Goal: Task Accomplishment & Management: Complete application form

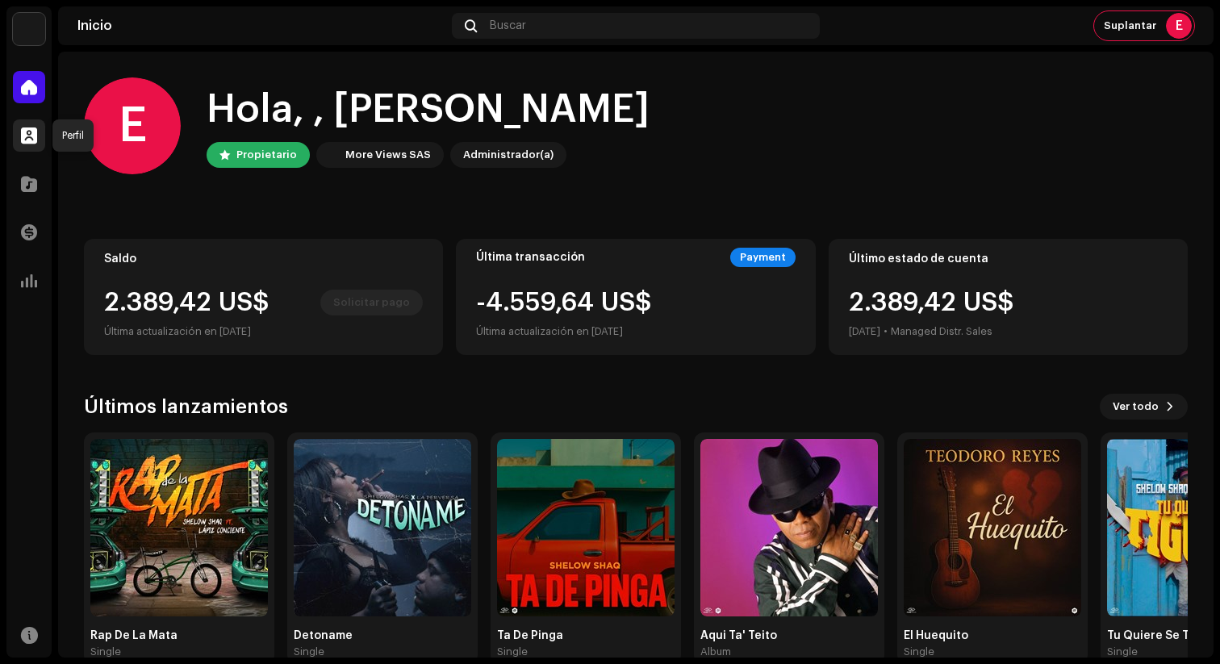
click at [29, 137] on span at bounding box center [29, 135] width 16 height 13
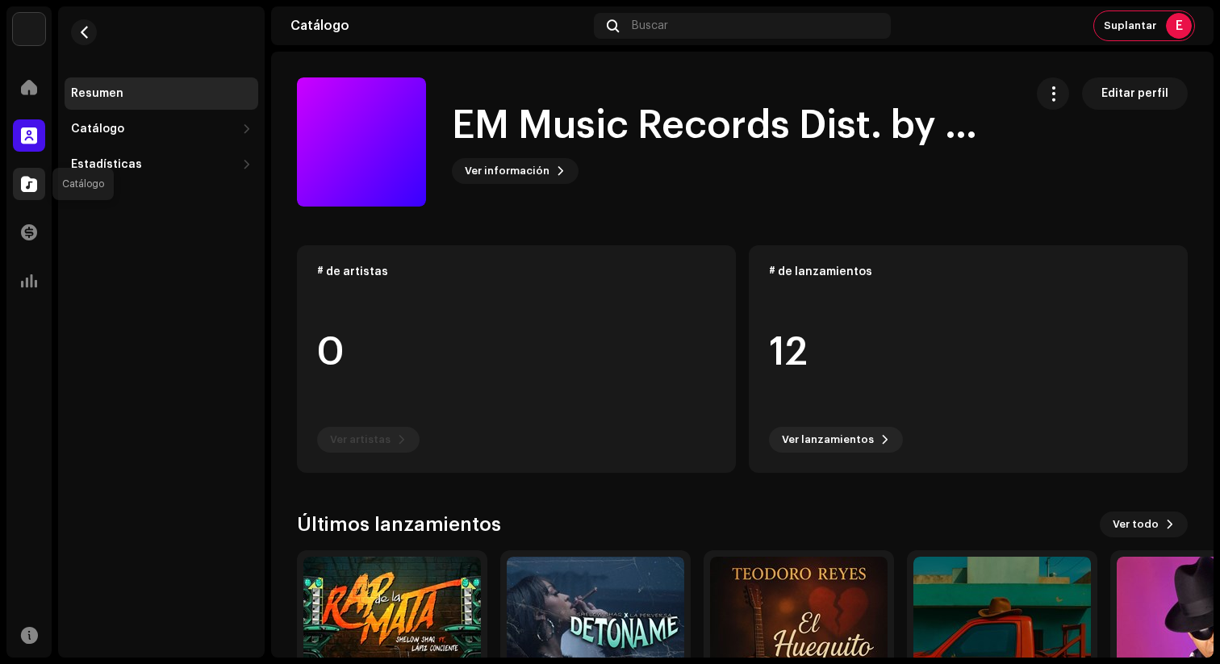
click at [33, 185] on span at bounding box center [29, 183] width 16 height 13
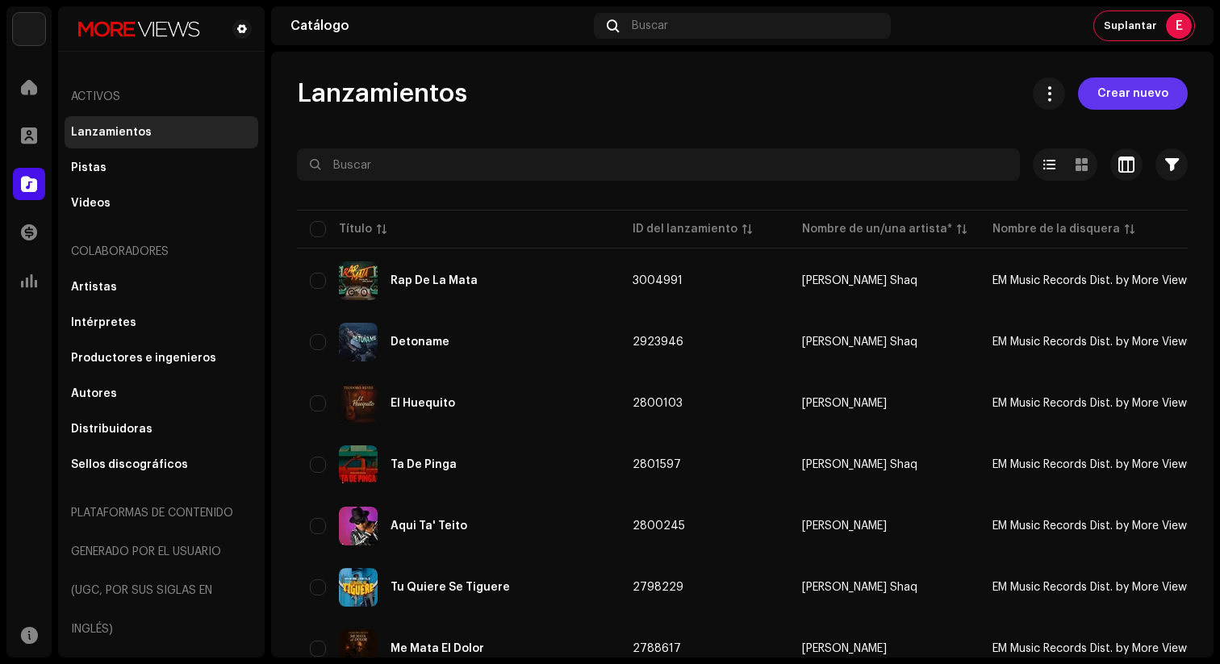
click at [1104, 95] on span "Crear nuevo" at bounding box center [1132, 93] width 71 height 32
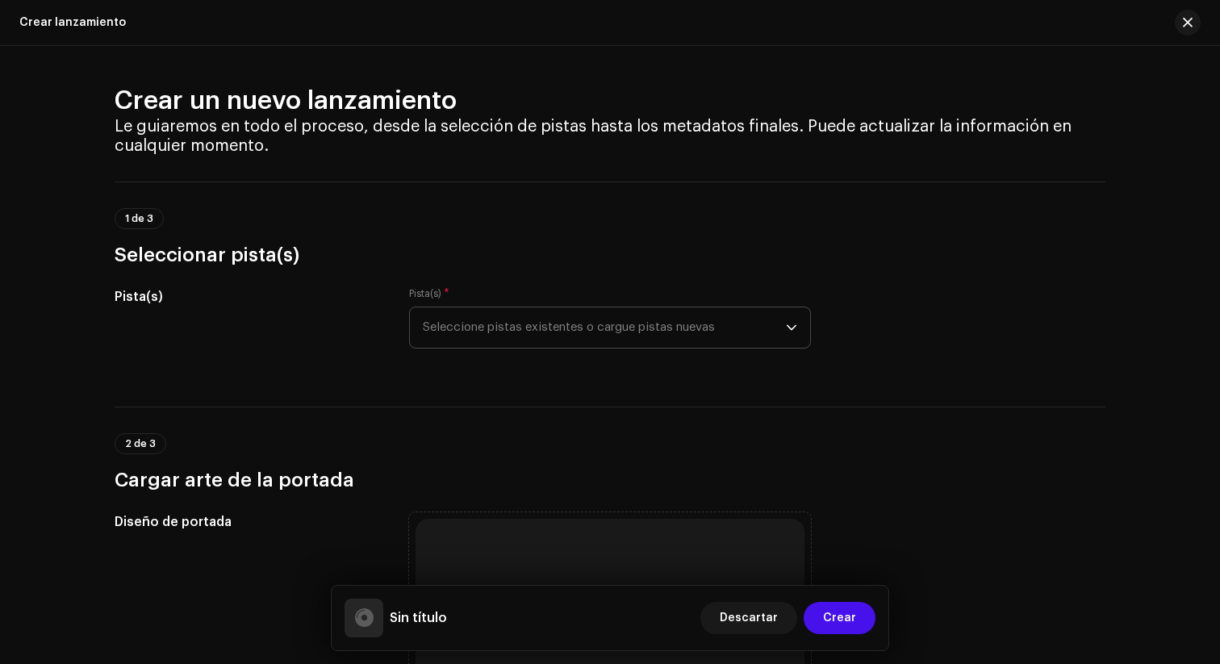
click at [603, 333] on span "Seleccione pistas existentes o cargue pistas nuevas" at bounding box center [604, 327] width 363 height 40
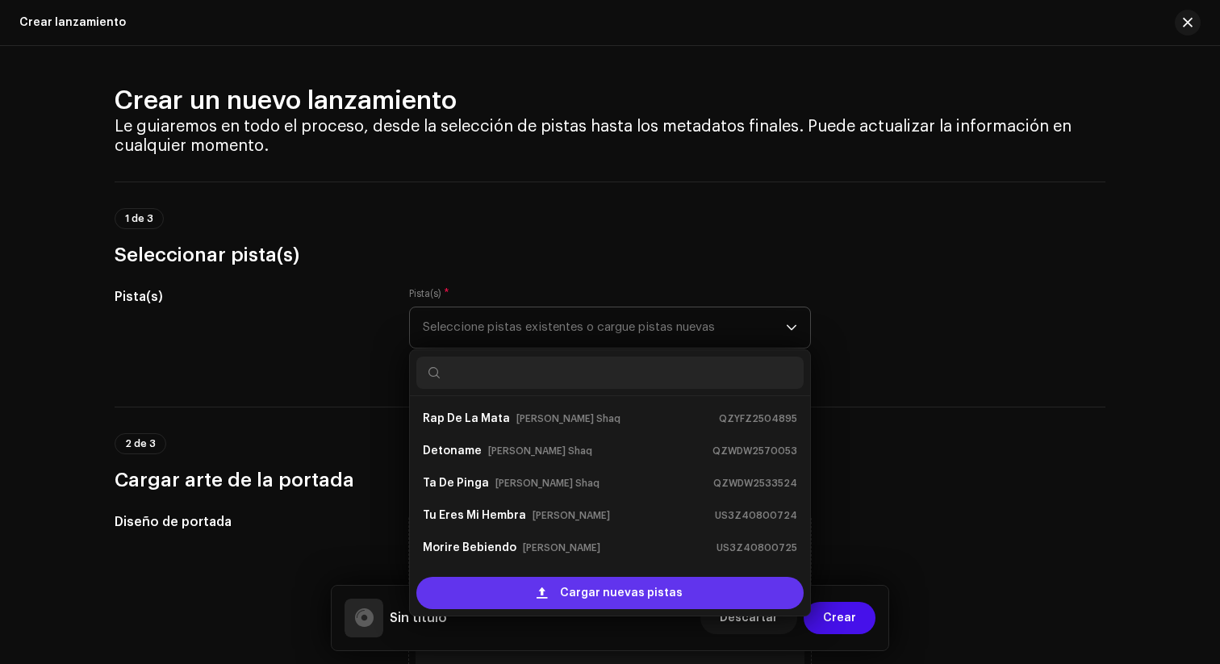
scroll to position [26, 0]
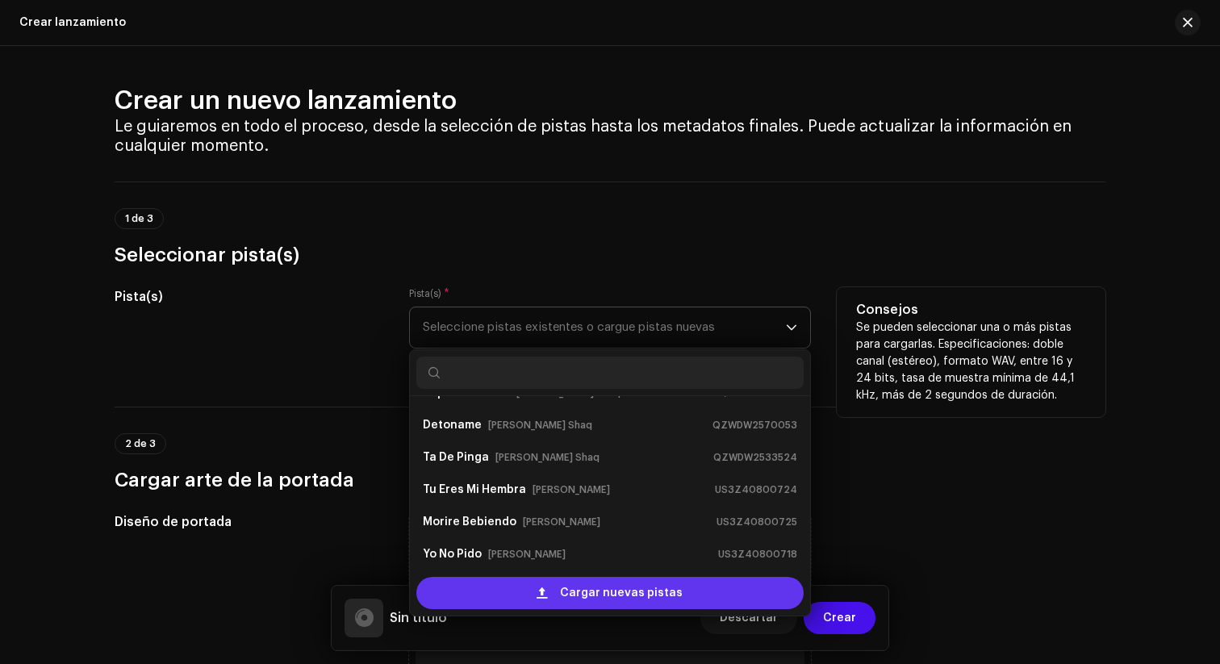
click at [589, 597] on span "Cargar nuevas pistas" at bounding box center [621, 593] width 123 height 32
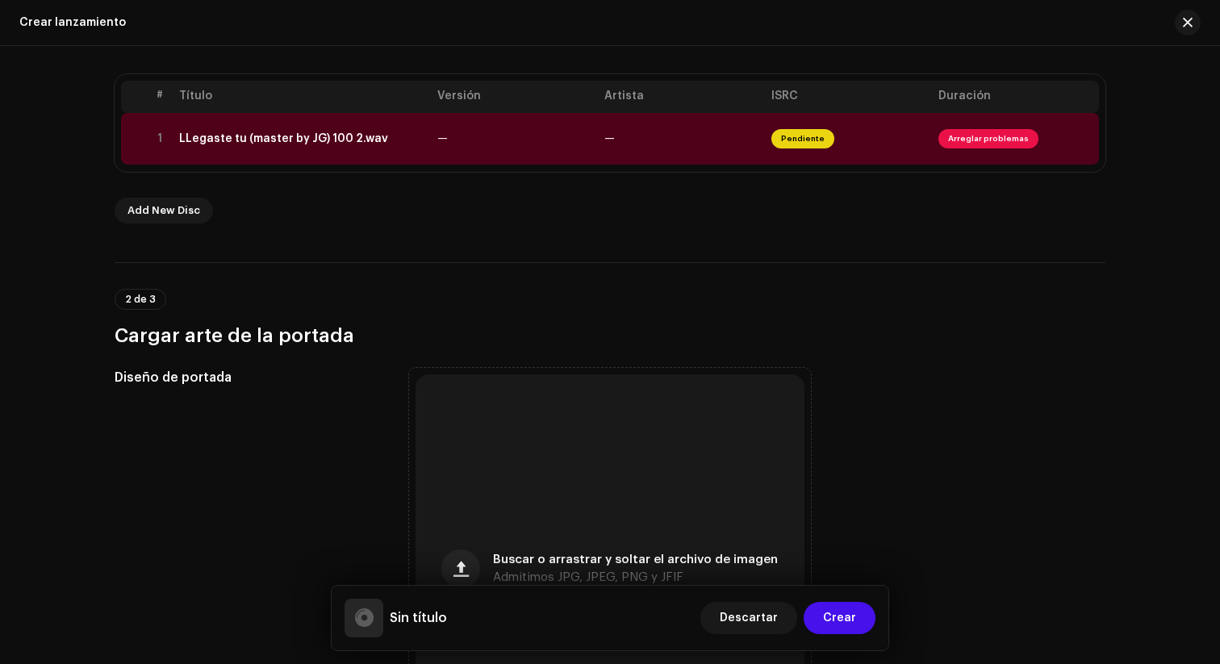
scroll to position [361, 0]
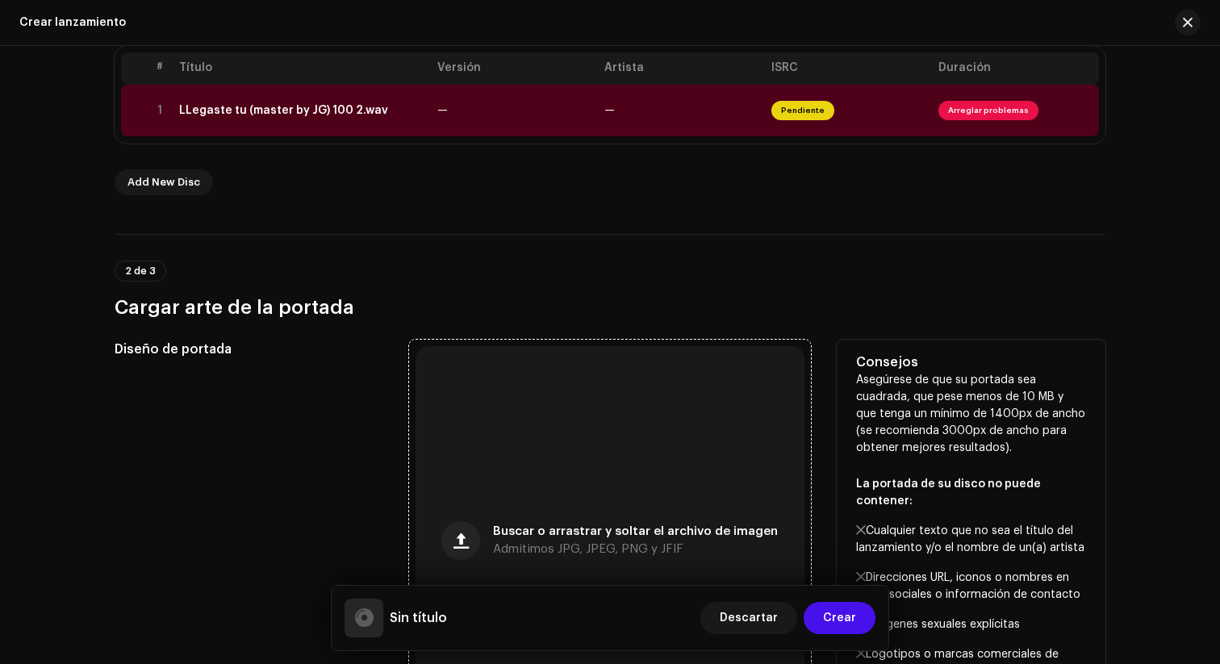
click at [566, 486] on div "Buscar o arrastrar y soltar el archivo de imagen Admitimos JPG, JPEG, PNG y JFIF" at bounding box center [609, 540] width 389 height 389
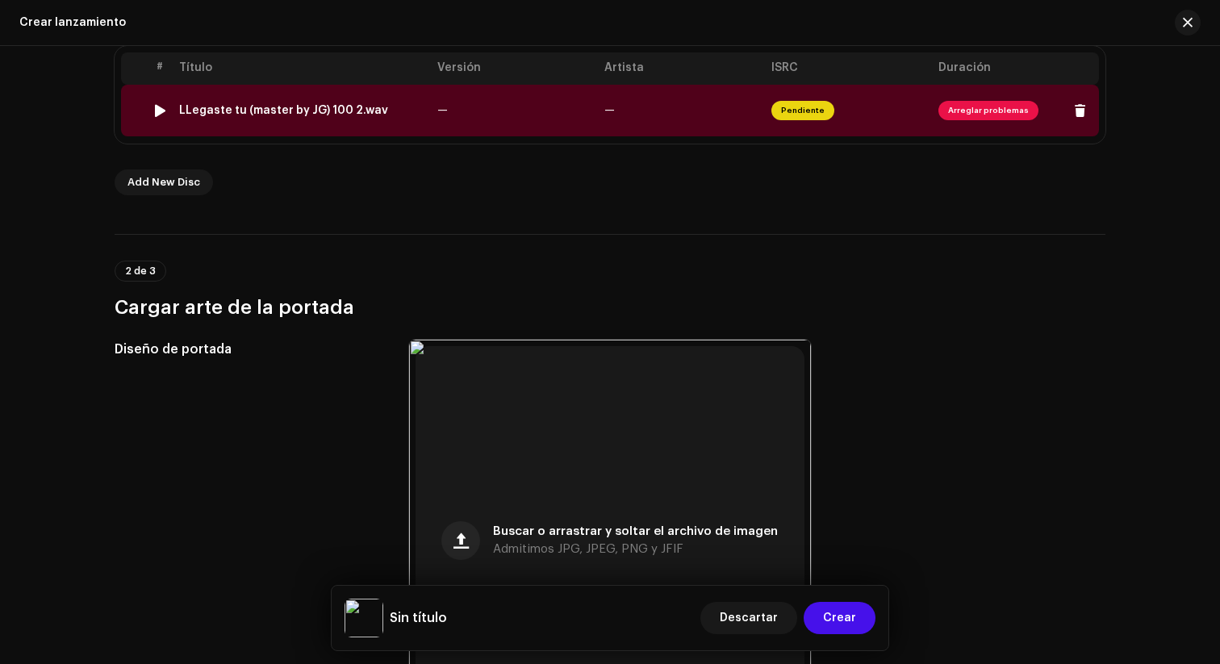
click at [283, 113] on div "LLegaste tu (master by JG) 100 2.wav" at bounding box center [283, 110] width 209 height 13
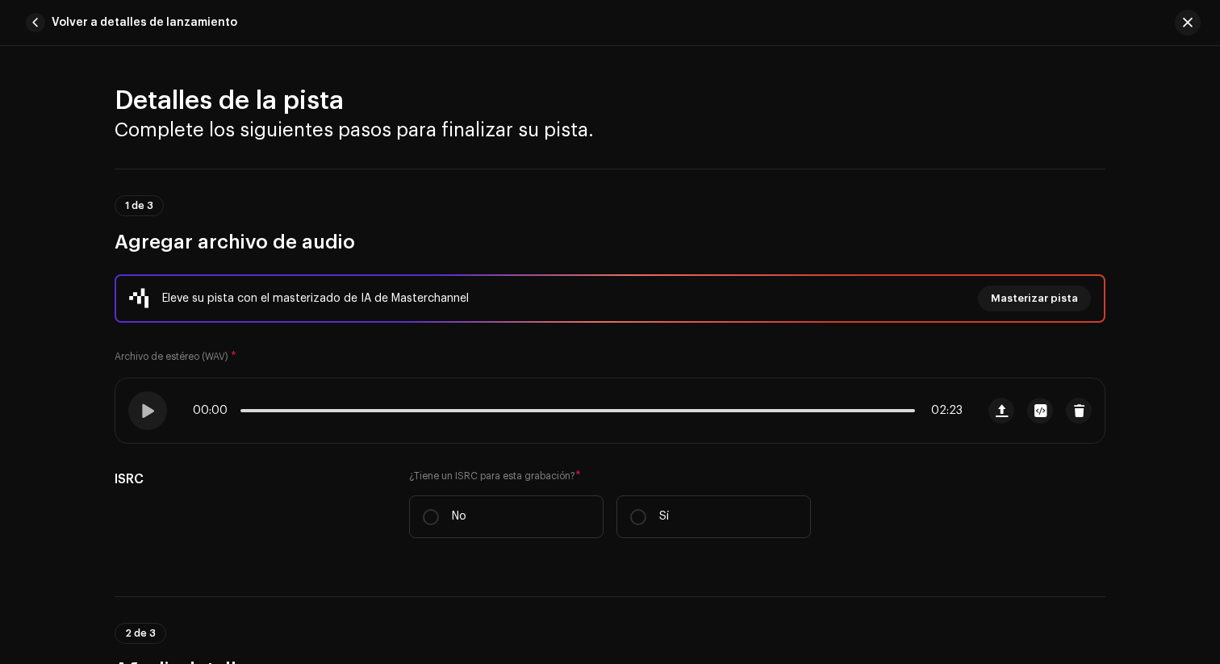
scroll to position [686, 0]
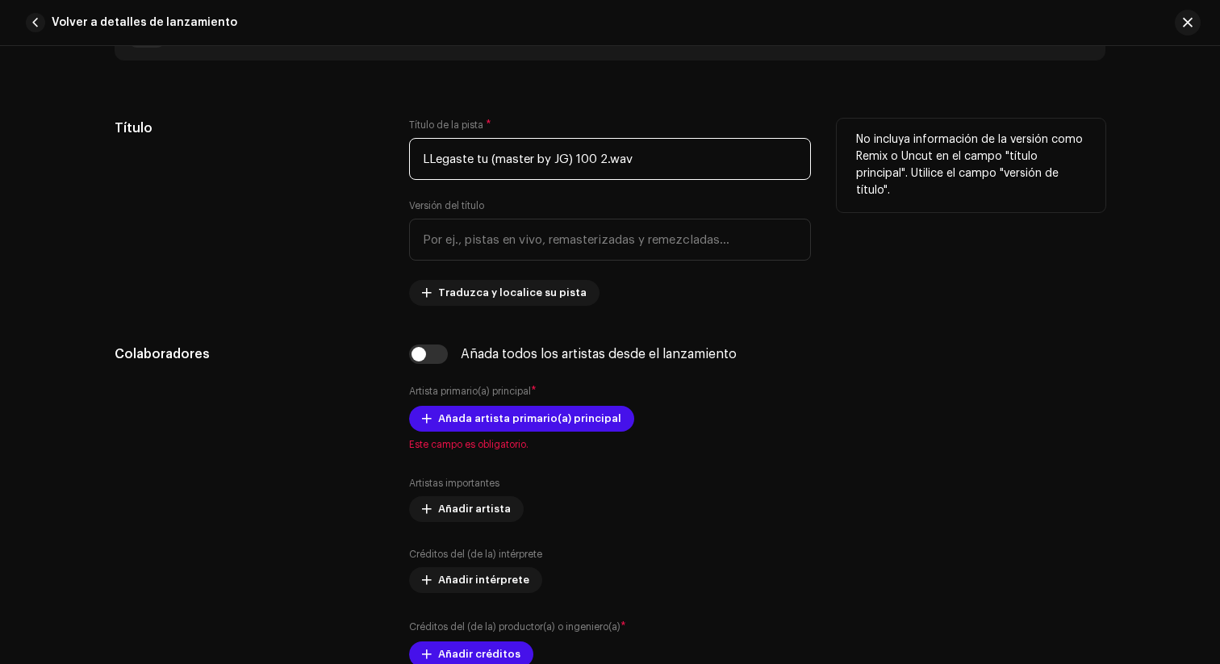
click at [478, 155] on input "LLegaste tu (master by JG) 100 2.wav" at bounding box center [610, 159] width 402 height 42
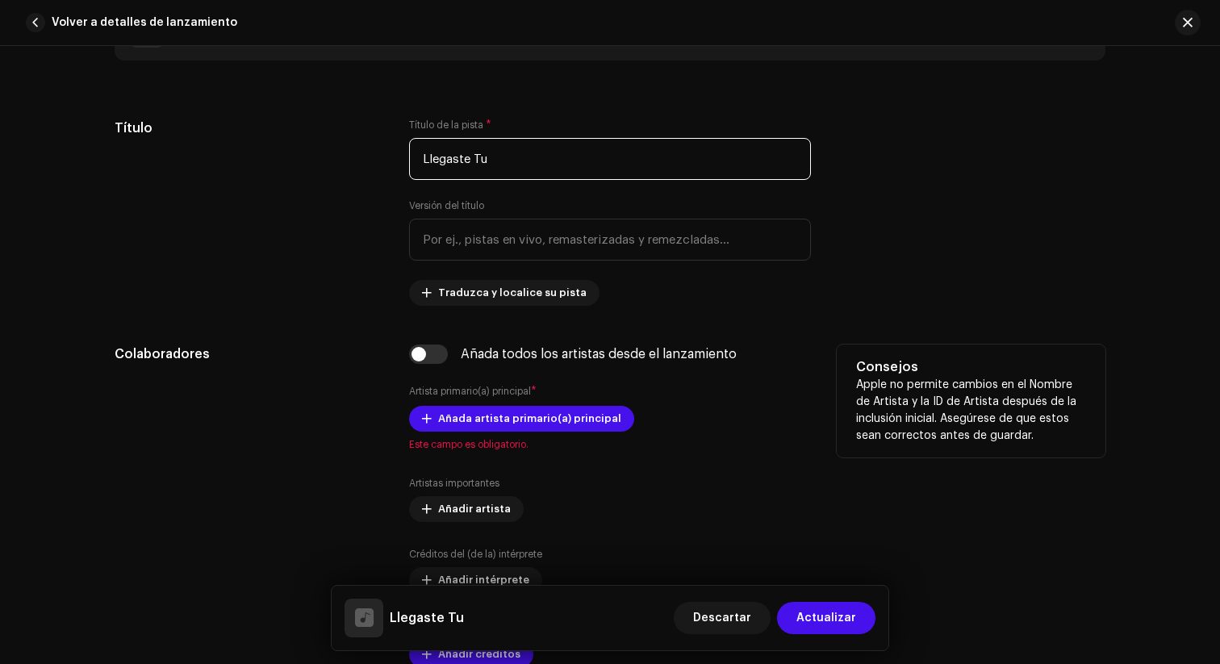
type input "Llegaste Tu"
click at [796, 348] on div "Añada todos los artistas desde el lanzamiento" at bounding box center [610, 353] width 402 height 19
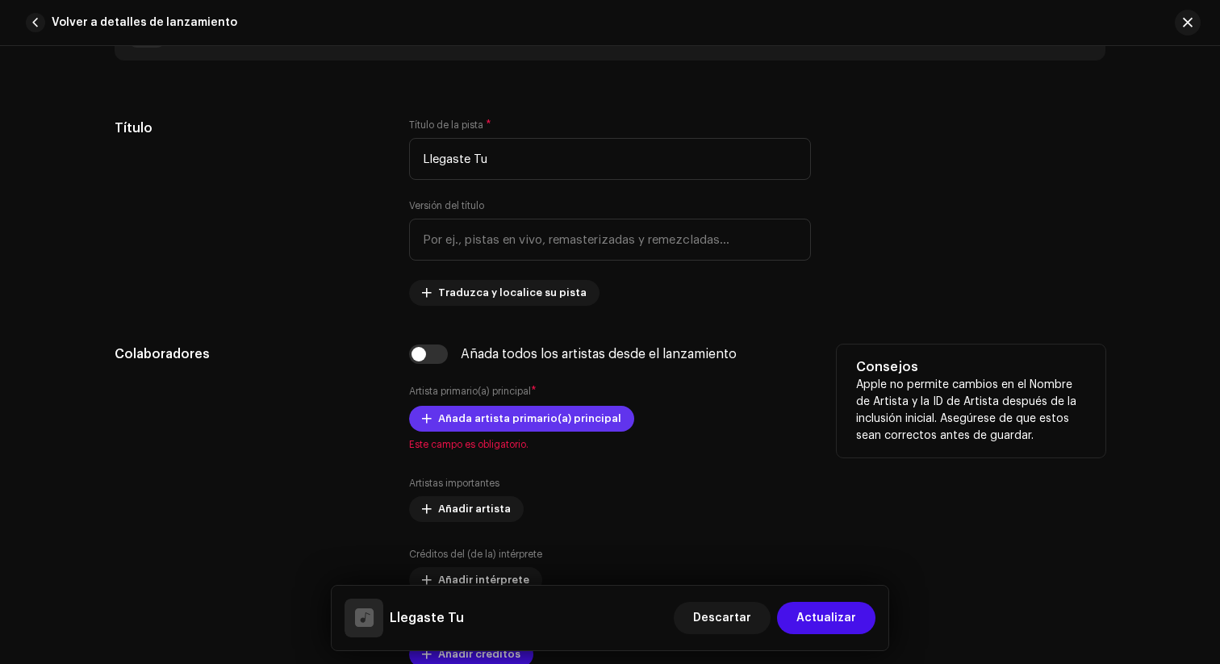
click at [534, 427] on span "Añada artista primario(a) principal" at bounding box center [529, 418] width 183 height 32
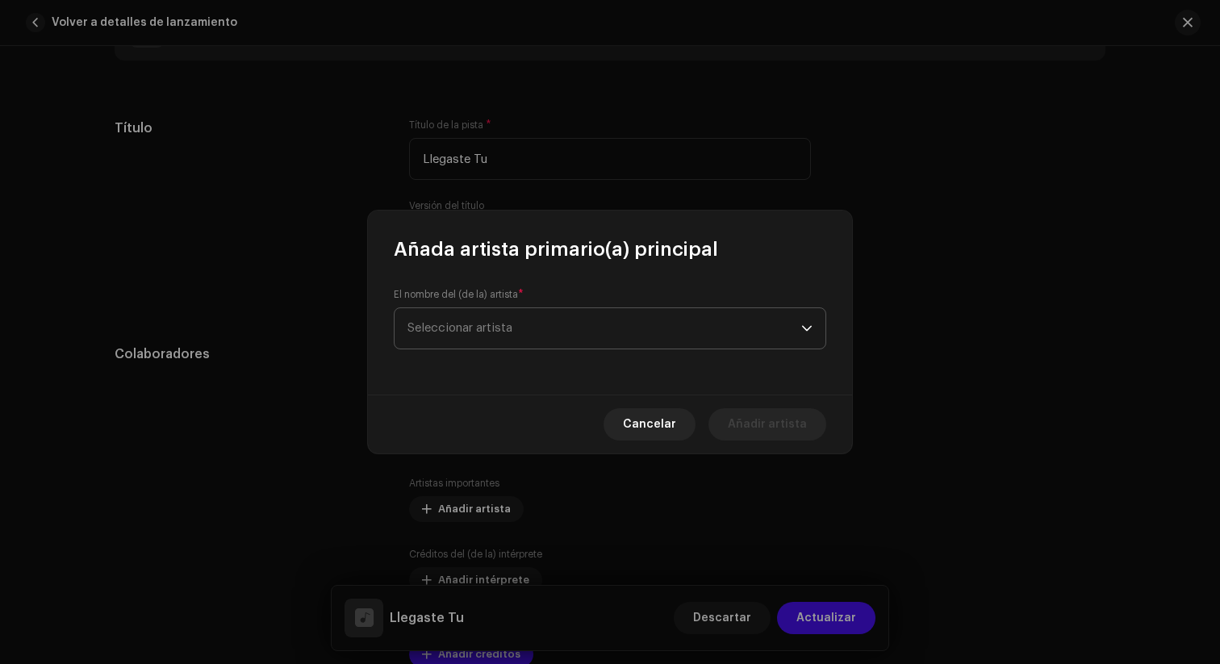
click at [545, 320] on span "Seleccionar artista" at bounding box center [604, 328] width 394 height 40
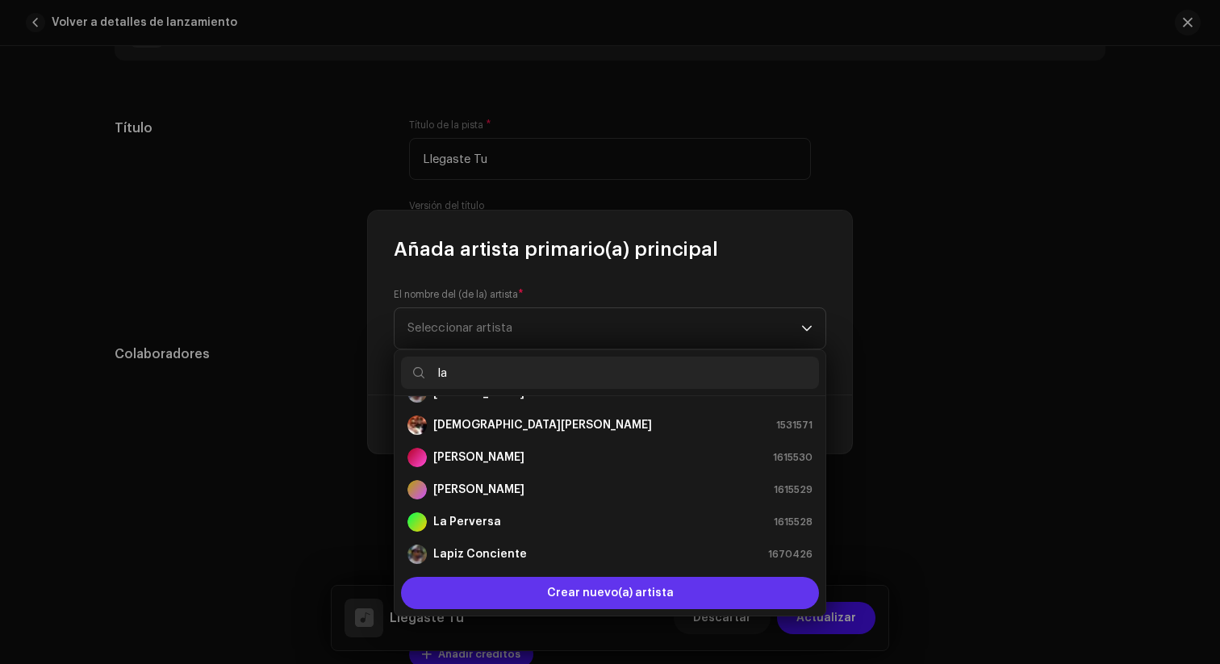
scroll to position [0, 0]
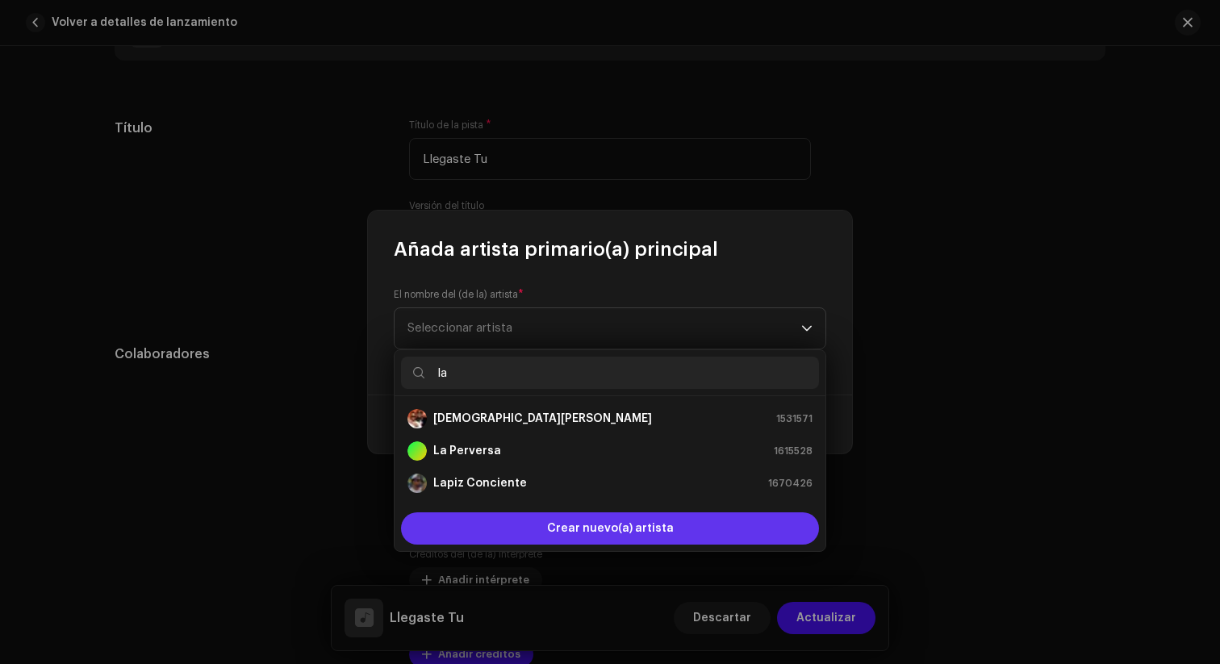
type input "l"
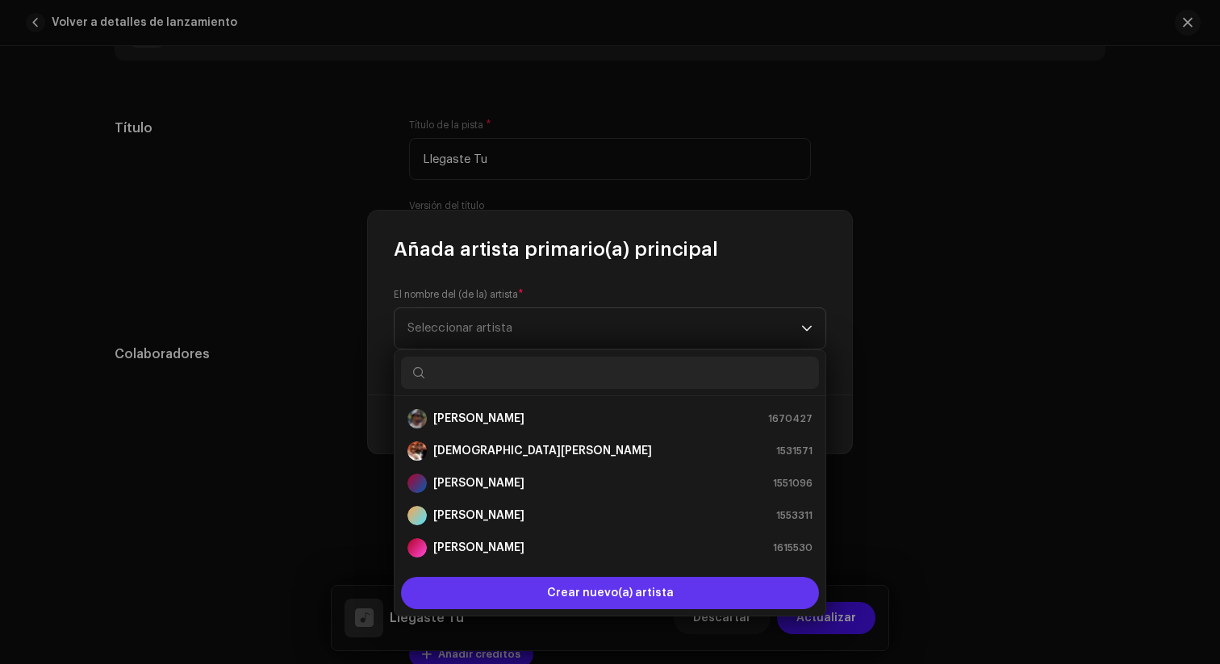
click at [607, 594] on span "Crear nuevo(a) artista" at bounding box center [610, 593] width 127 height 32
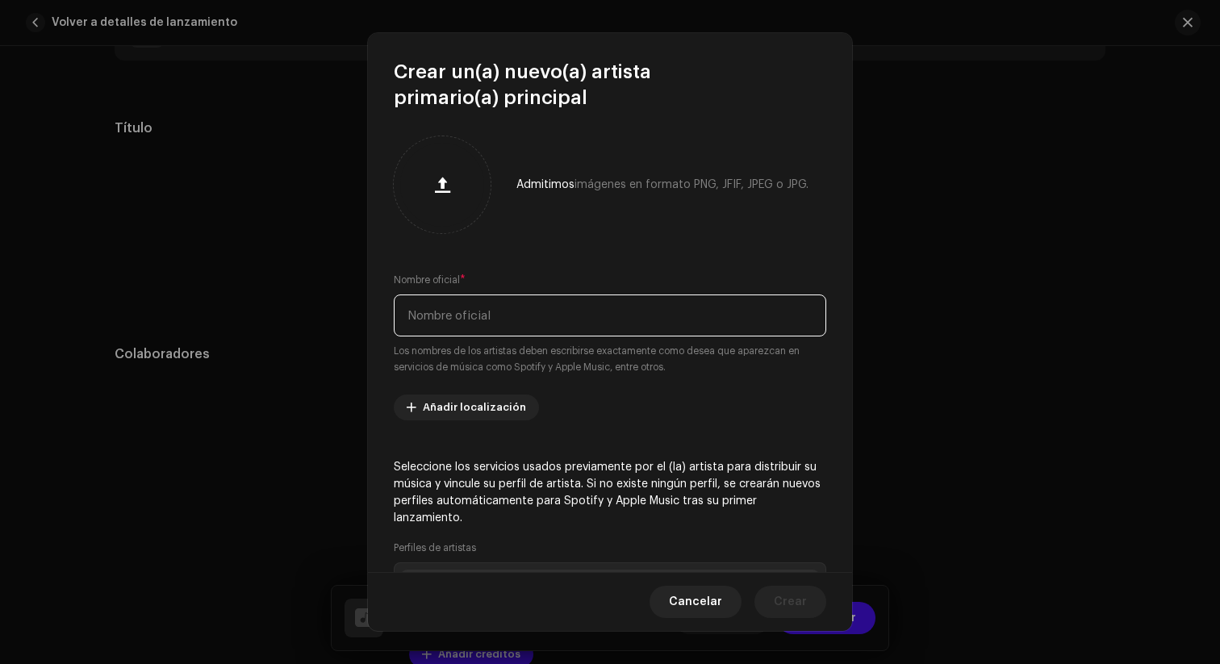
click at [544, 323] on input "text" at bounding box center [610, 315] width 432 height 42
type input "La Materialista"
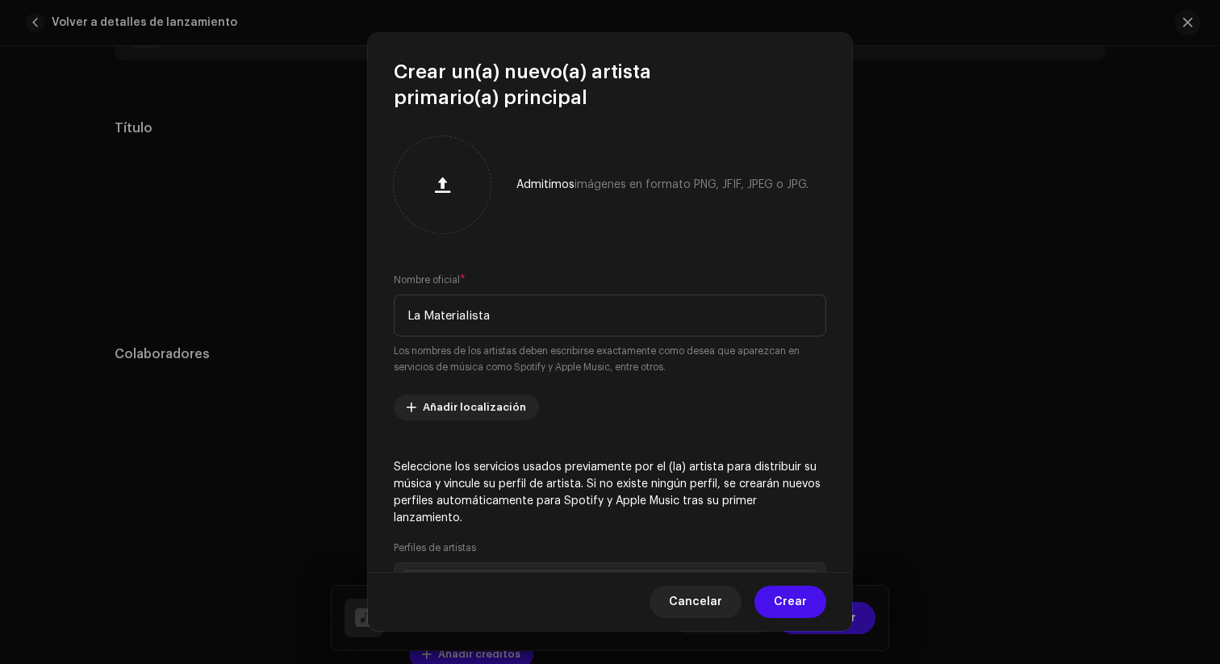
click at [678, 414] on re-m-artist-locales-form "Añadir localización" at bounding box center [610, 407] width 432 height 26
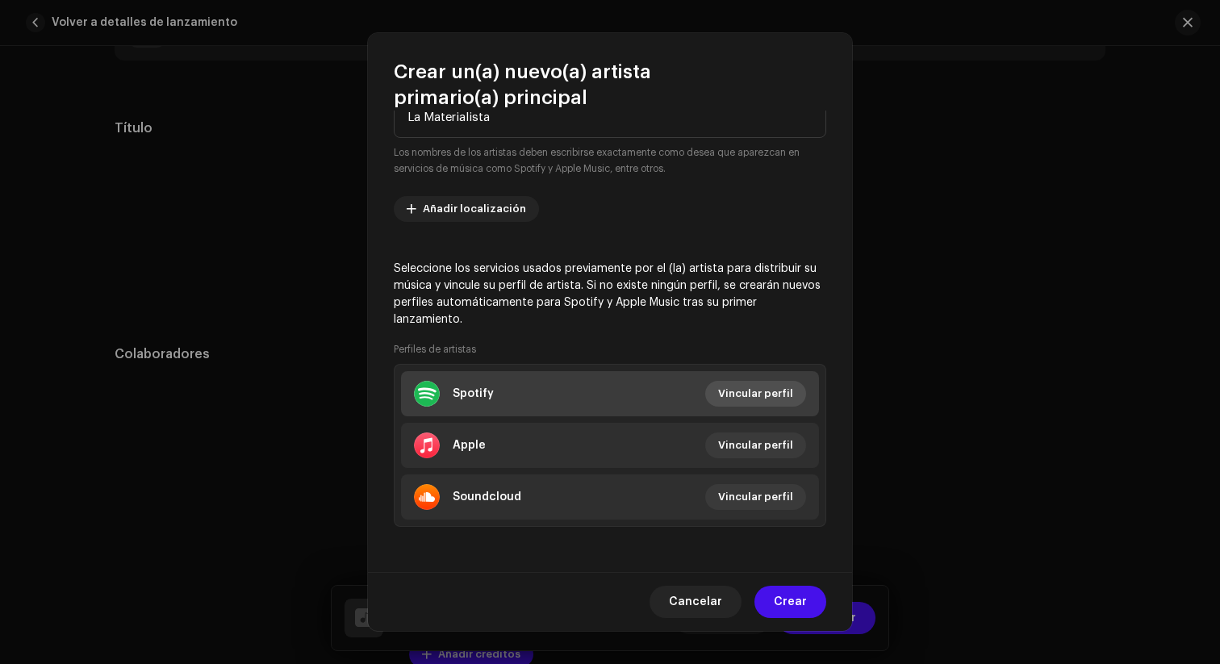
click at [739, 394] on span "Vincular perfil" at bounding box center [755, 393] width 75 height 32
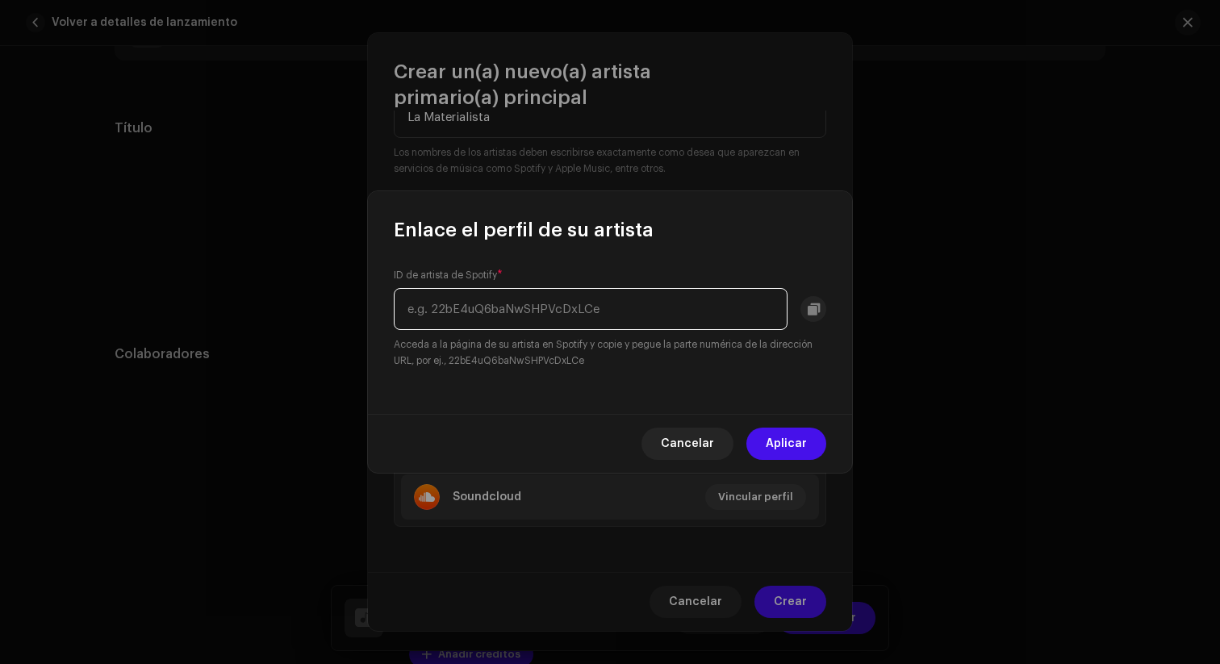
paste input "4FMqE1IWlhufYw1x2zlKG6"
type input "4FMqE1IWlhufYw1x2zlKG6"
click at [817, 447] on button "Aplicar" at bounding box center [786, 443] width 80 height 32
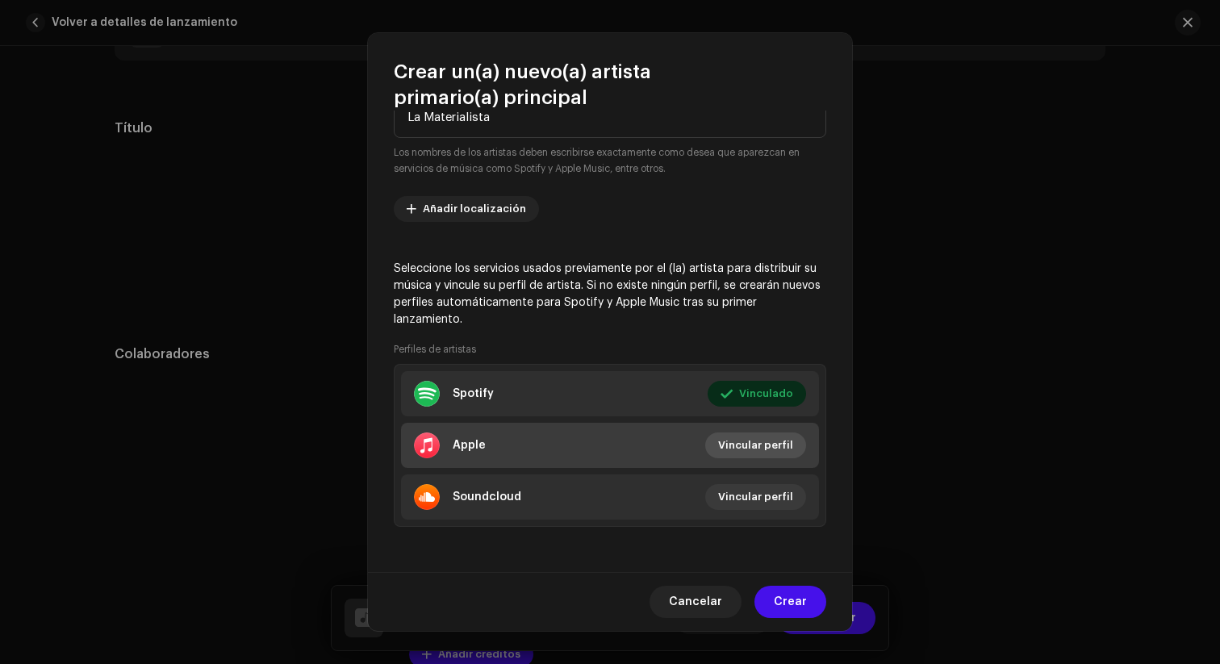
click at [760, 452] on span "Vincular perfil" at bounding box center [755, 445] width 75 height 32
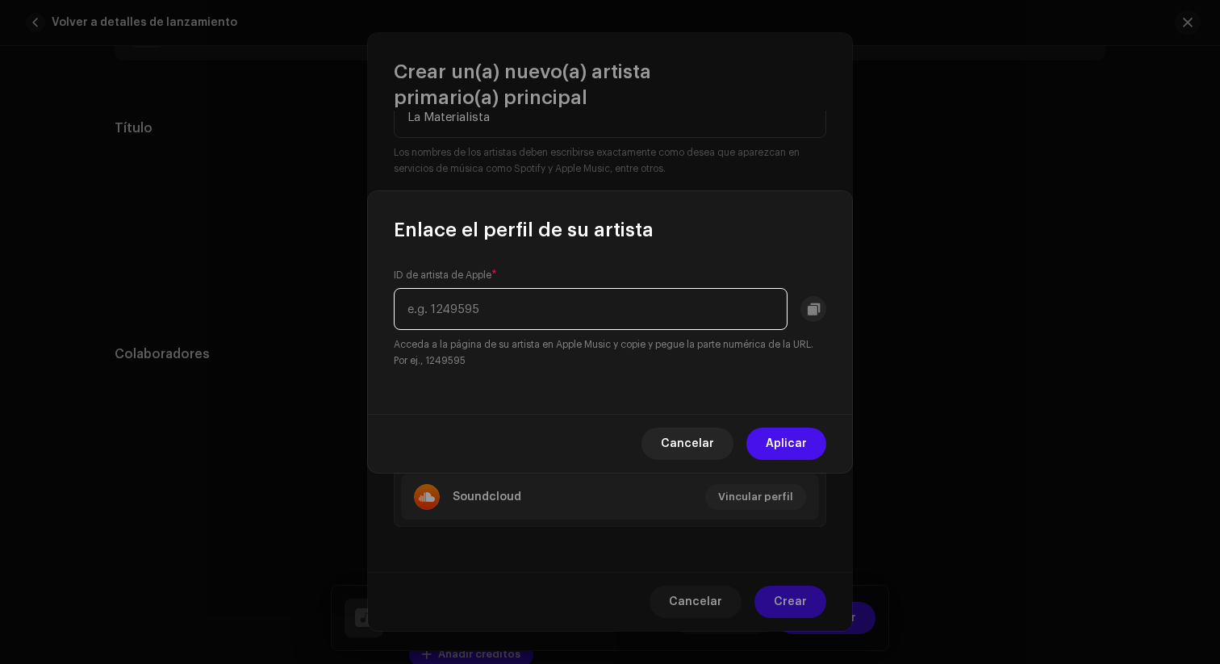
paste input "294483022"
type input "294483022"
click at [803, 439] on span "Aplicar" at bounding box center [785, 443] width 41 height 32
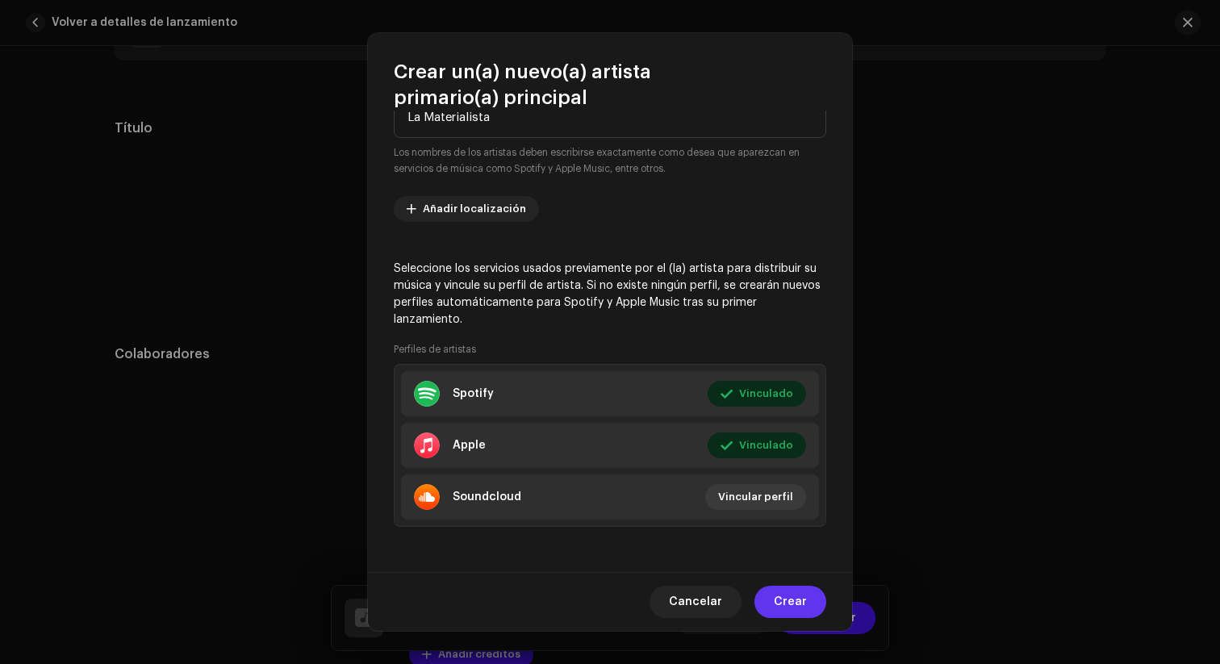
click at [789, 602] on span "Crear" at bounding box center [790, 602] width 33 height 32
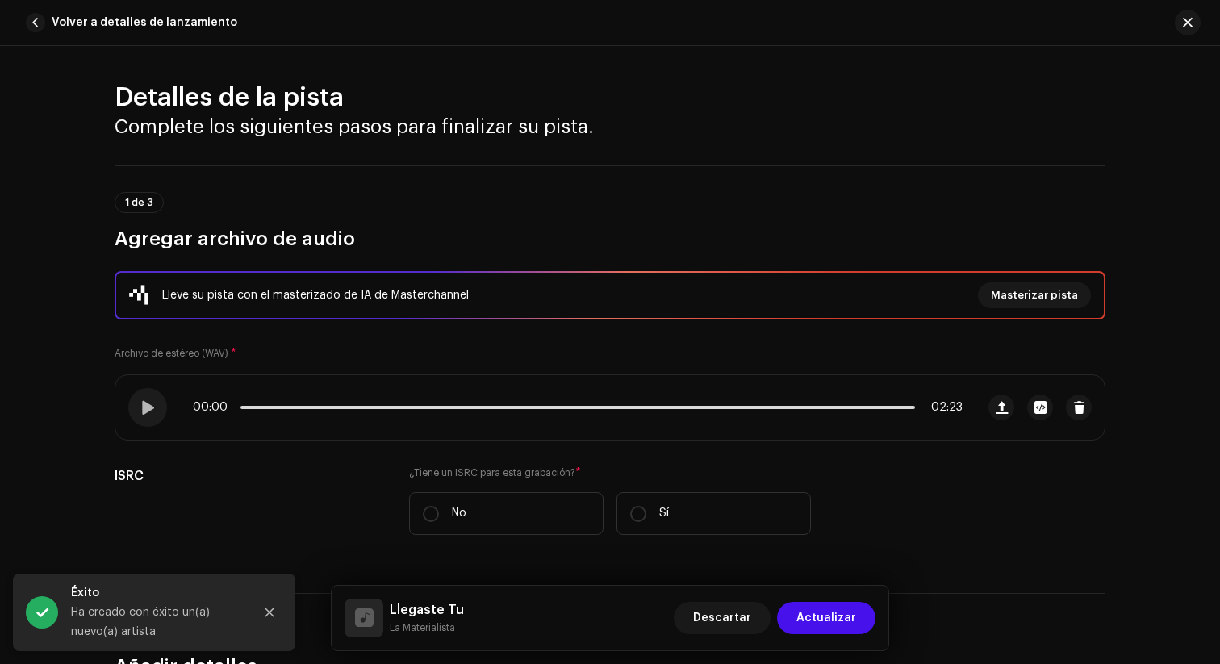
scroll to position [0, 0]
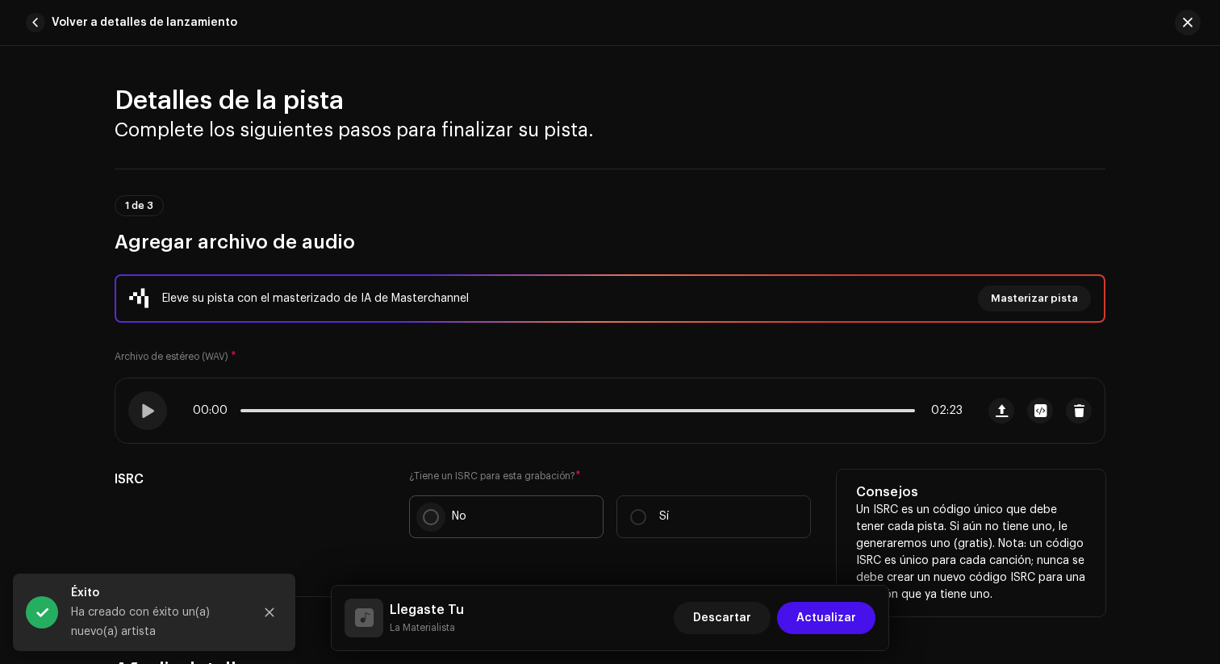
click at [432, 518] on input "No" at bounding box center [431, 517] width 16 height 16
radio input "true"
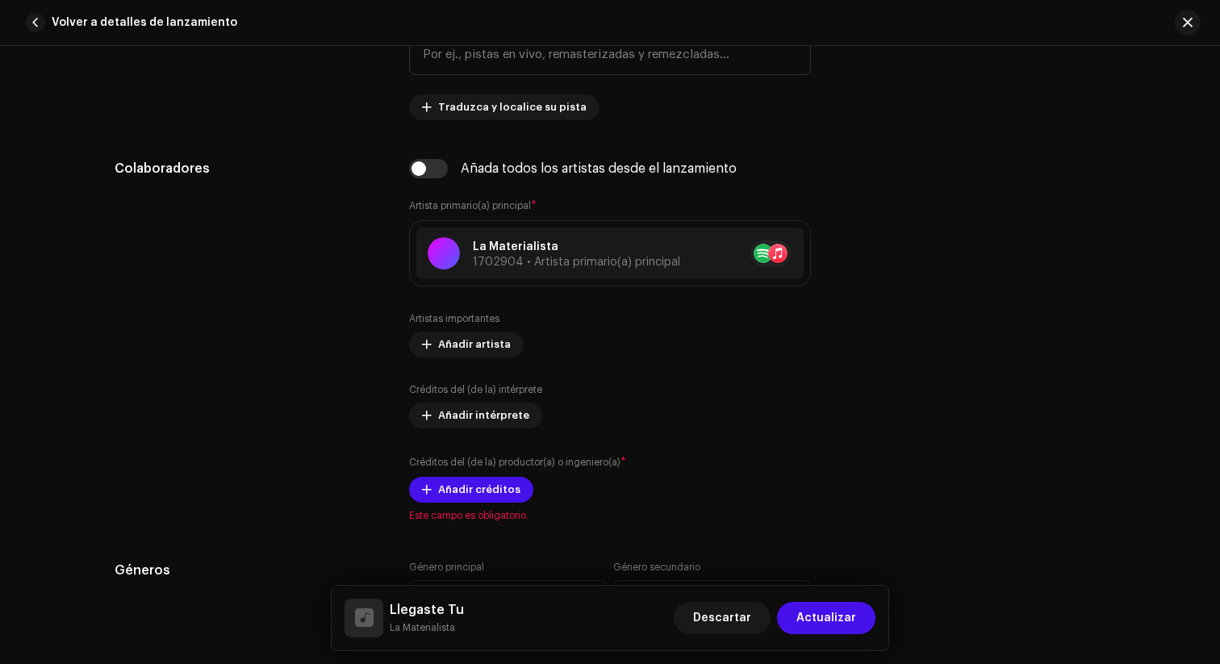
scroll to position [961, 0]
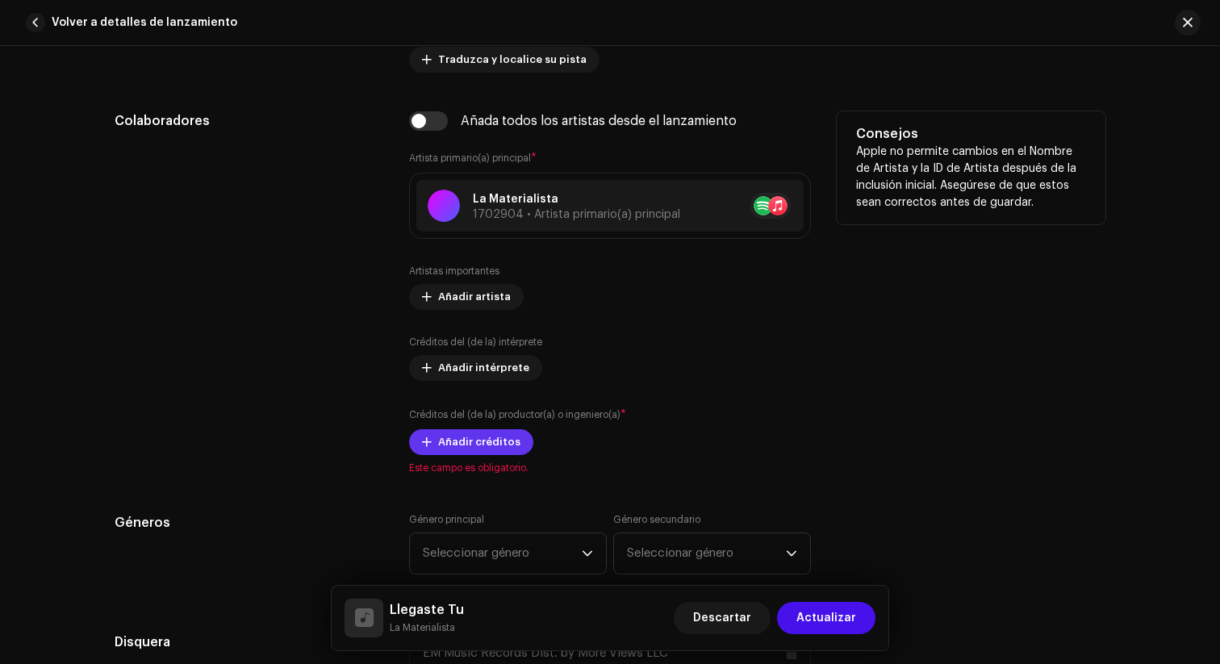
click at [455, 450] on span "Añadir créditos" at bounding box center [479, 442] width 82 height 32
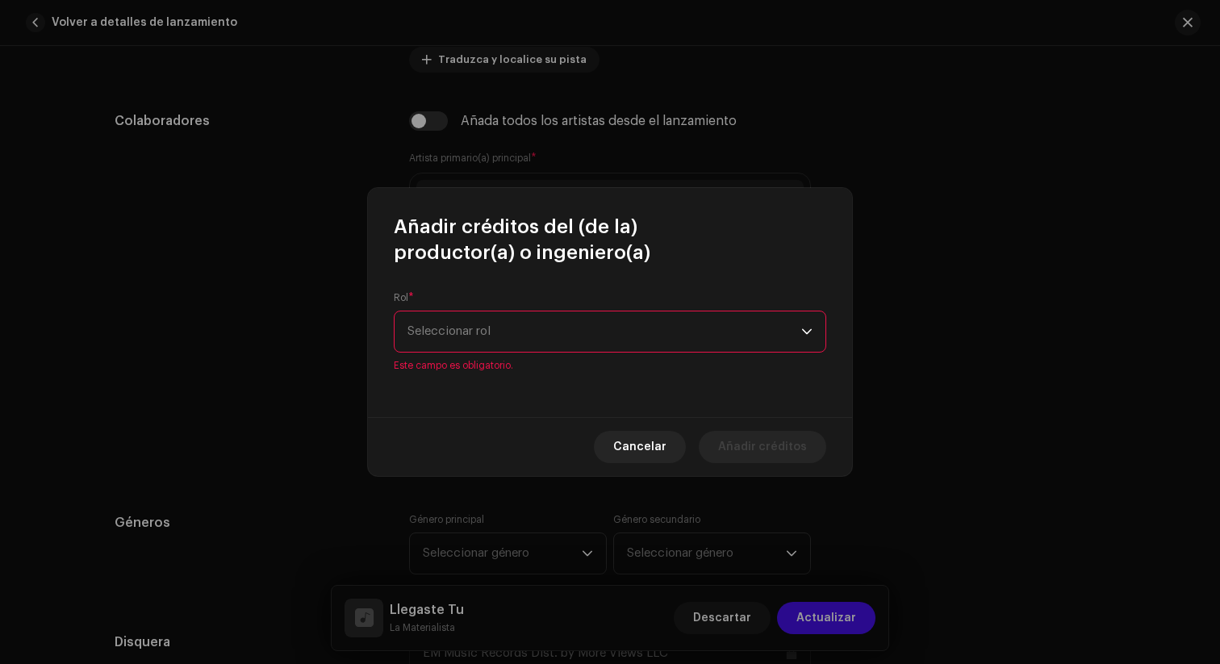
click at [544, 339] on span "Seleccionar rol" at bounding box center [604, 331] width 394 height 40
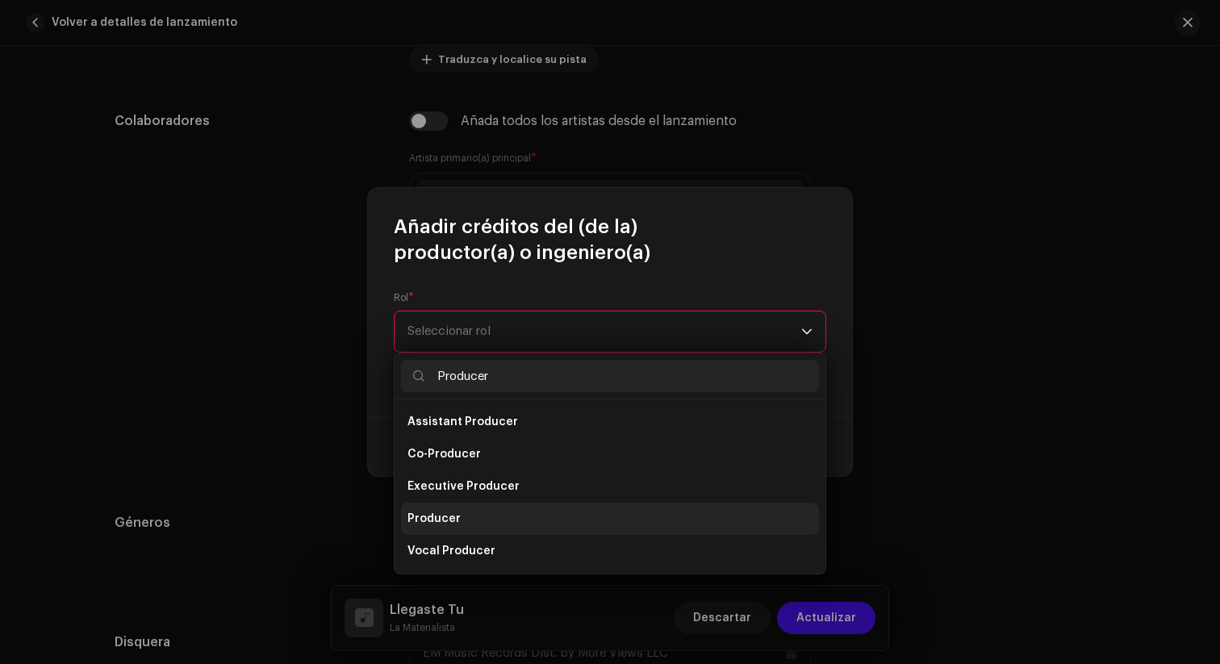
type input "Producer"
click at [465, 520] on li "Producer" at bounding box center [610, 519] width 418 height 32
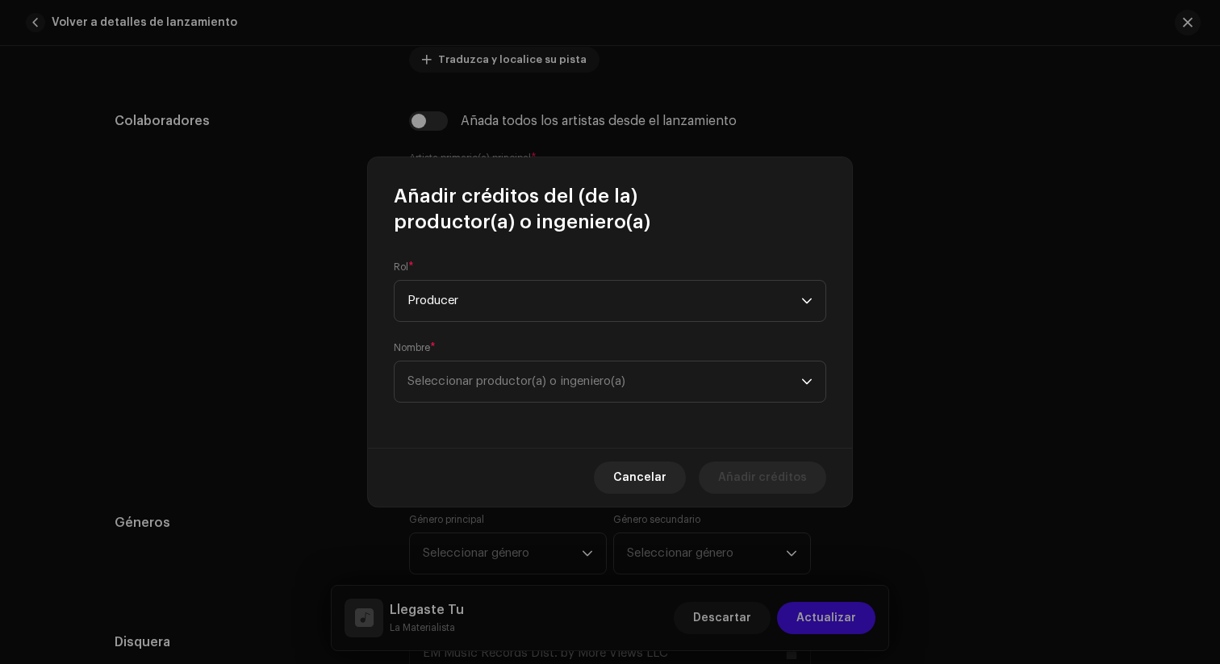
click at [527, 402] on div "Rol * Producer Nombre * Seleccionar productor(a) o ingeniero(a)" at bounding box center [610, 341] width 484 height 213
click at [540, 390] on span "Seleccionar productor(a) o ingeniero(a)" at bounding box center [604, 381] width 394 height 40
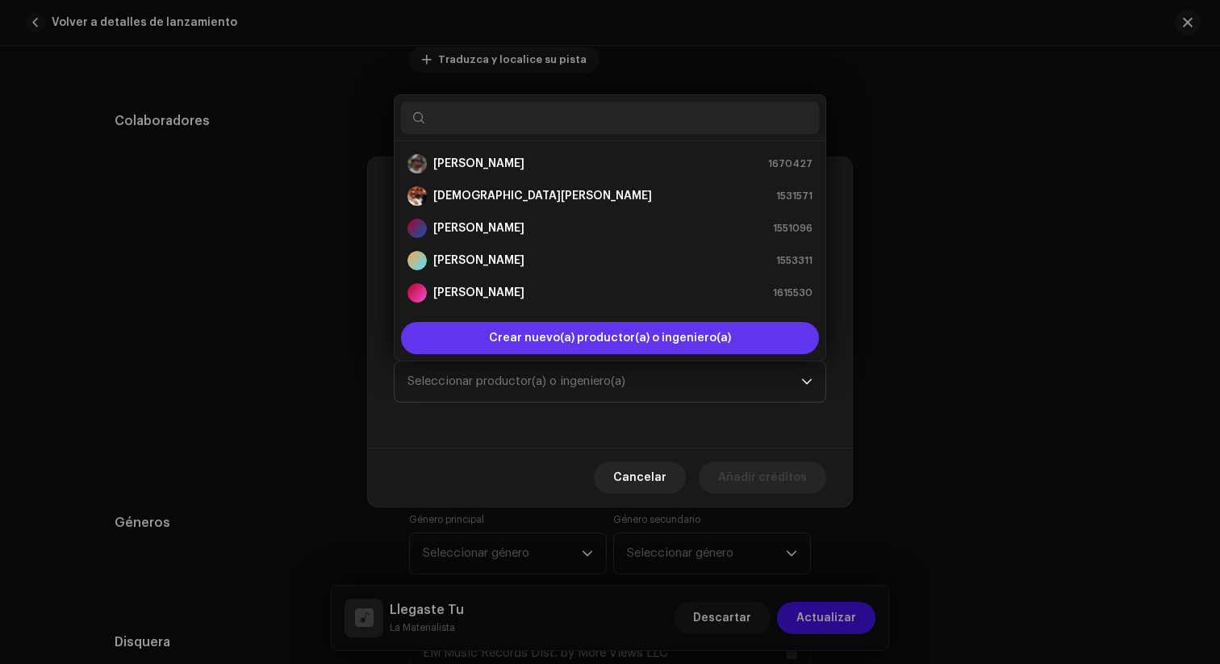
click at [568, 331] on span "Crear nuevo(a) productor(a) o ingeniero(a)" at bounding box center [610, 338] width 242 height 32
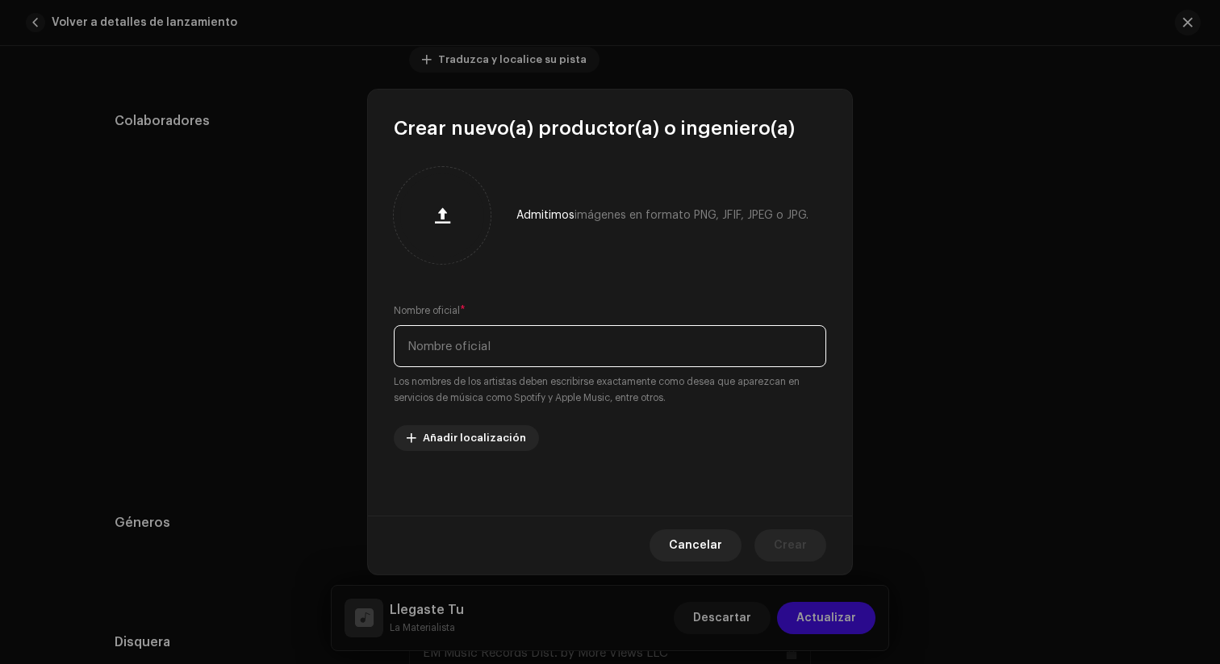
click at [507, 350] on input "text" at bounding box center [610, 346] width 432 height 42
type input "JG"
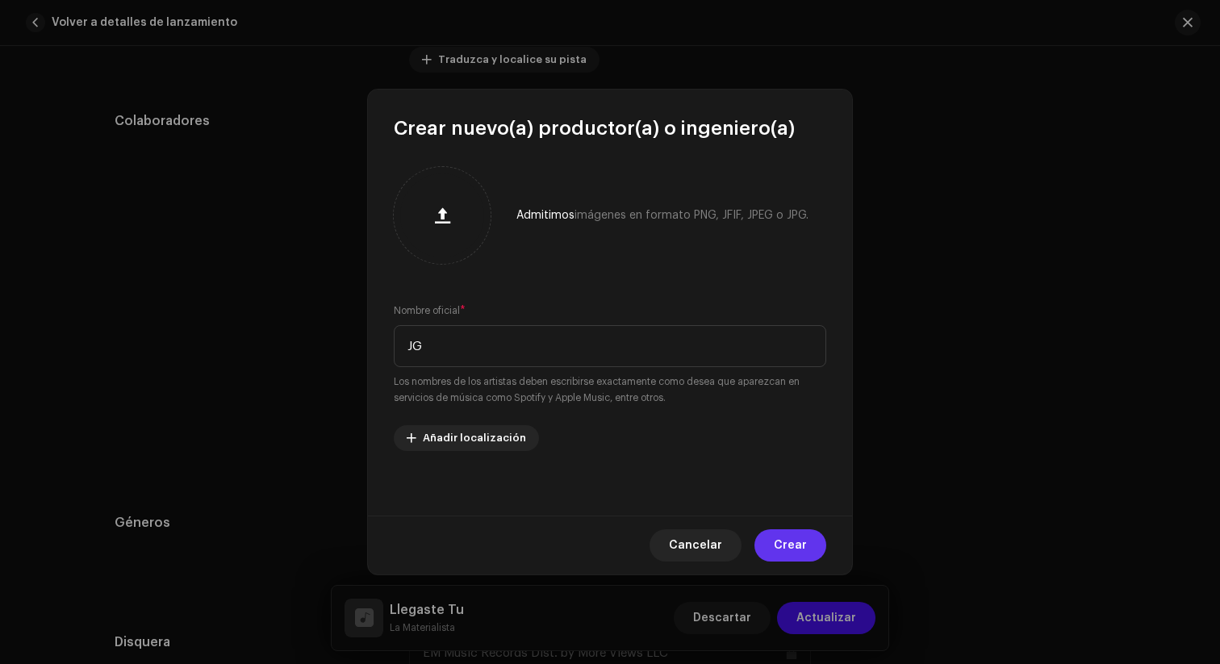
click at [803, 552] on span "Crear" at bounding box center [790, 545] width 33 height 32
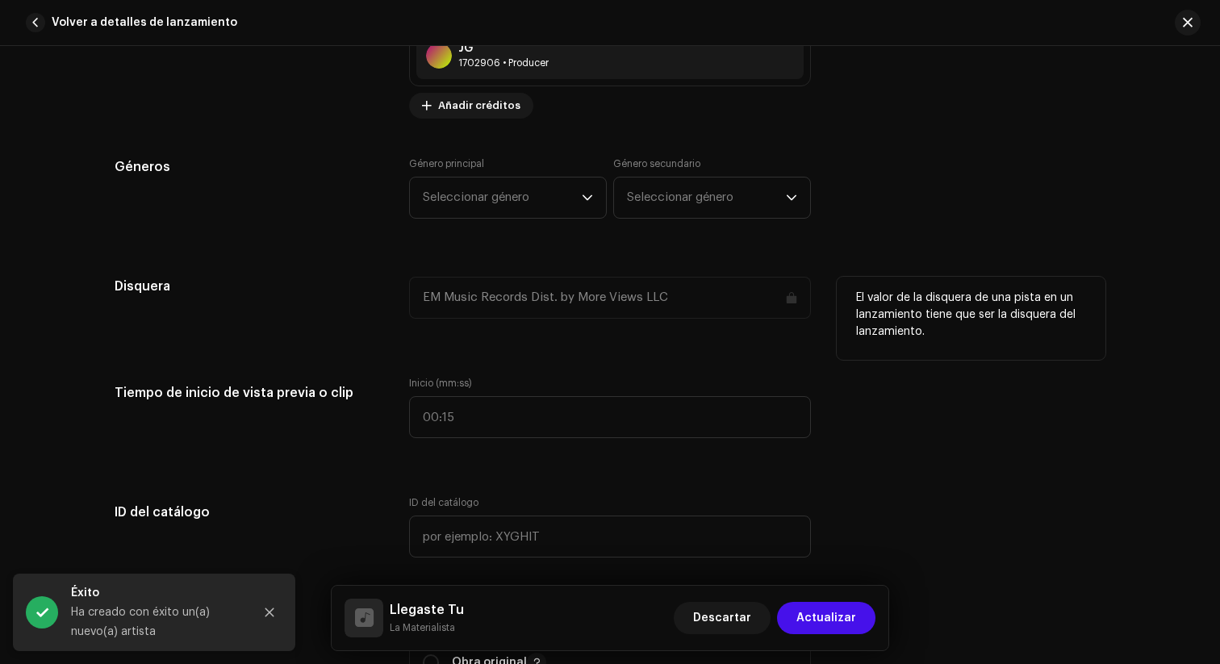
scroll to position [1383, 0]
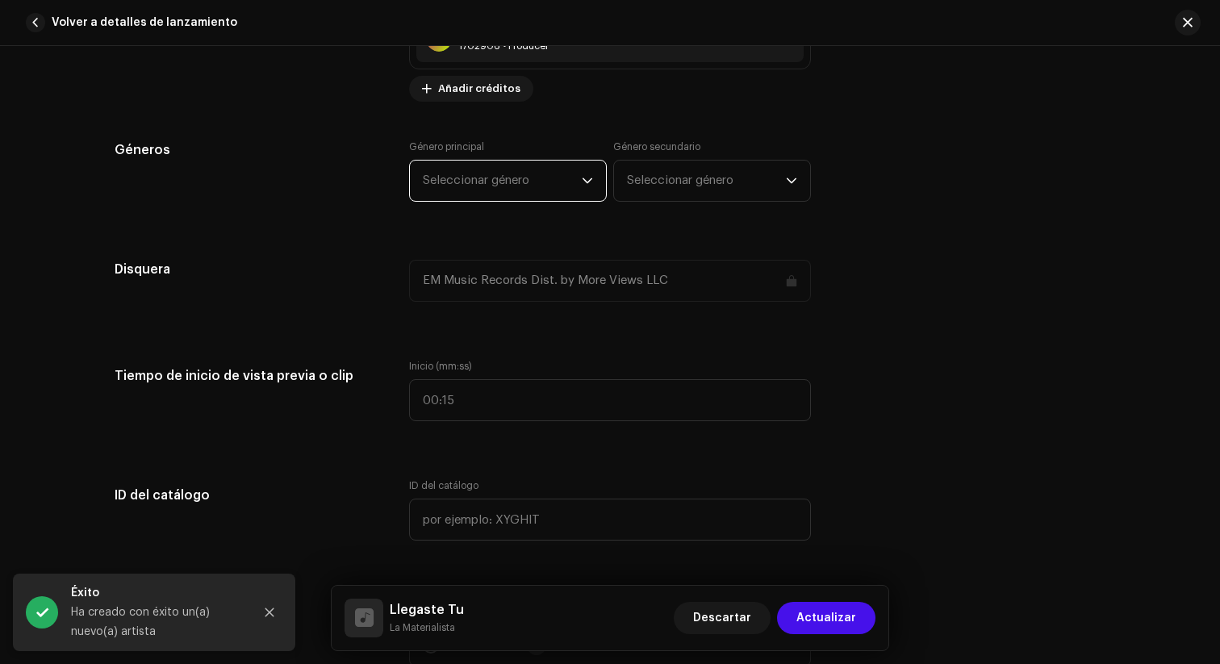
click at [560, 186] on span "Seleccionar género" at bounding box center [502, 181] width 159 height 40
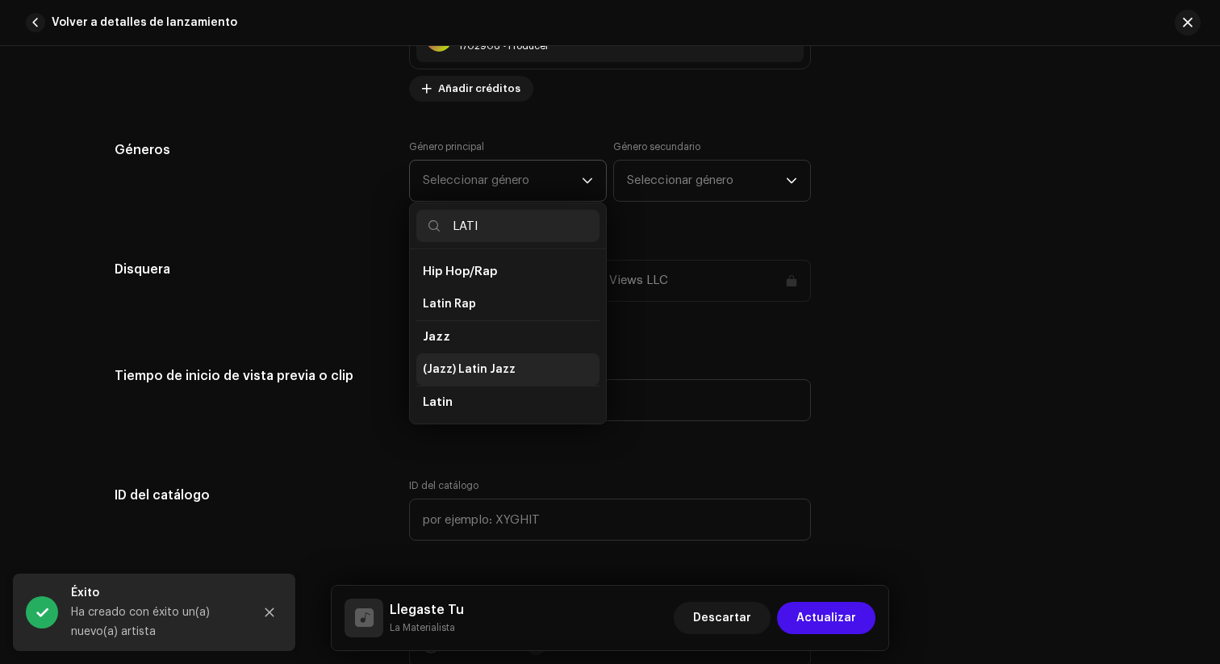
scroll to position [59, 0]
type input "LATI"
click at [475, 387] on li "Latin" at bounding box center [507, 376] width 183 height 32
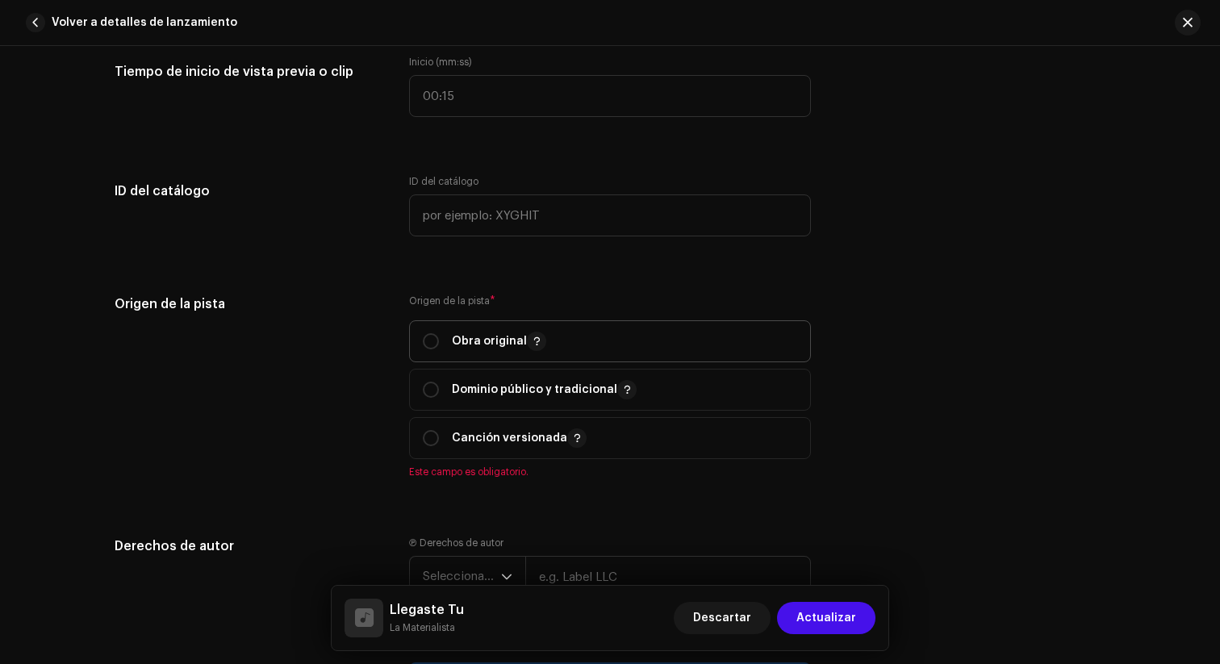
scroll to position [1688, 0]
click at [432, 340] on input "radio" at bounding box center [431, 340] width 16 height 16
radio input "true"
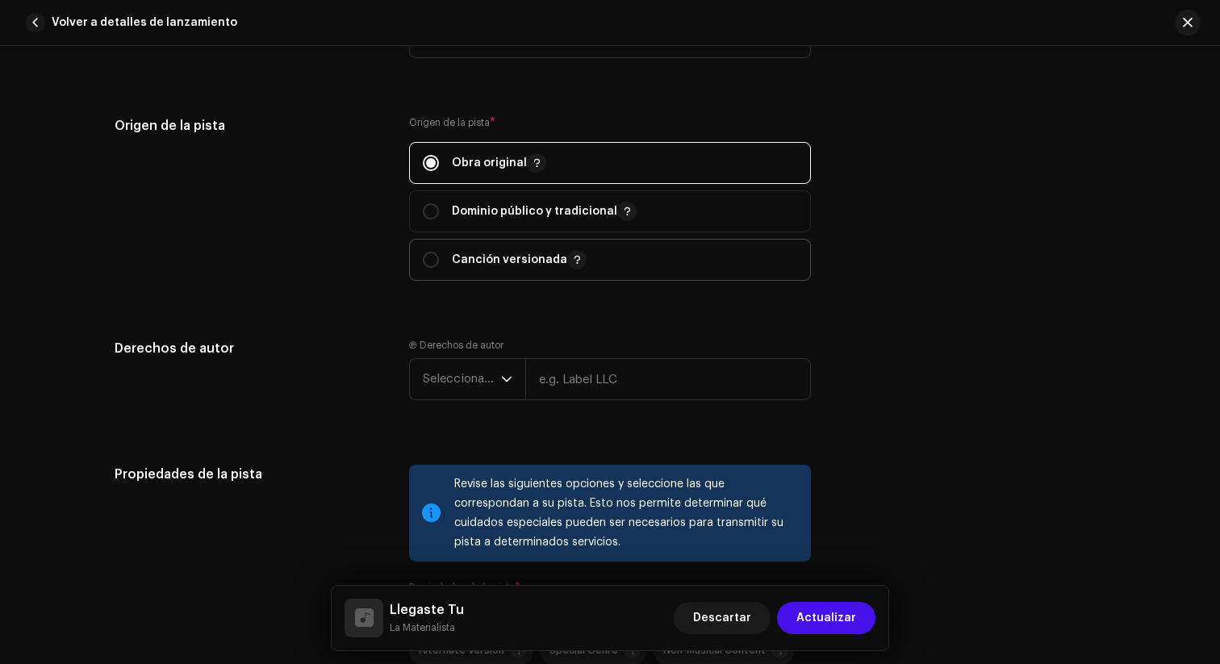
scroll to position [1869, 0]
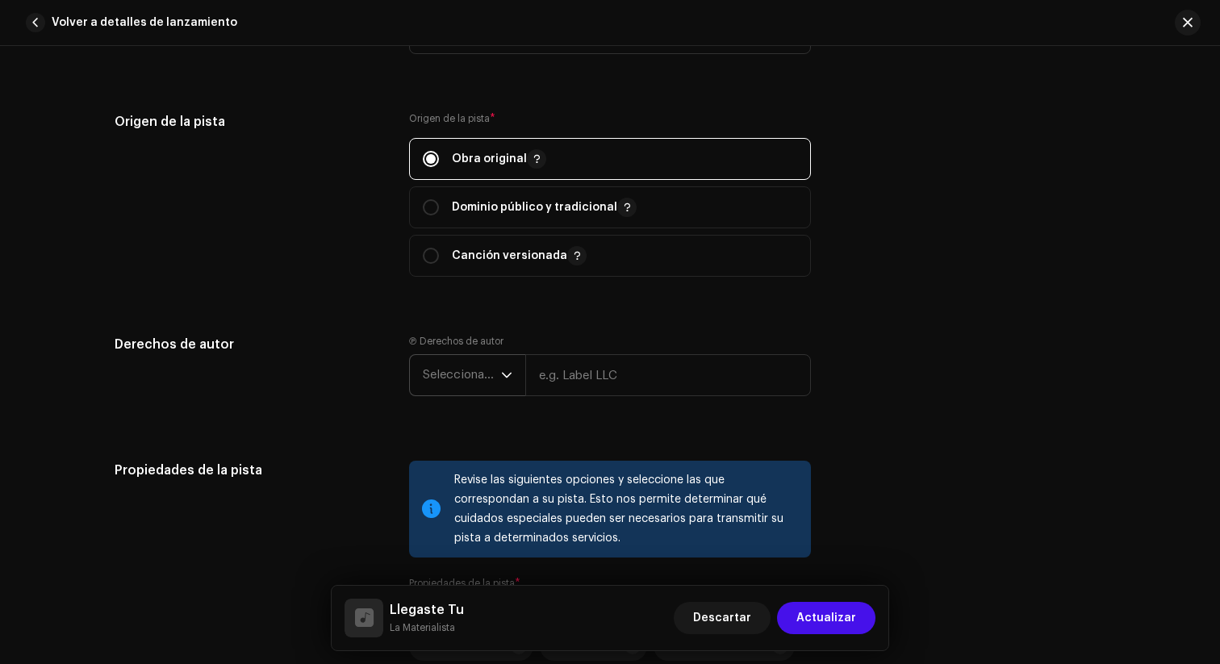
click at [488, 393] on span "Seleccionar año" at bounding box center [462, 375] width 78 height 40
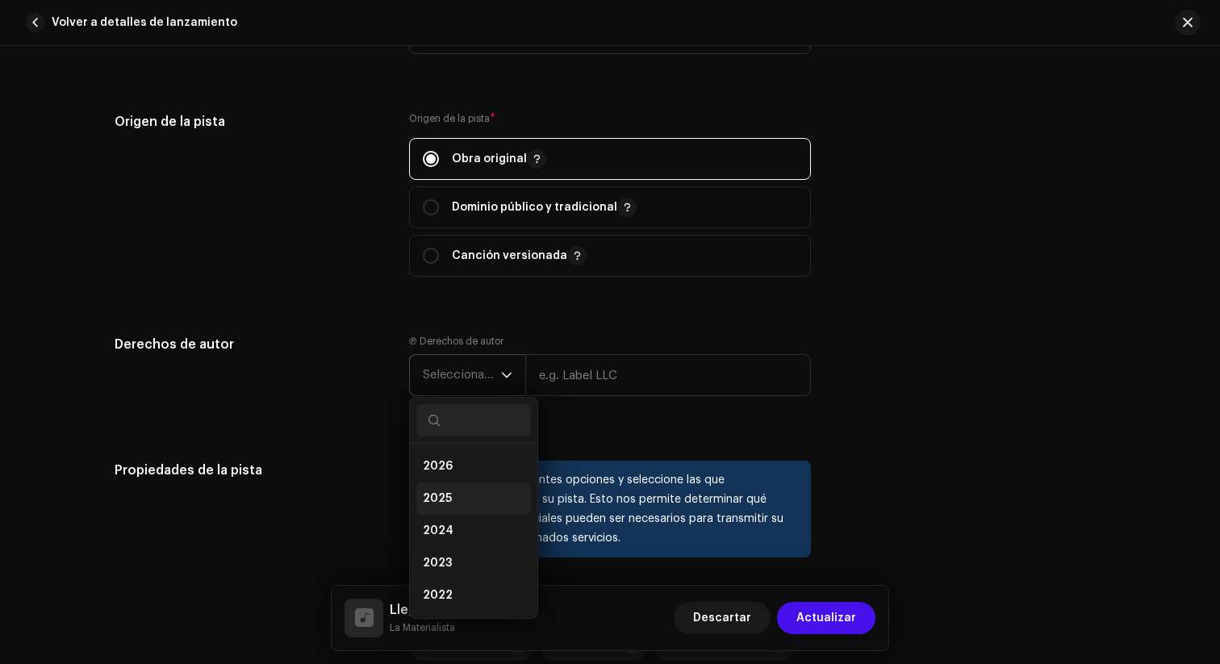
click at [459, 507] on li "2025" at bounding box center [473, 498] width 115 height 32
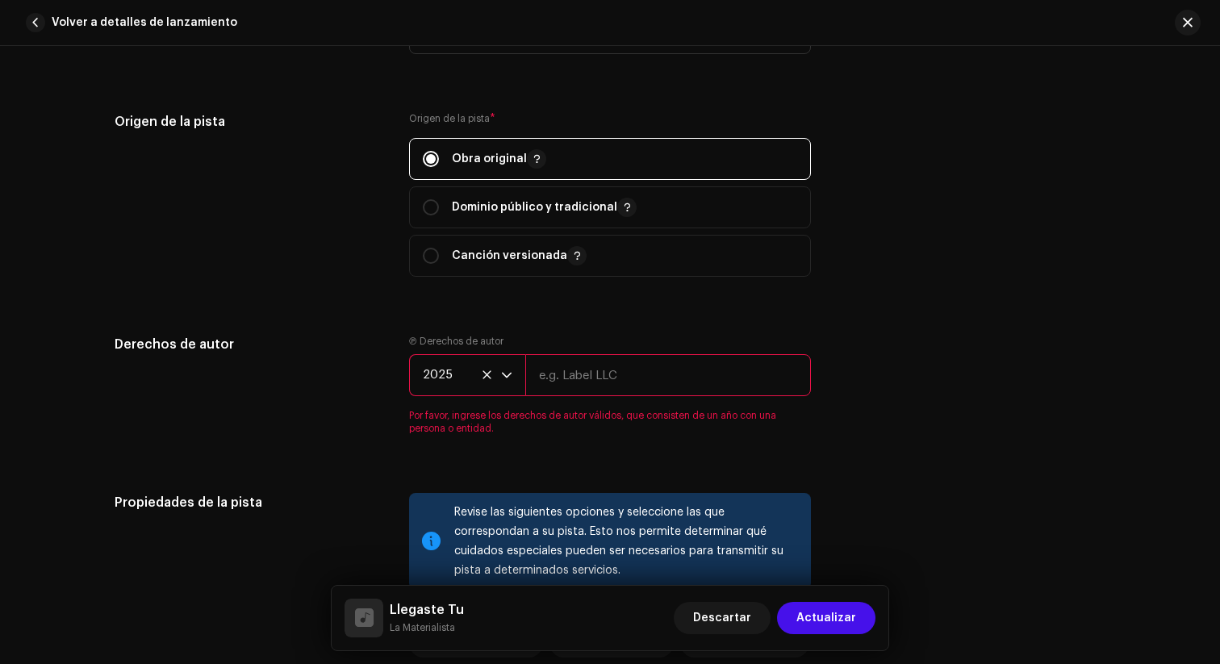
click at [582, 390] on input "text" at bounding box center [668, 375] width 286 height 42
type input "EM Music Records Dist by More Views LLC"
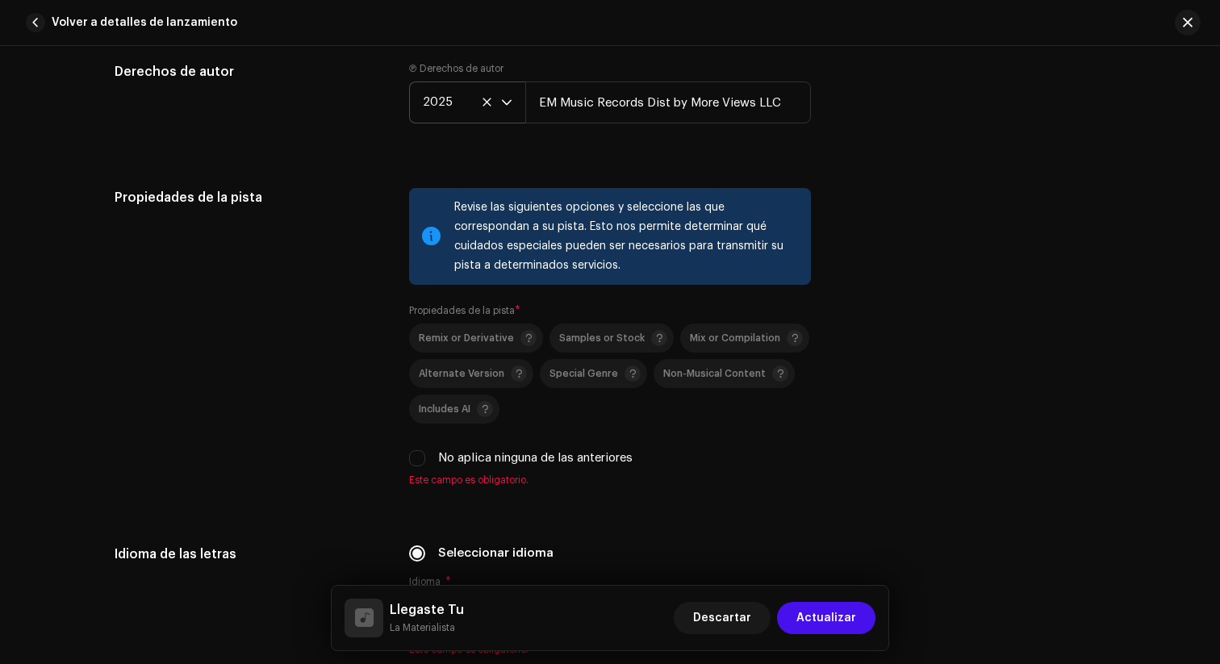
scroll to position [2151, 0]
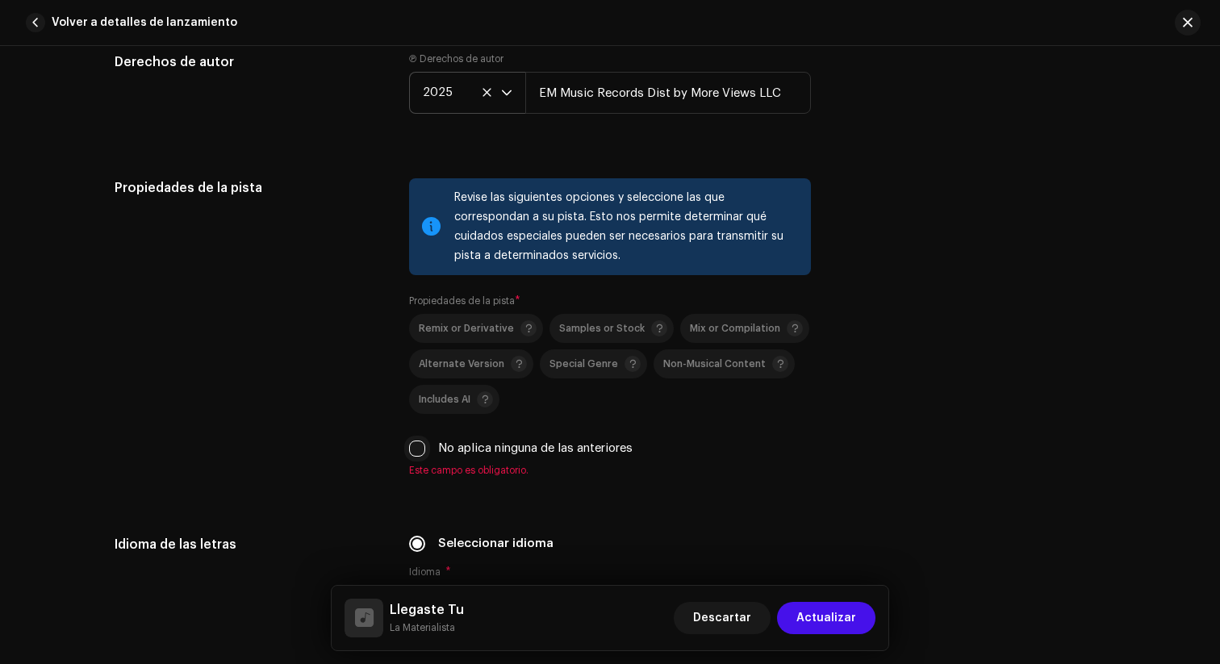
click at [412, 457] on input "No aplica ninguna de las anteriores" at bounding box center [417, 448] width 16 height 16
checkbox input "true"
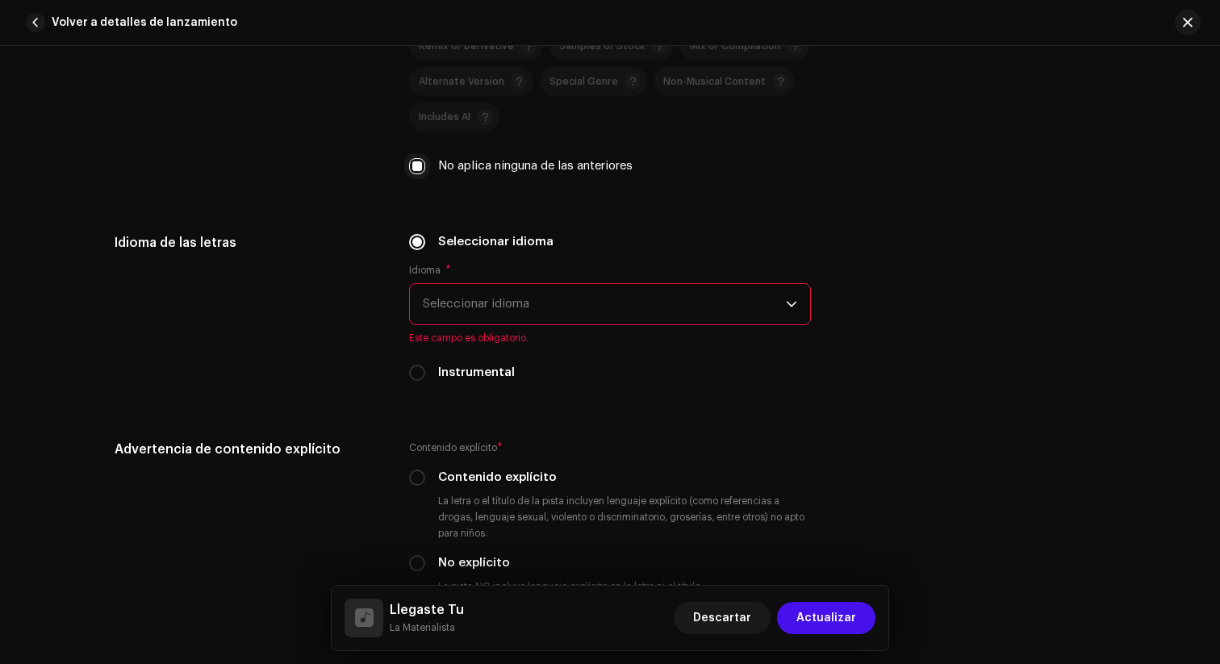
scroll to position [2455, 0]
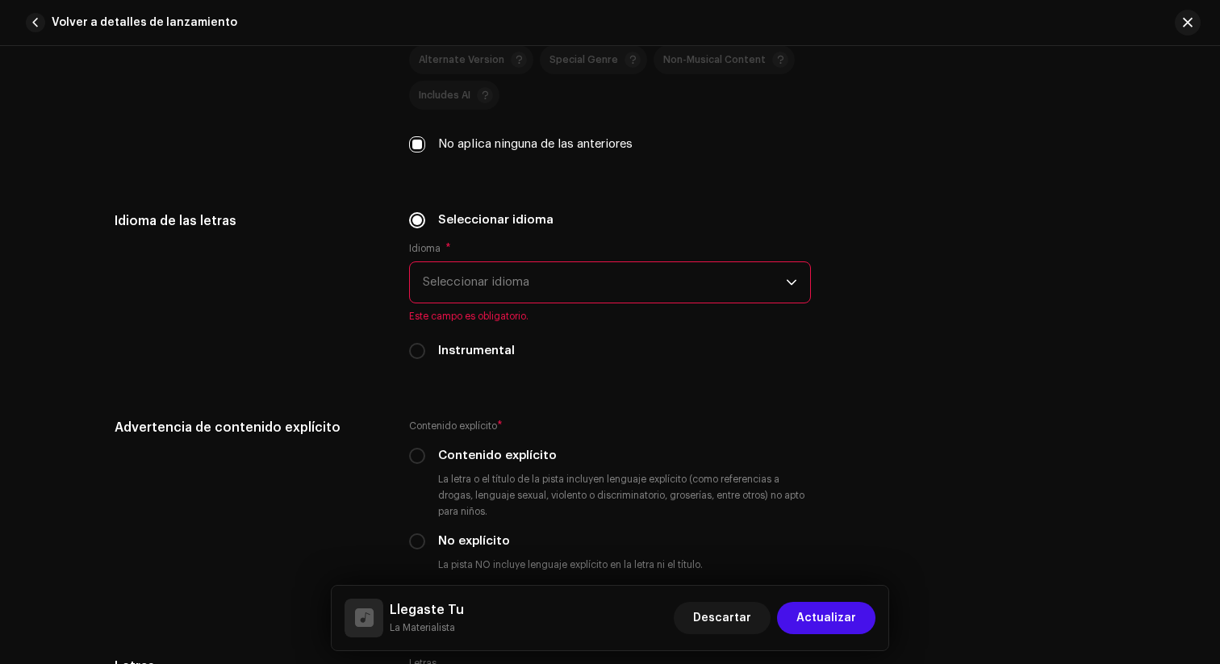
click at [574, 295] on span "Seleccionar idioma" at bounding box center [604, 282] width 363 height 40
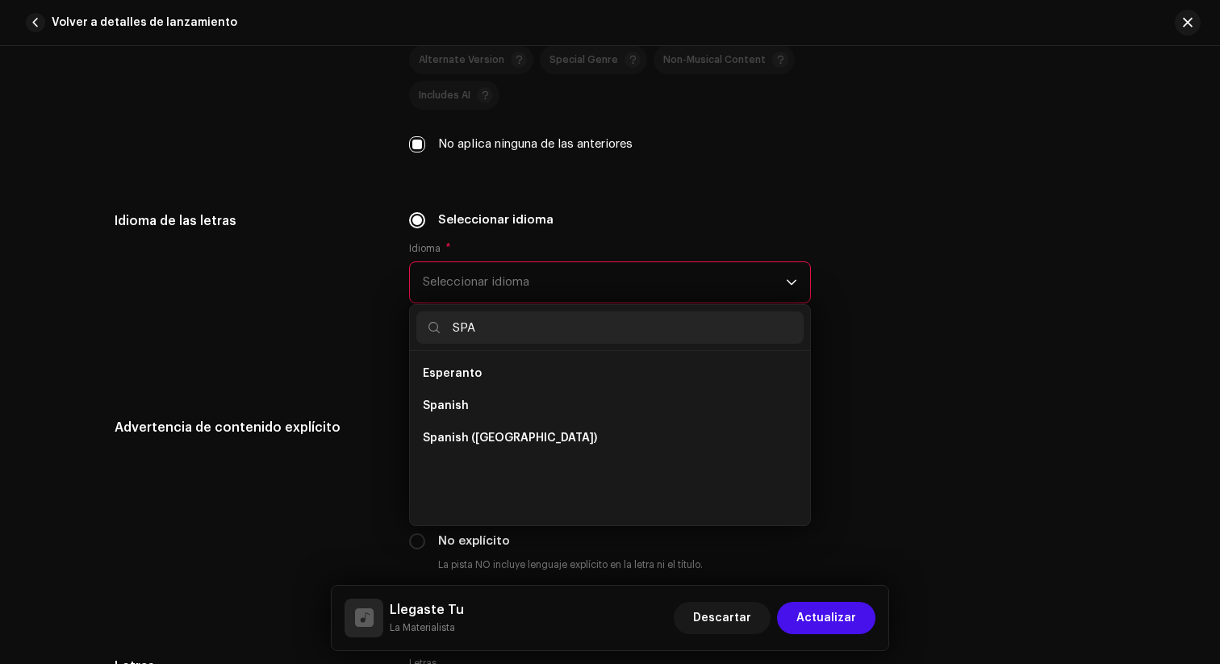
scroll to position [0, 0]
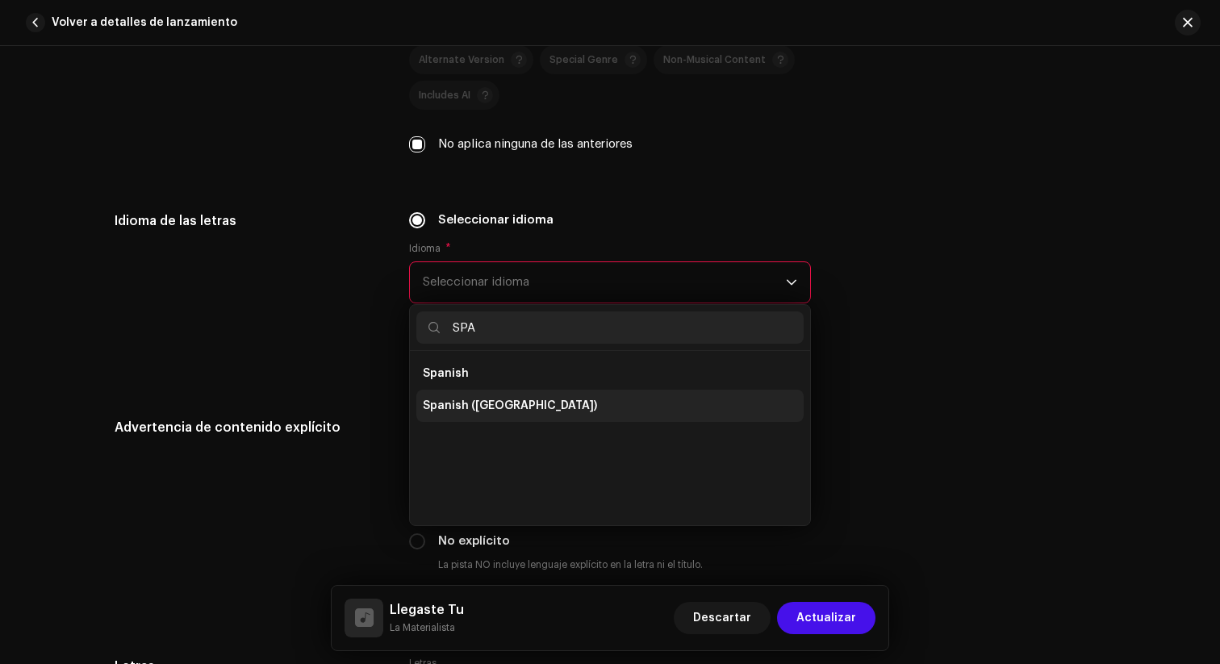
type input "SPA"
click at [515, 414] on span "Spanish ([GEOGRAPHIC_DATA])" at bounding box center [510, 406] width 174 height 16
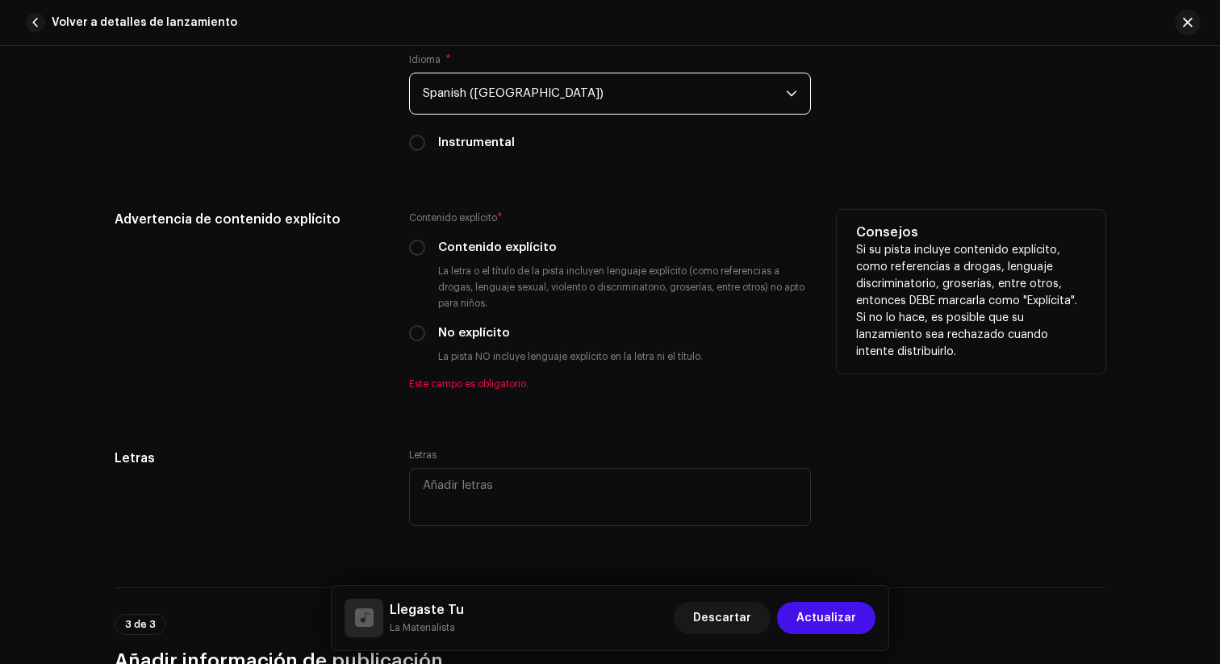
scroll to position [2650, 0]
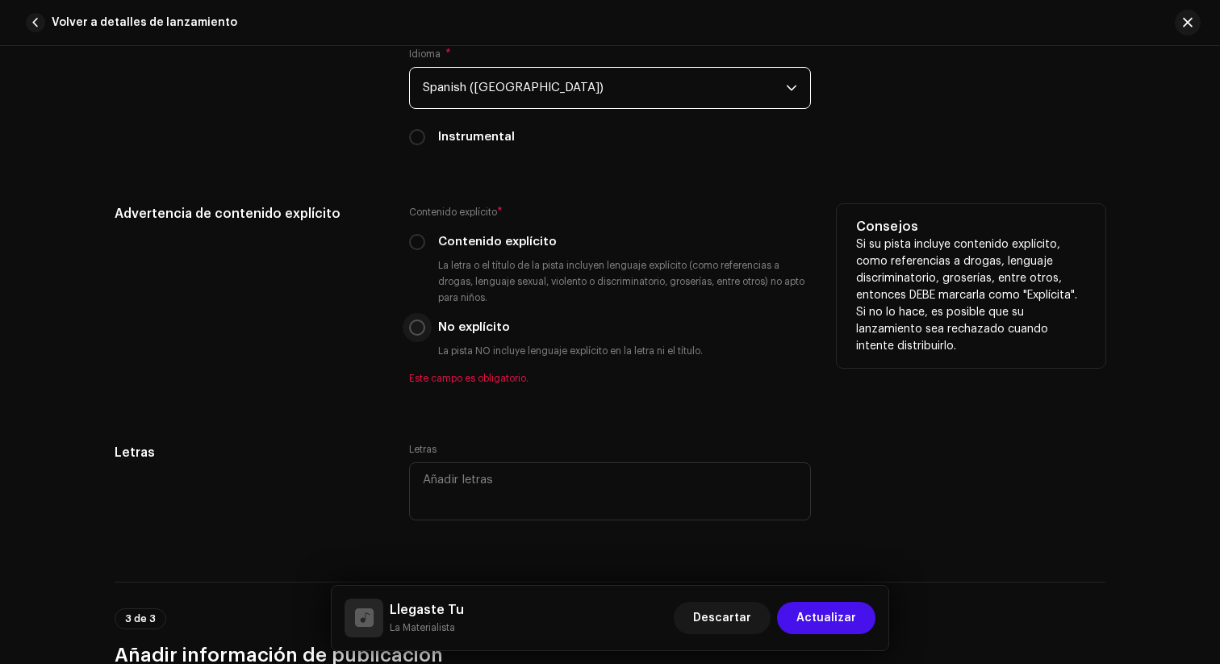
click at [419, 336] on p-radiobutton at bounding box center [417, 327] width 16 height 16
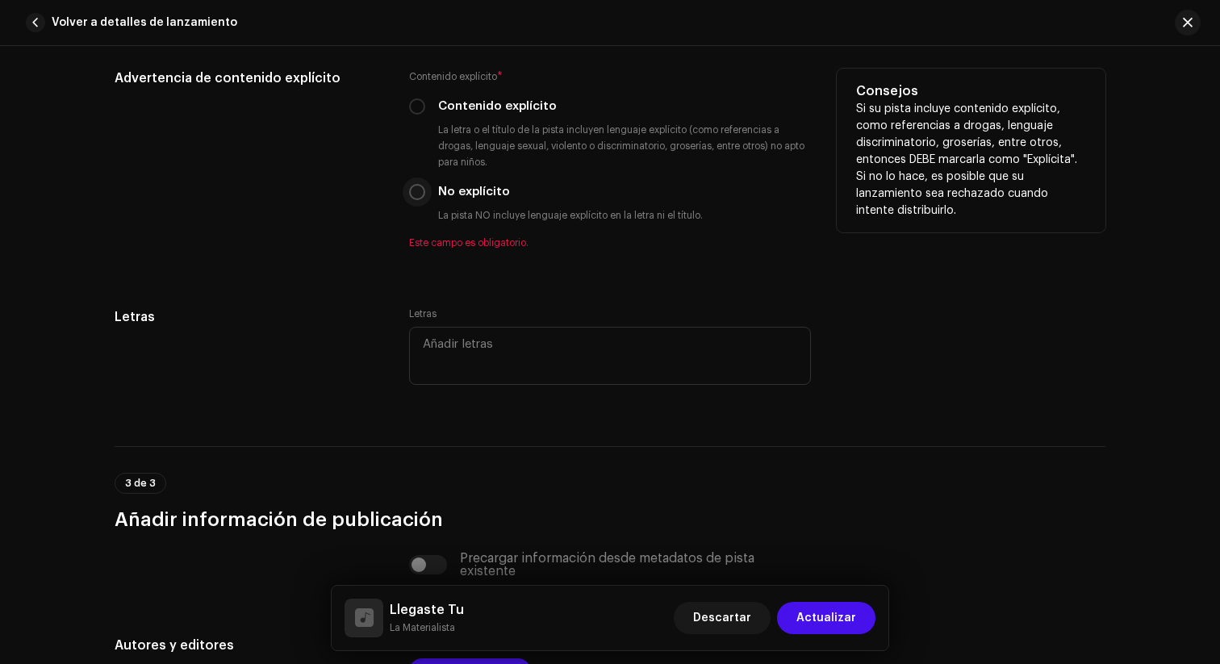
scroll to position [2796, 0]
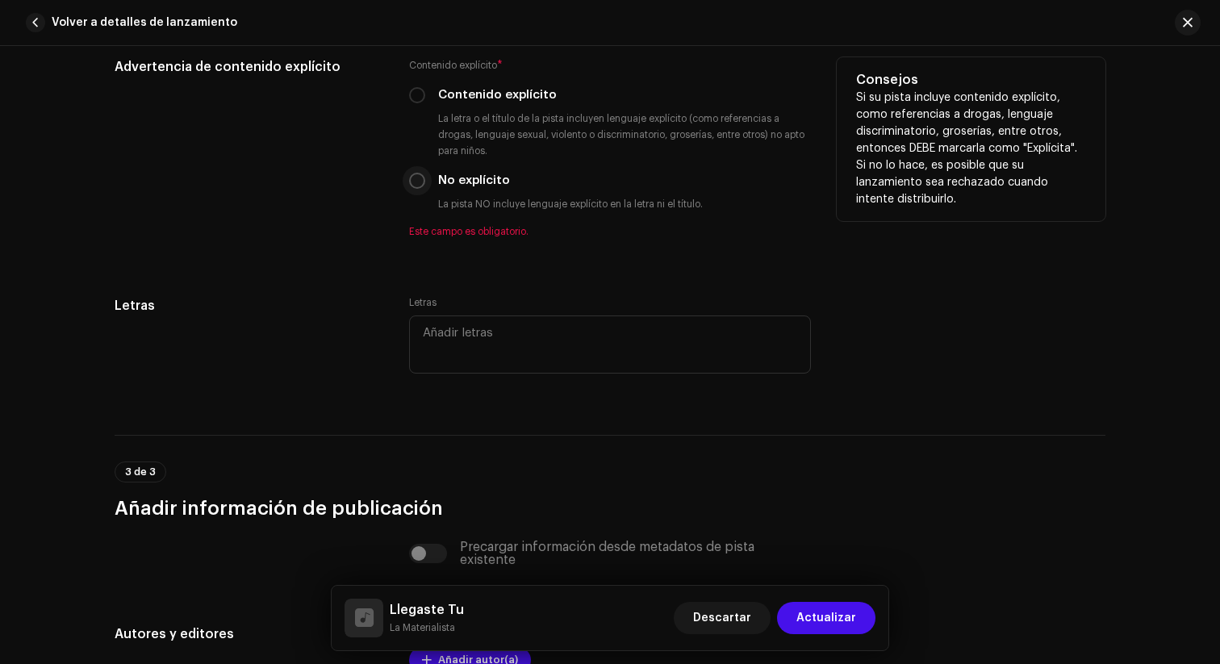
click at [416, 184] on input "No explícito" at bounding box center [417, 181] width 16 height 16
radio input "true"
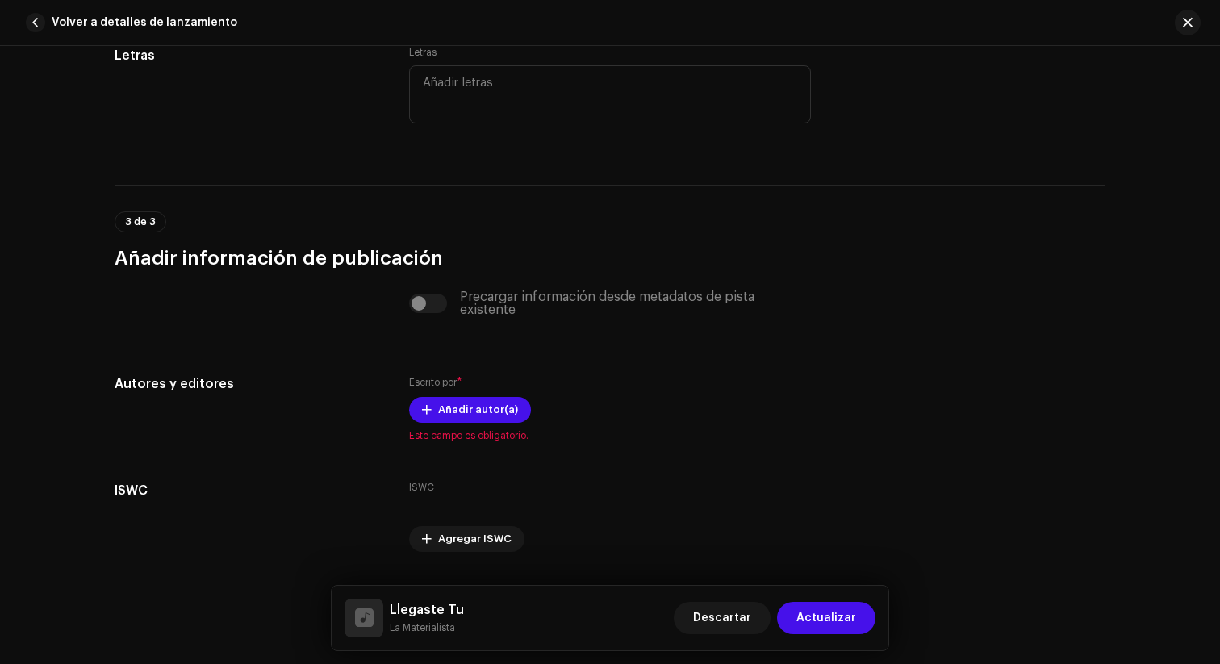
scroll to position [3055, 0]
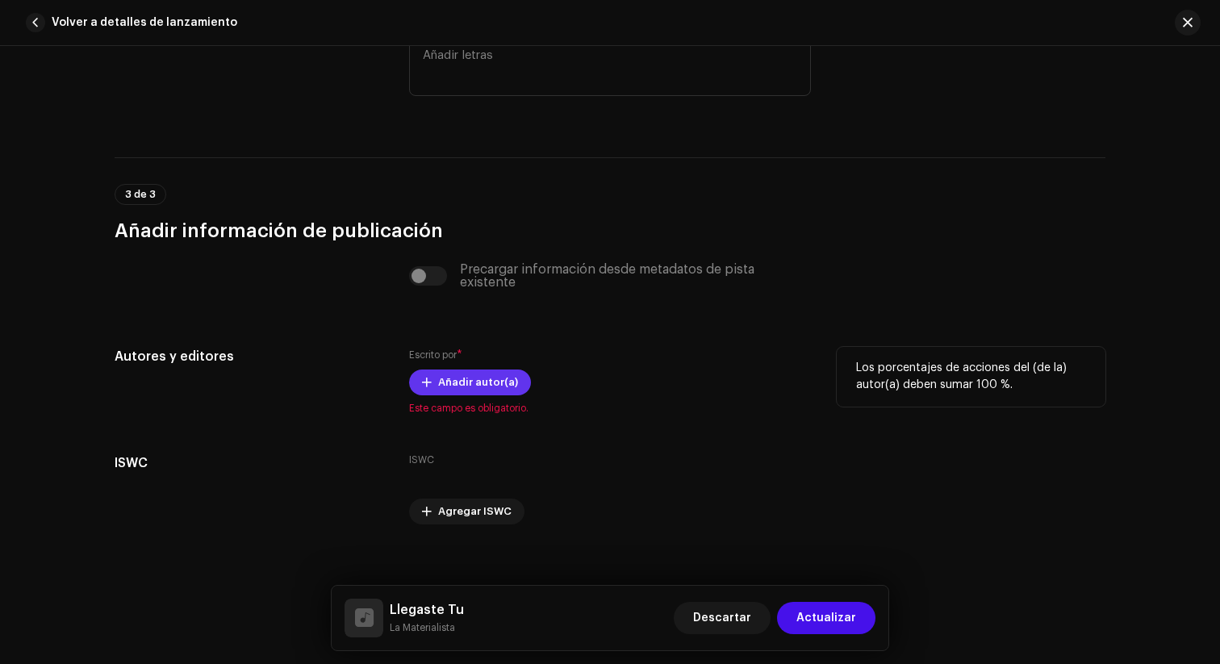
click at [458, 388] on span "Añadir autor(a)" at bounding box center [478, 382] width 80 height 32
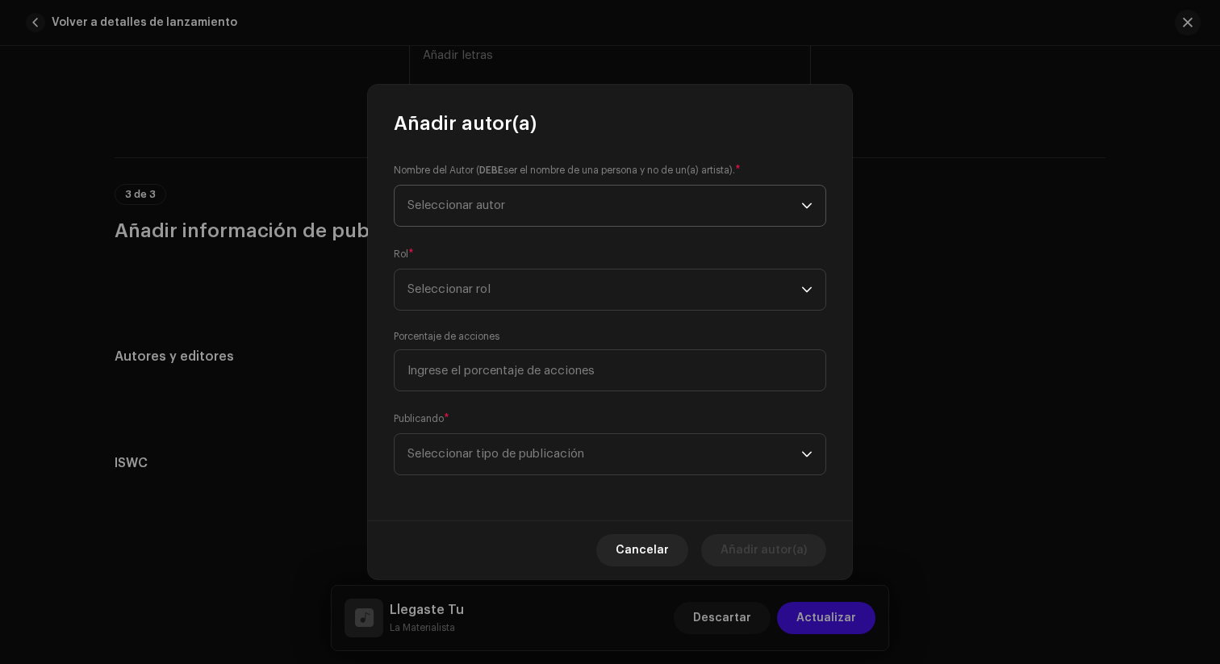
click at [548, 208] on span "Seleccionar autor" at bounding box center [604, 206] width 394 height 40
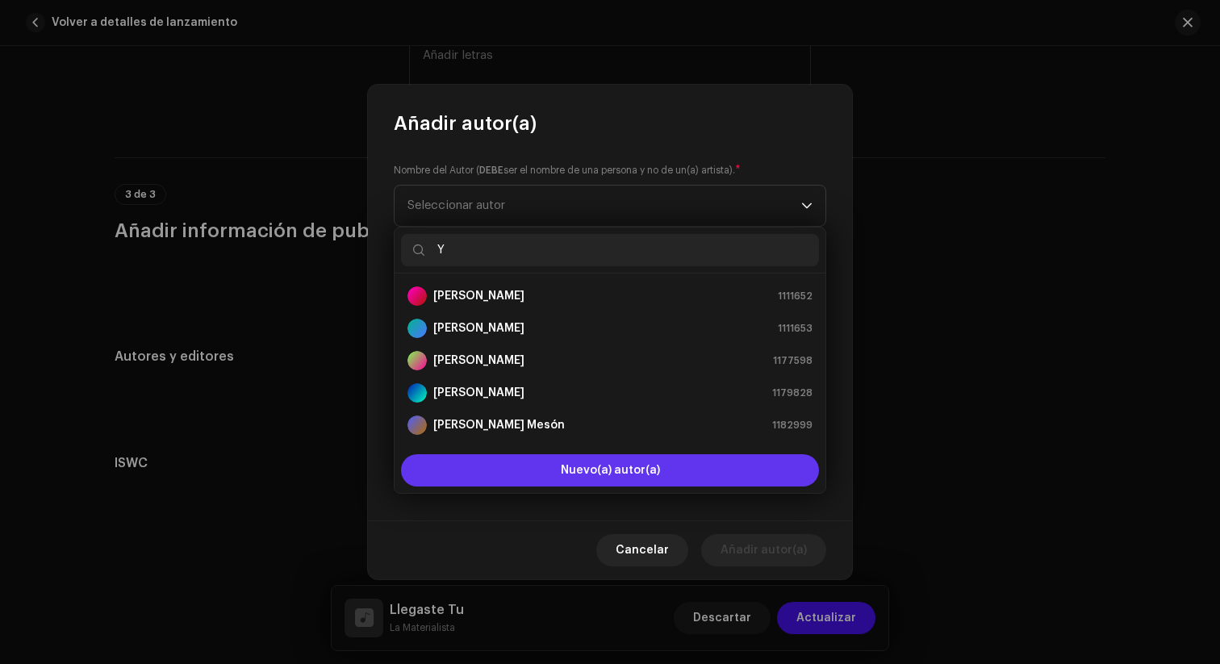
type input "Y"
click at [623, 473] on span "Nuevo(a) autor(a)" at bounding box center [610, 470] width 99 height 11
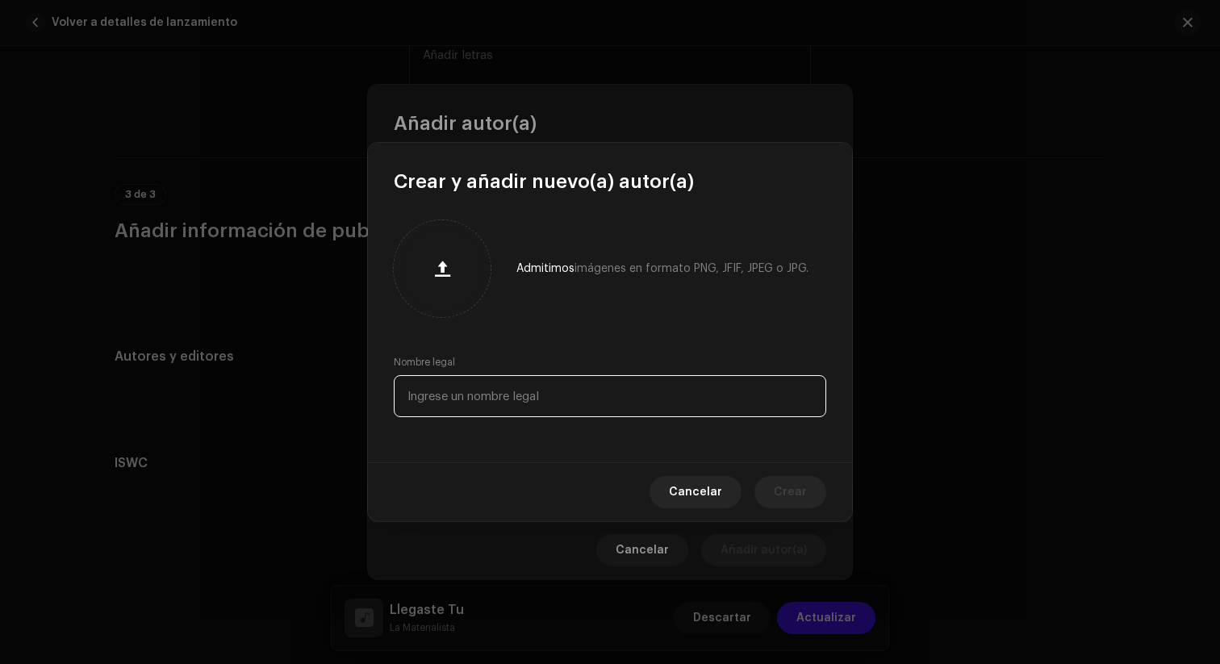
click at [528, 401] on input "text" at bounding box center [610, 396] width 432 height 42
type input "T"
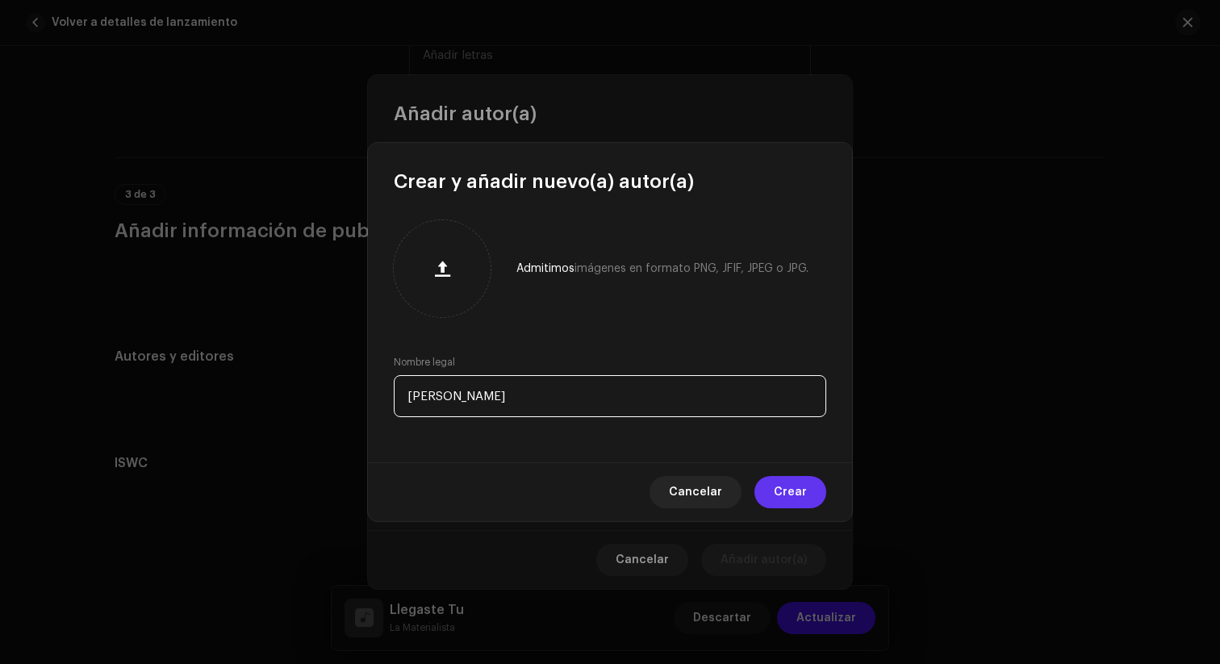
type input "[PERSON_NAME]"
click at [800, 493] on span "Crear" at bounding box center [790, 492] width 33 height 32
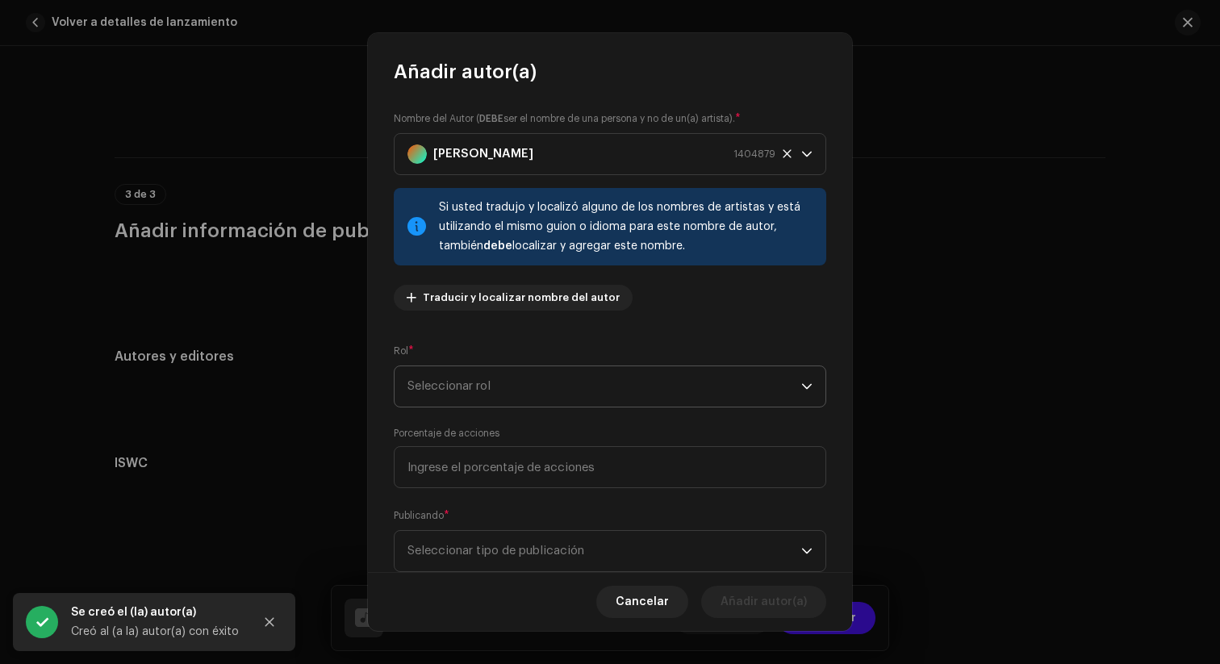
click at [623, 398] on span "Seleccionar rol" at bounding box center [604, 386] width 394 height 40
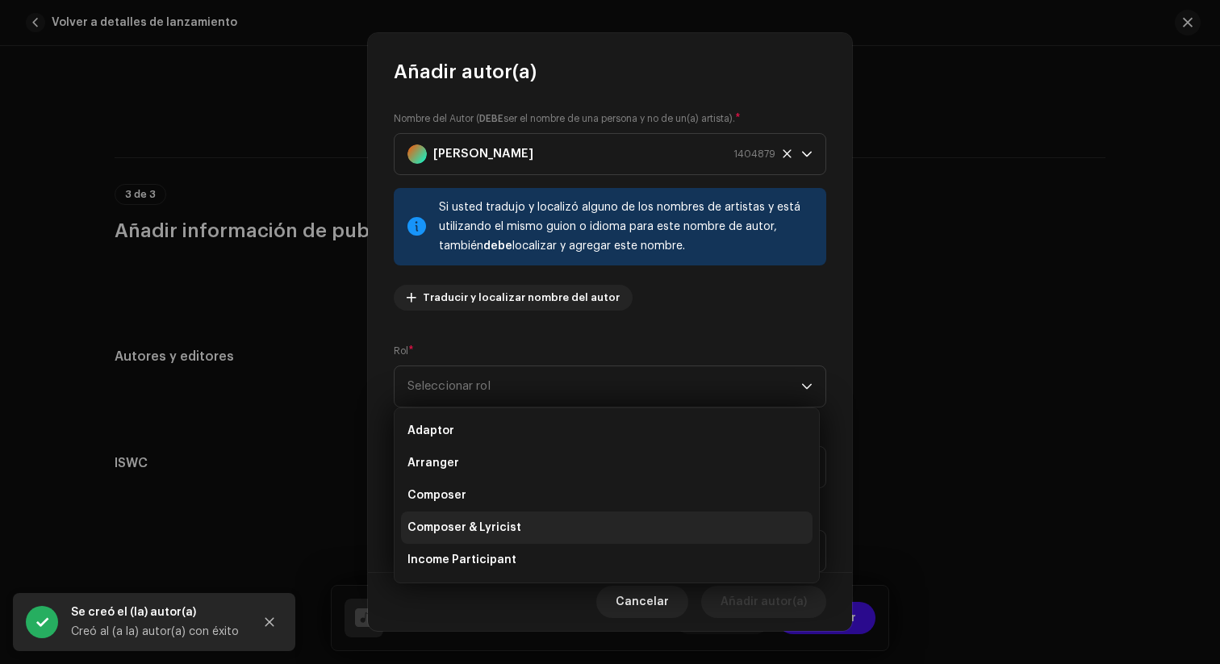
click at [529, 527] on li "Composer & Lyricist" at bounding box center [606, 527] width 411 height 32
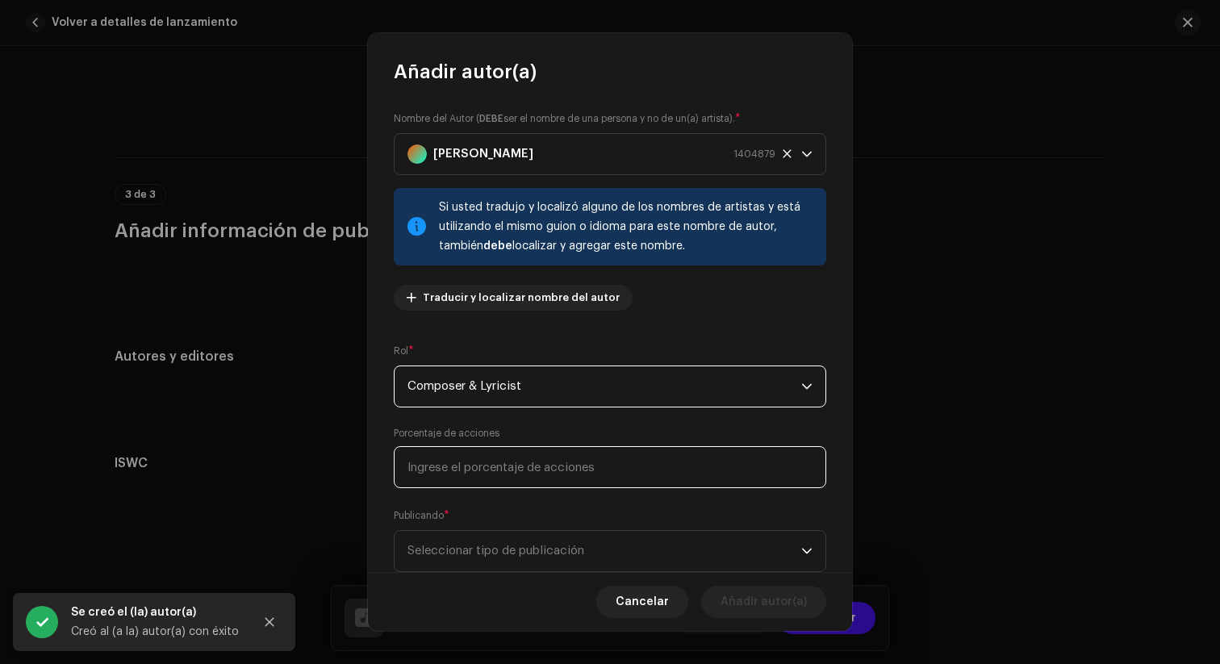
click at [523, 471] on input at bounding box center [610, 467] width 432 height 42
type input "100,00"
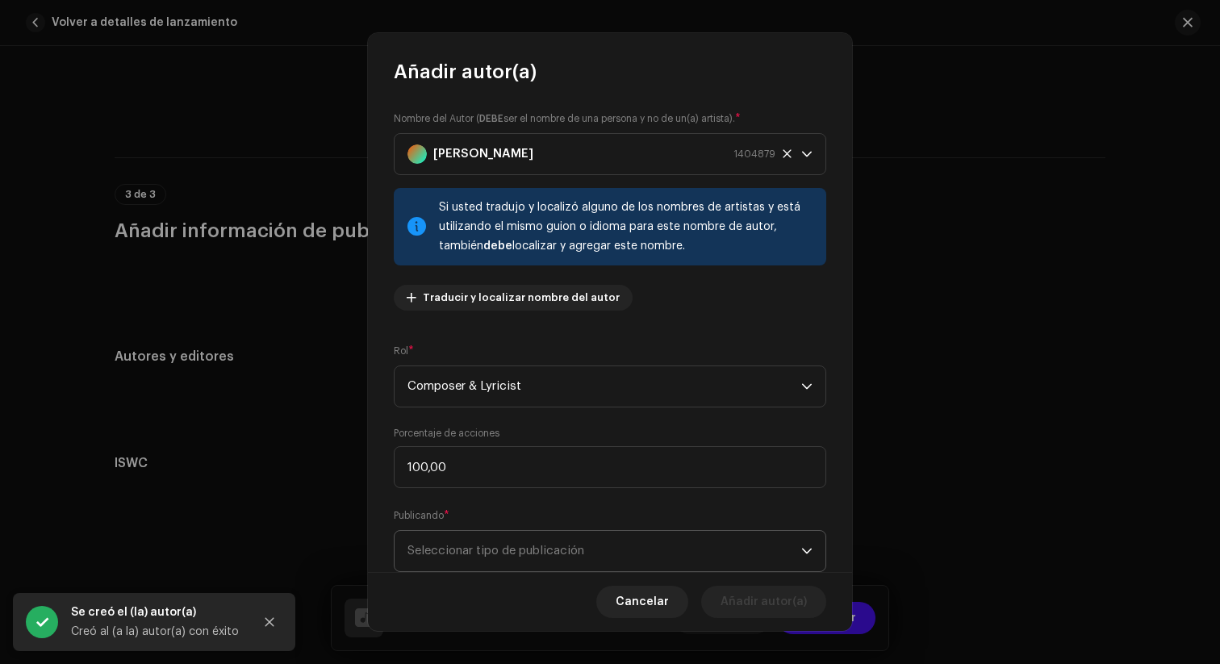
click at [595, 554] on span "Seleccionar tipo de publicación" at bounding box center [604, 551] width 394 height 40
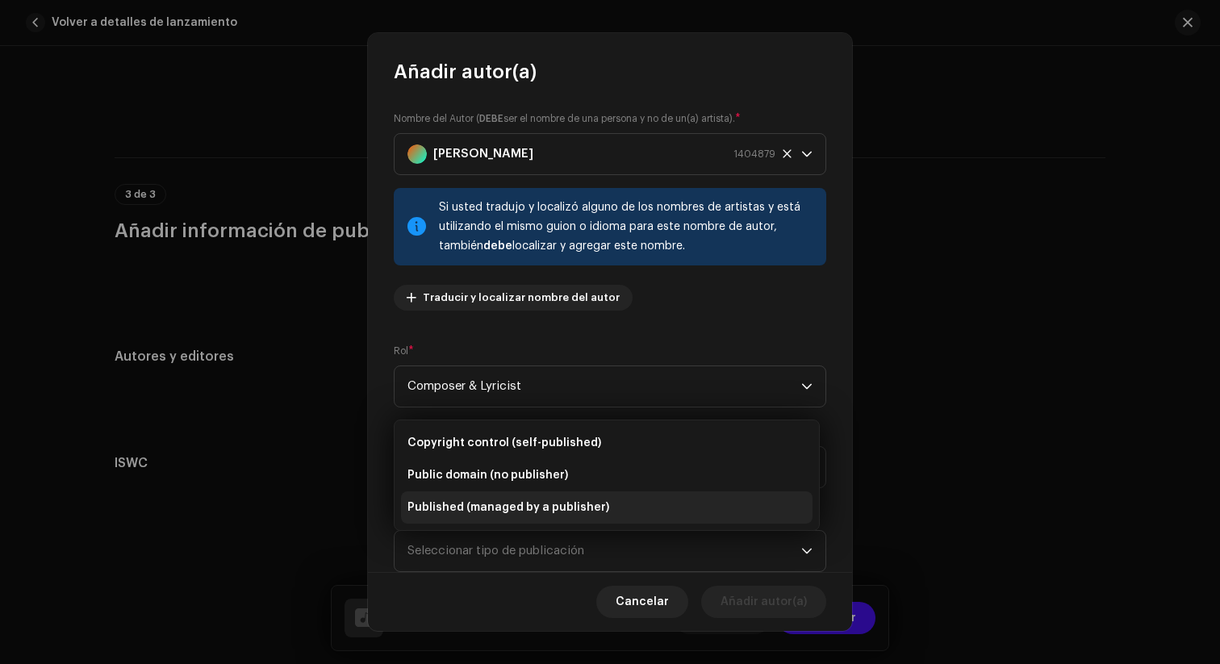
click at [544, 510] on span "Published (managed by a publisher)" at bounding box center [508, 507] width 202 height 16
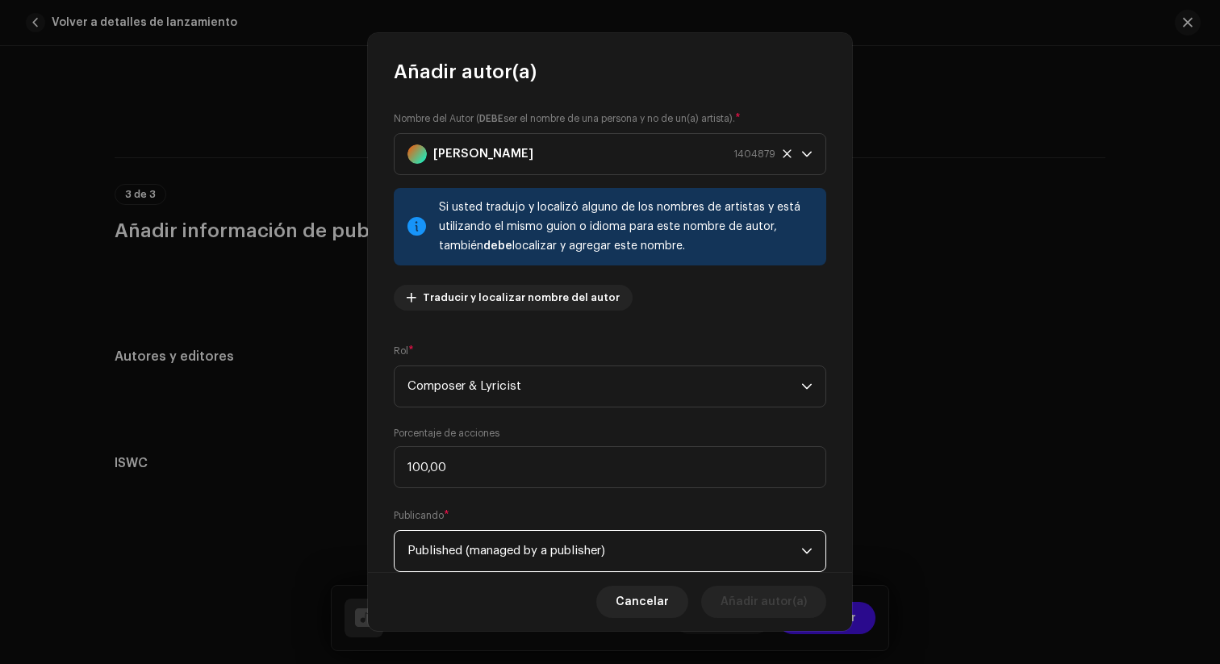
scroll to position [127, 0]
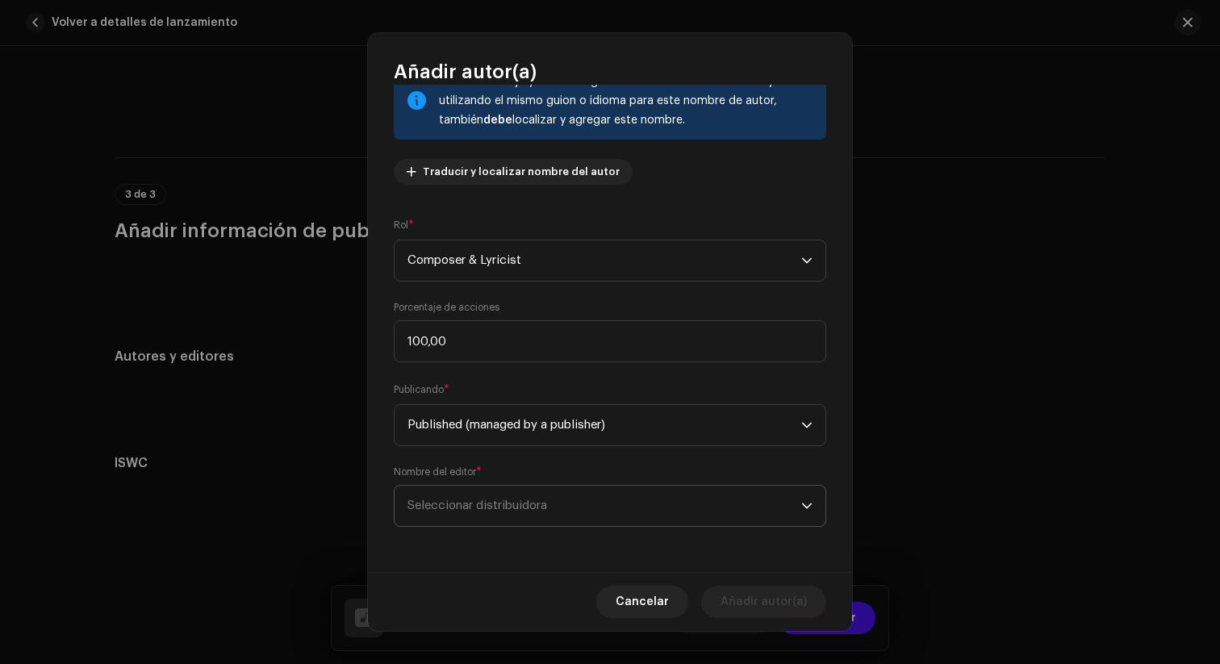
click at [561, 519] on span "Seleccionar distribuidora" at bounding box center [604, 506] width 394 height 40
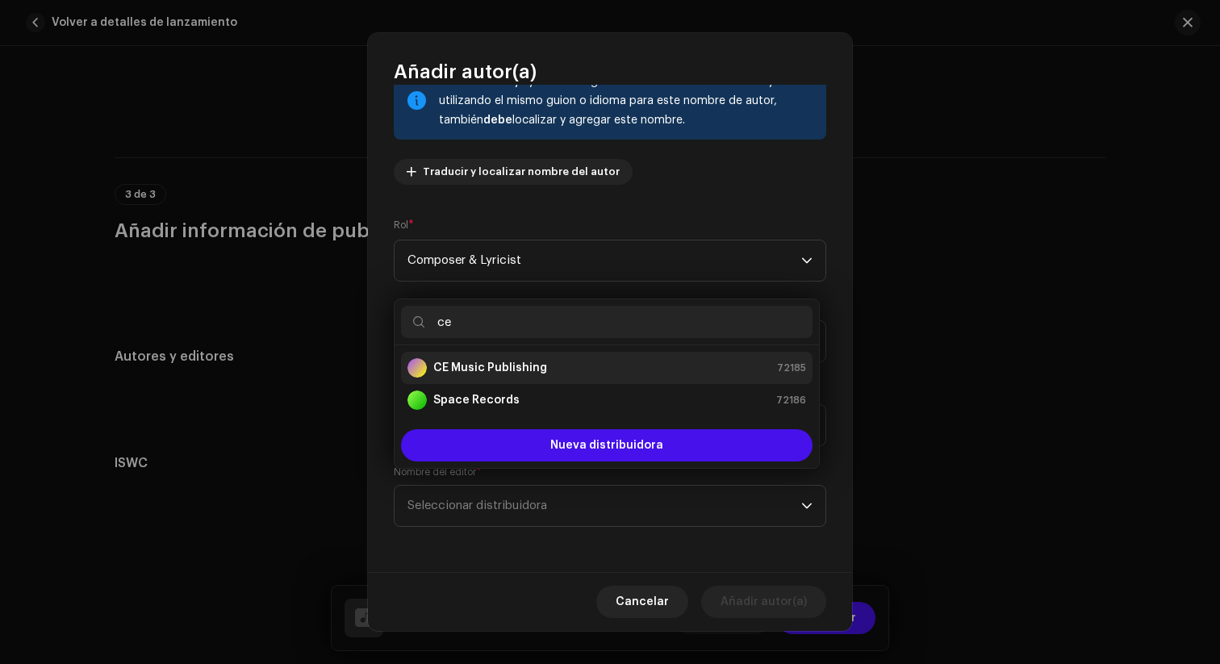
type input "ce"
click at [524, 363] on strong "CE Music Publishing" at bounding box center [490, 368] width 114 height 16
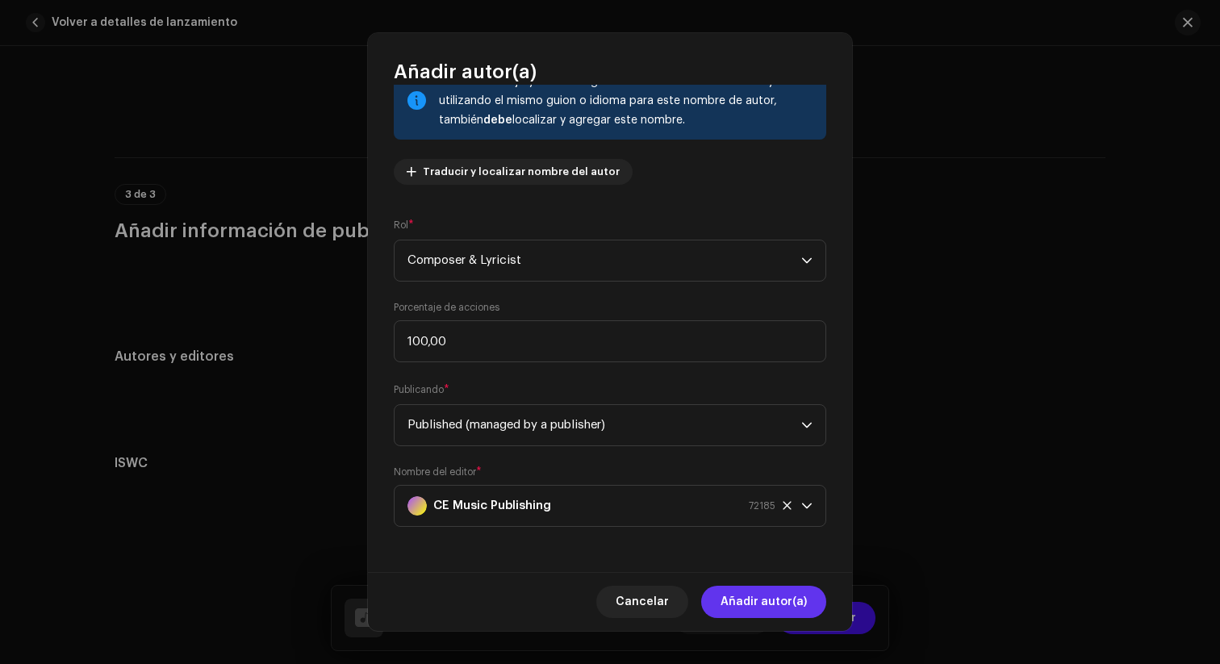
click at [744, 601] on span "Añadir autor(a)" at bounding box center [763, 602] width 86 height 32
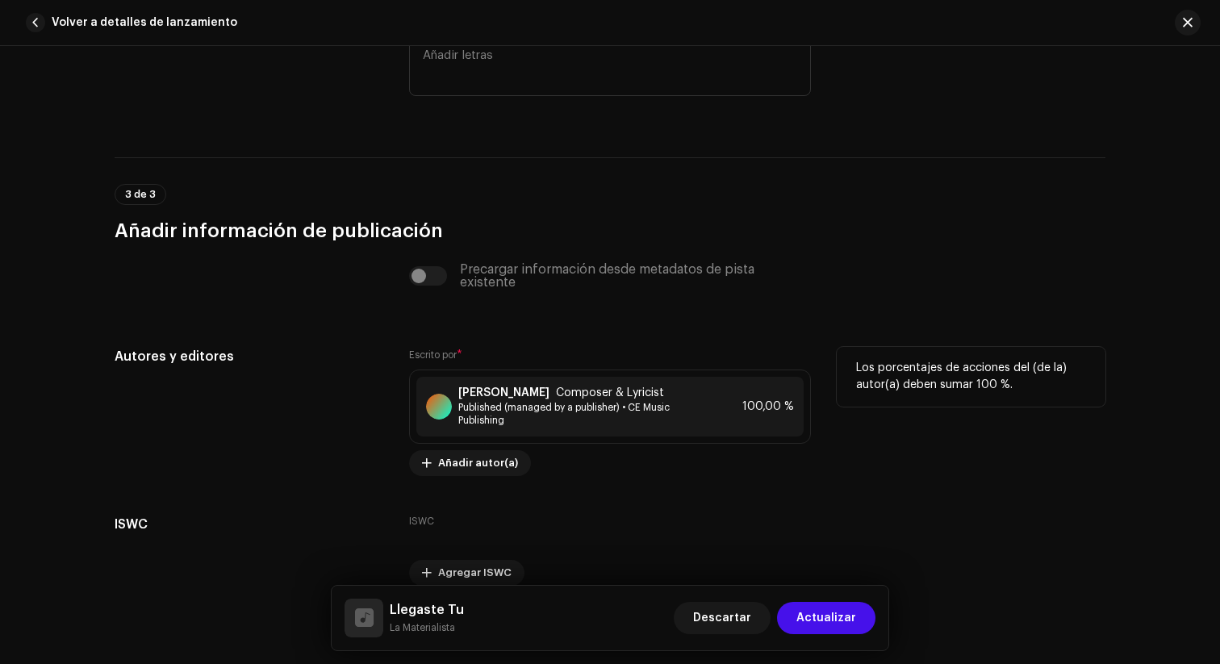
scroll to position [3134, 0]
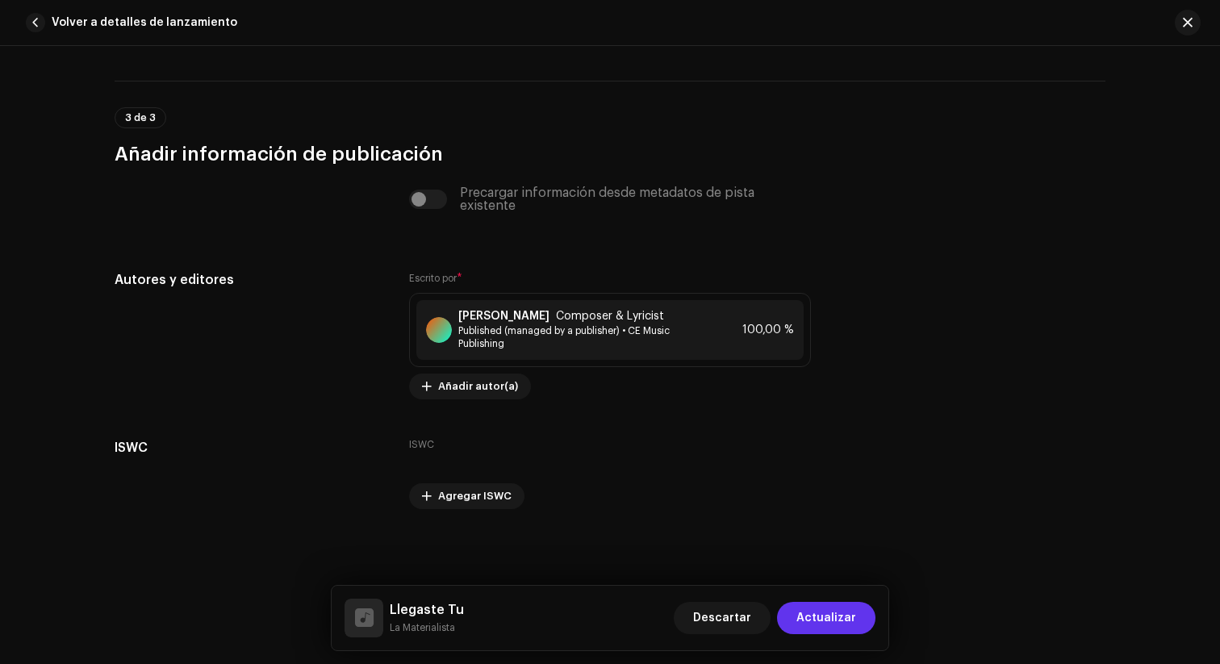
click at [826, 621] on span "Actualizar" at bounding box center [826, 618] width 60 height 32
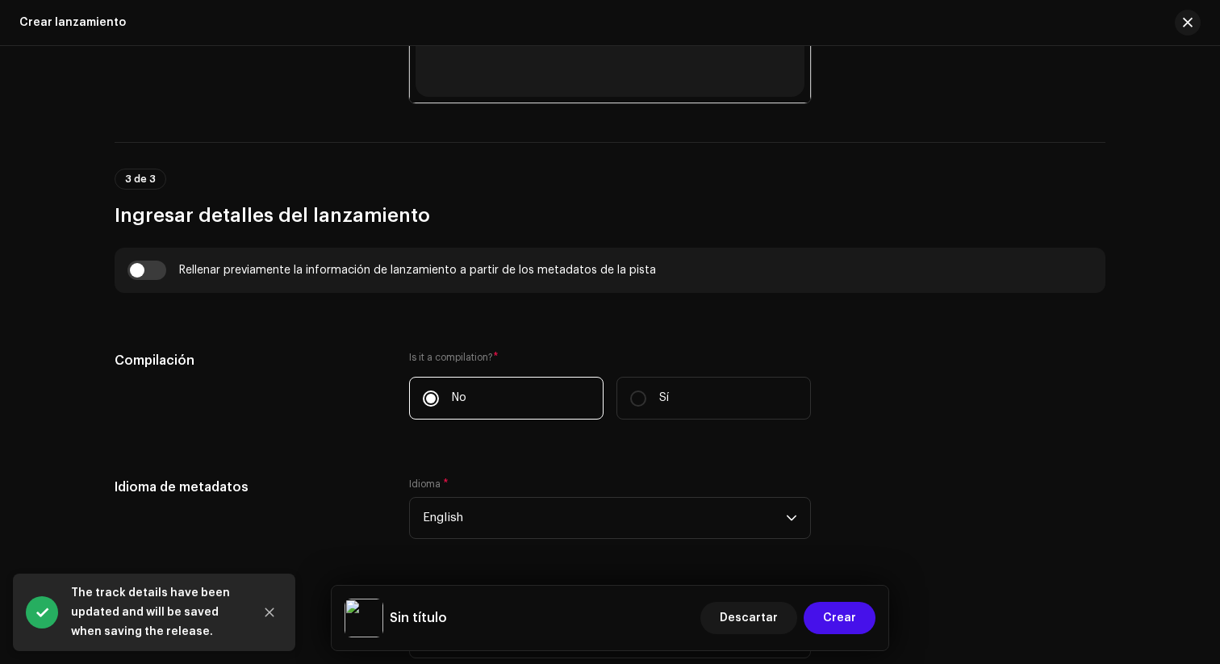
scroll to position [1012, 0]
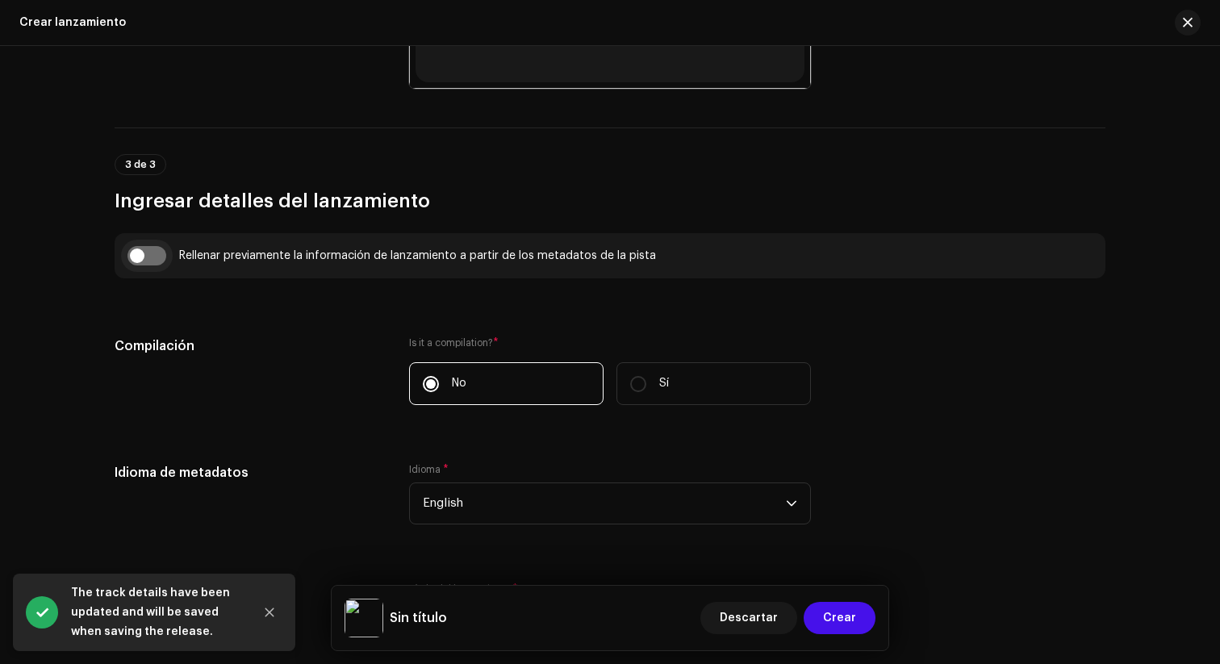
click at [159, 260] on input "checkbox" at bounding box center [146, 255] width 39 height 19
checkbox input "true"
type input "Llegaste Tu"
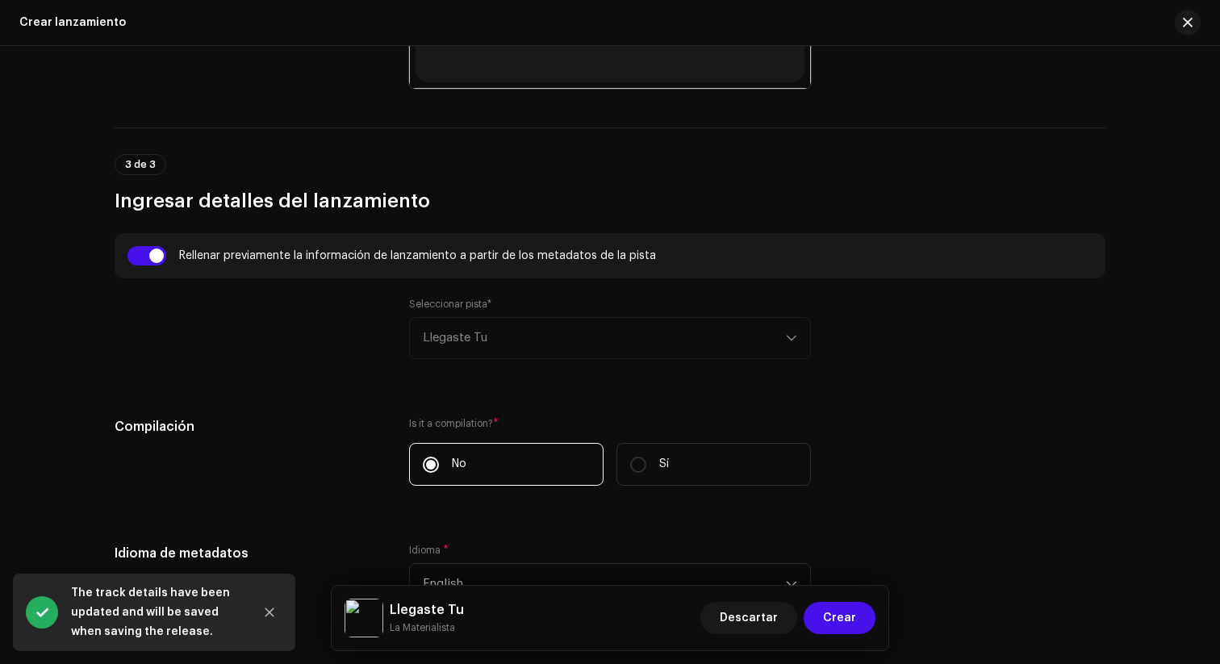
click at [478, 332] on div "Seleccionar pista* Llegaste Tu" at bounding box center [610, 328] width 402 height 61
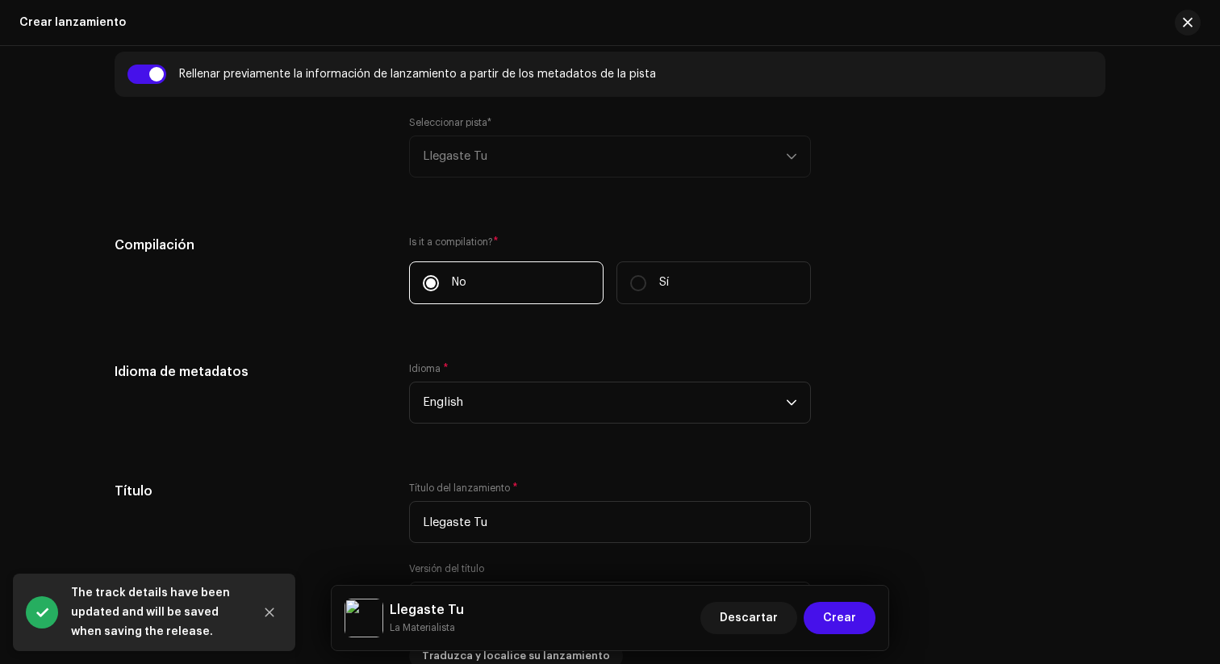
scroll to position [1203, 0]
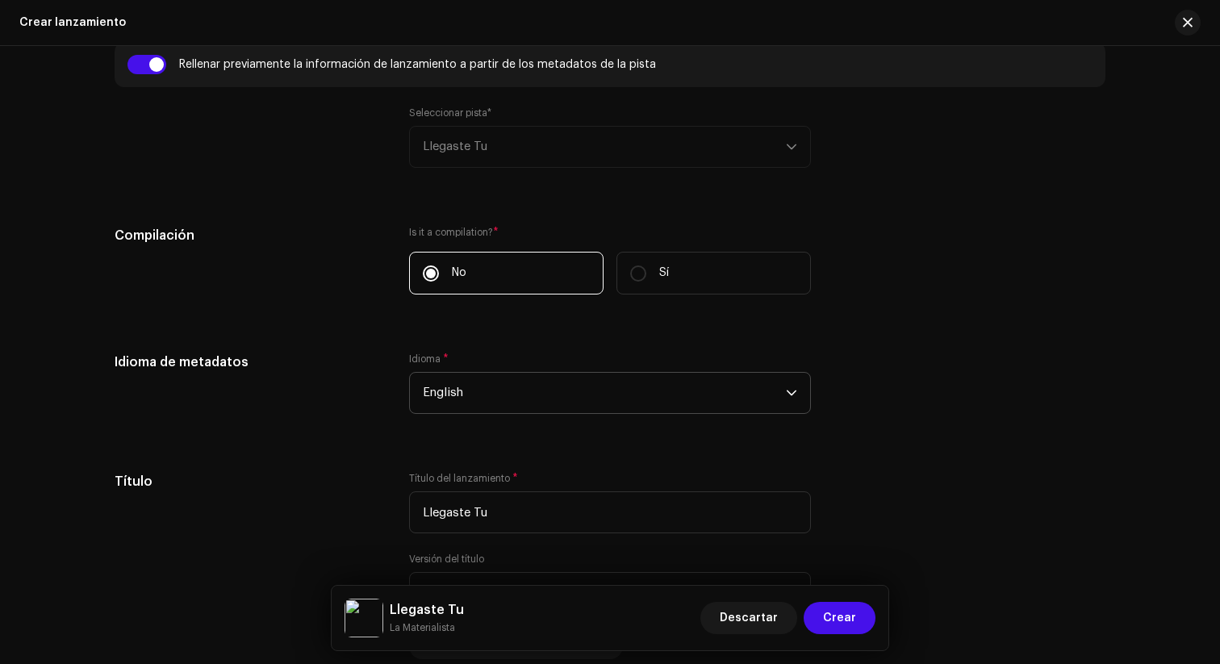
click at [491, 390] on span "English" at bounding box center [604, 393] width 363 height 40
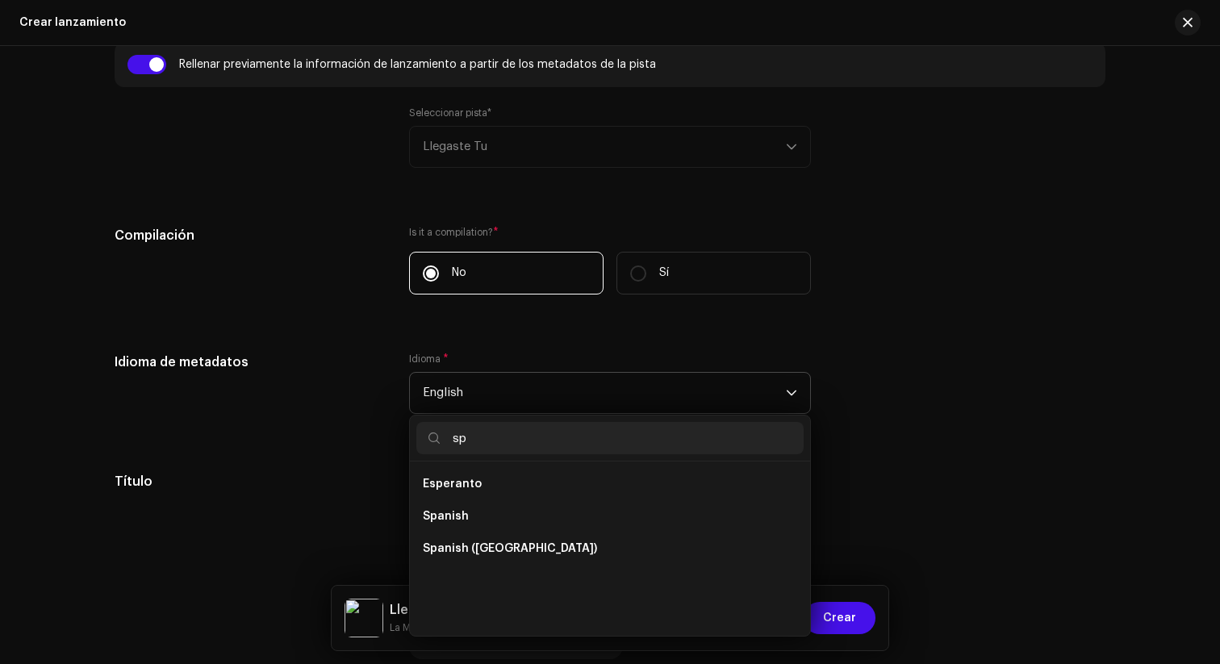
scroll to position [0, 0]
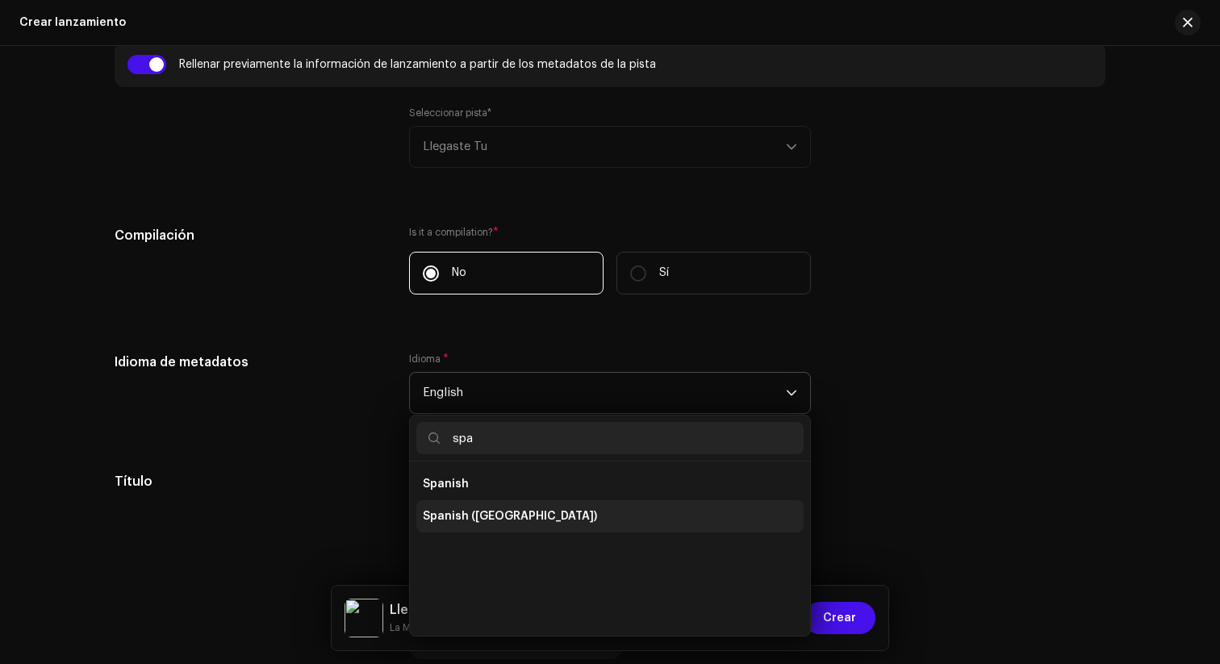
type input "spa"
click at [504, 510] on span "Spanish ([GEOGRAPHIC_DATA])" at bounding box center [510, 516] width 174 height 16
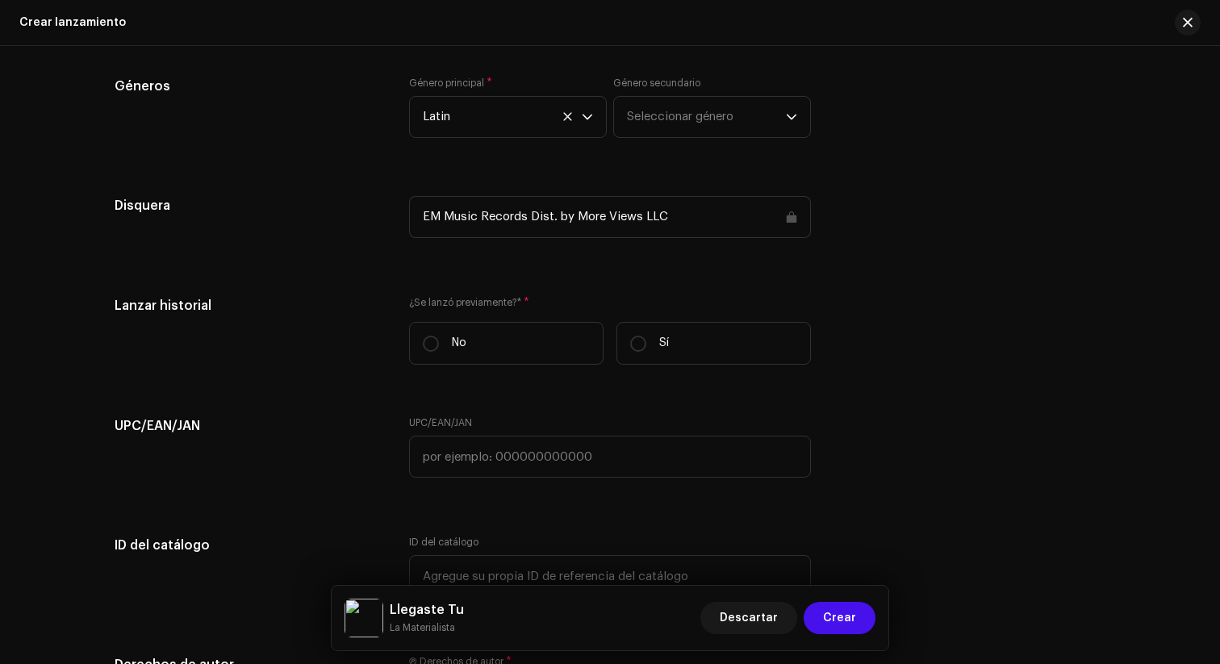
scroll to position [2496, 0]
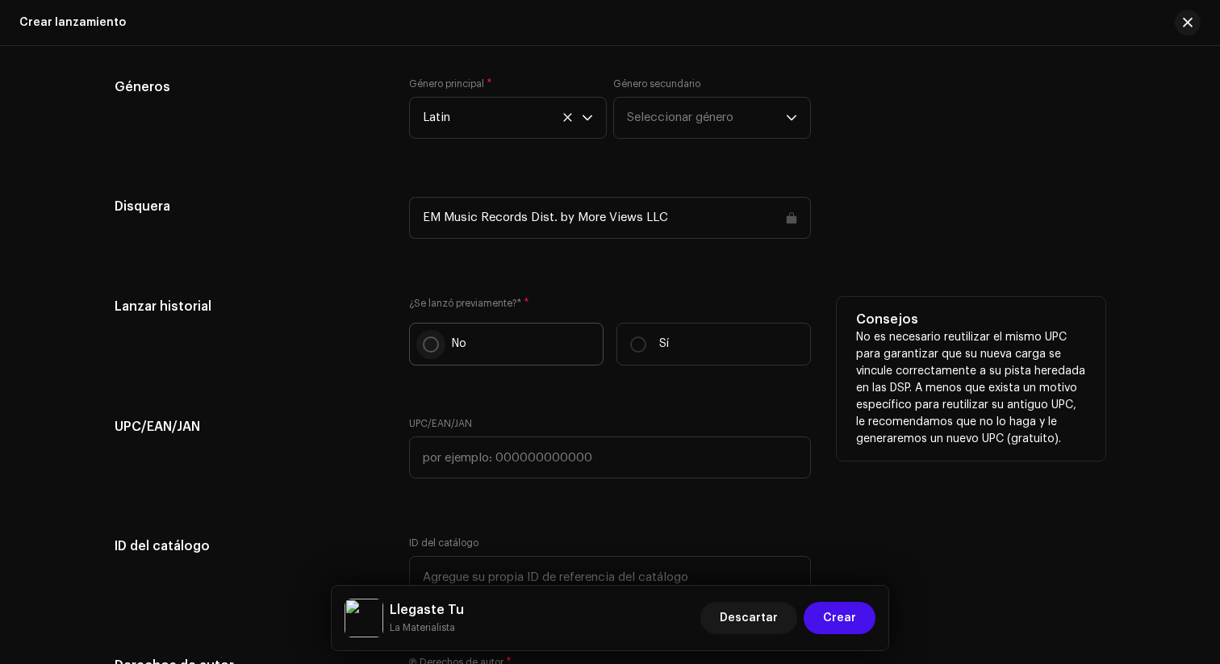
click at [430, 352] on p-radiobutton at bounding box center [431, 344] width 16 height 16
click at [430, 352] on input "No" at bounding box center [431, 344] width 16 height 16
radio input "true"
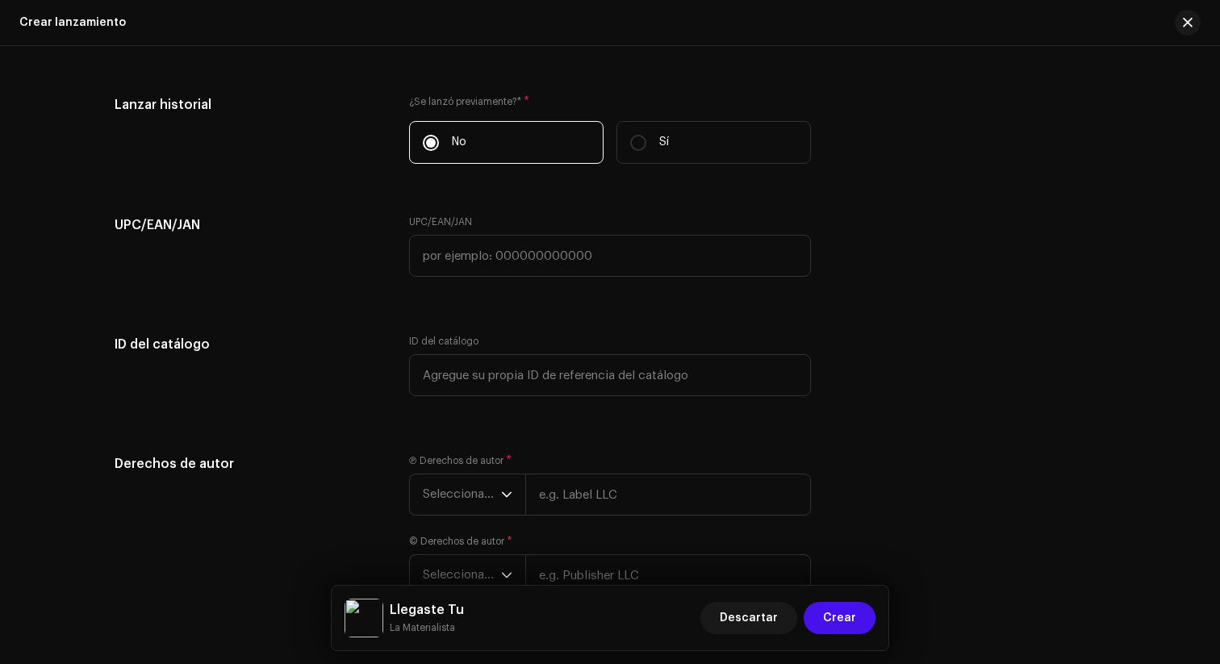
scroll to position [2809, 0]
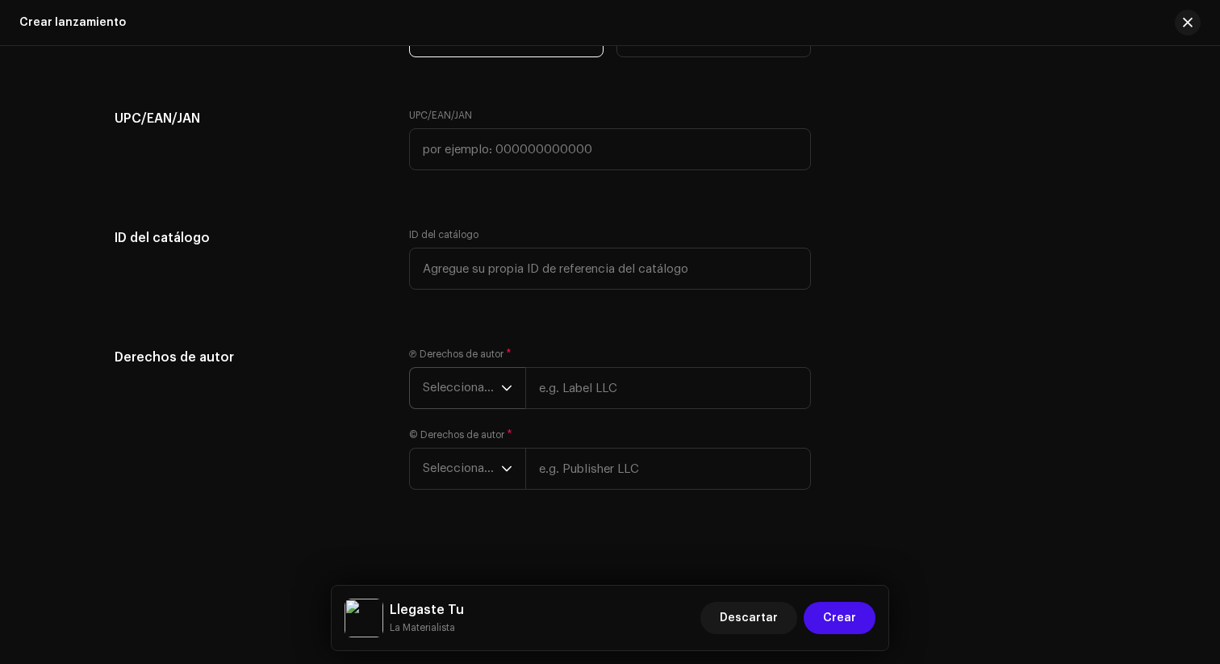
click at [482, 398] on span "Seleccionar año" at bounding box center [462, 388] width 78 height 40
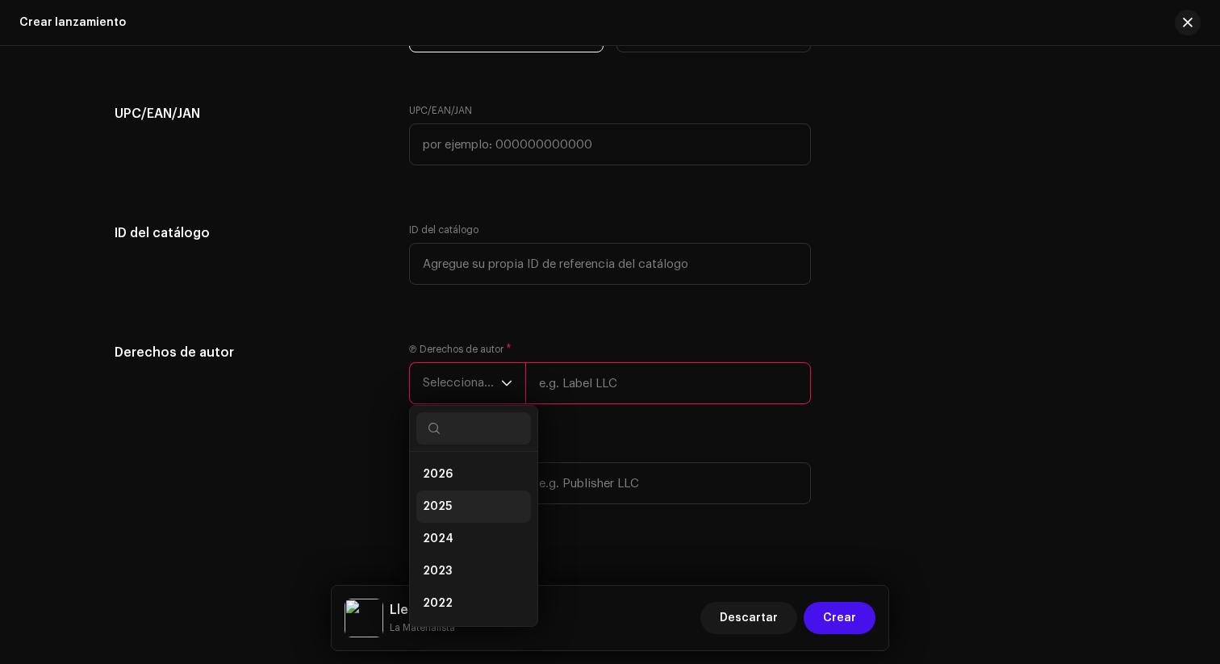
click at [453, 506] on li "2025" at bounding box center [473, 506] width 115 height 32
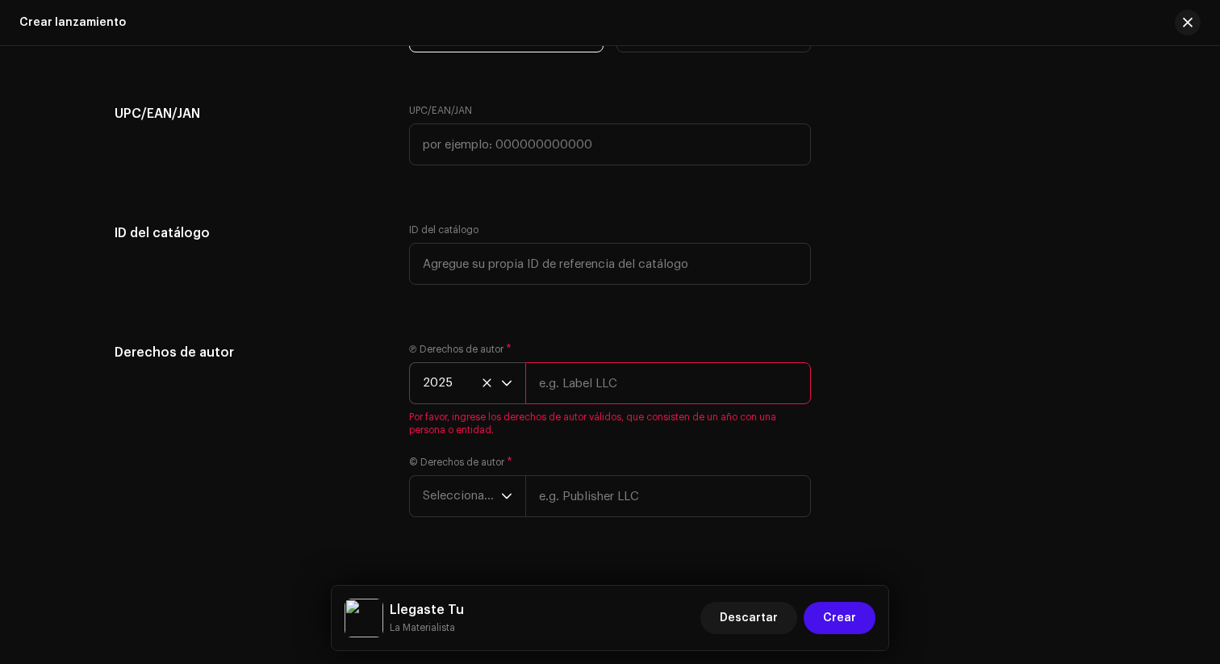
click at [586, 388] on input "text" at bounding box center [668, 383] width 286 height 42
type input "EM Music Records Dist by More Views LLC"
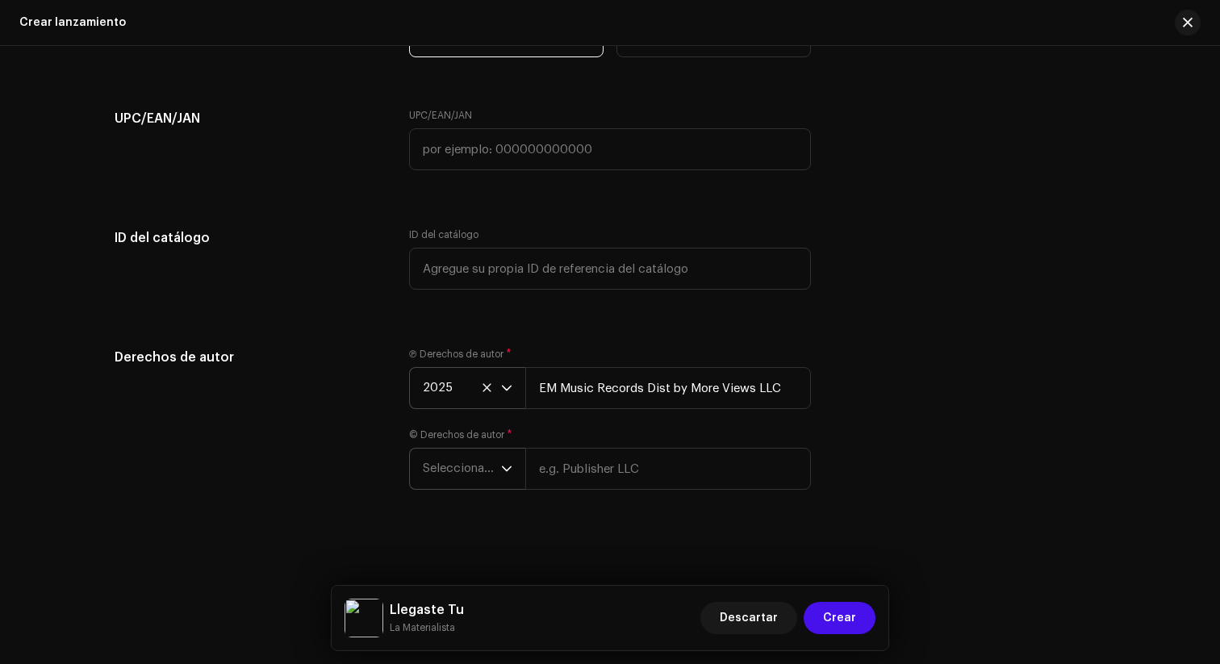
click at [457, 475] on span "Seleccionar año" at bounding box center [462, 468] width 78 height 40
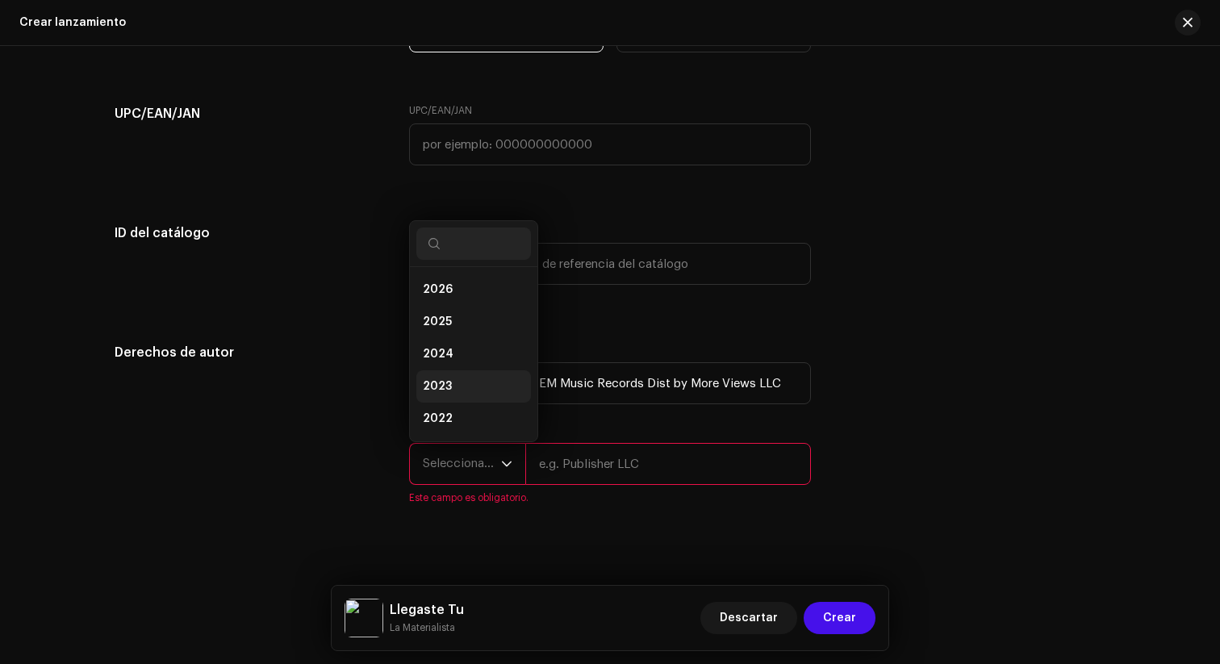
scroll to position [26, 0]
click at [453, 305] on li "2025" at bounding box center [473, 296] width 115 height 32
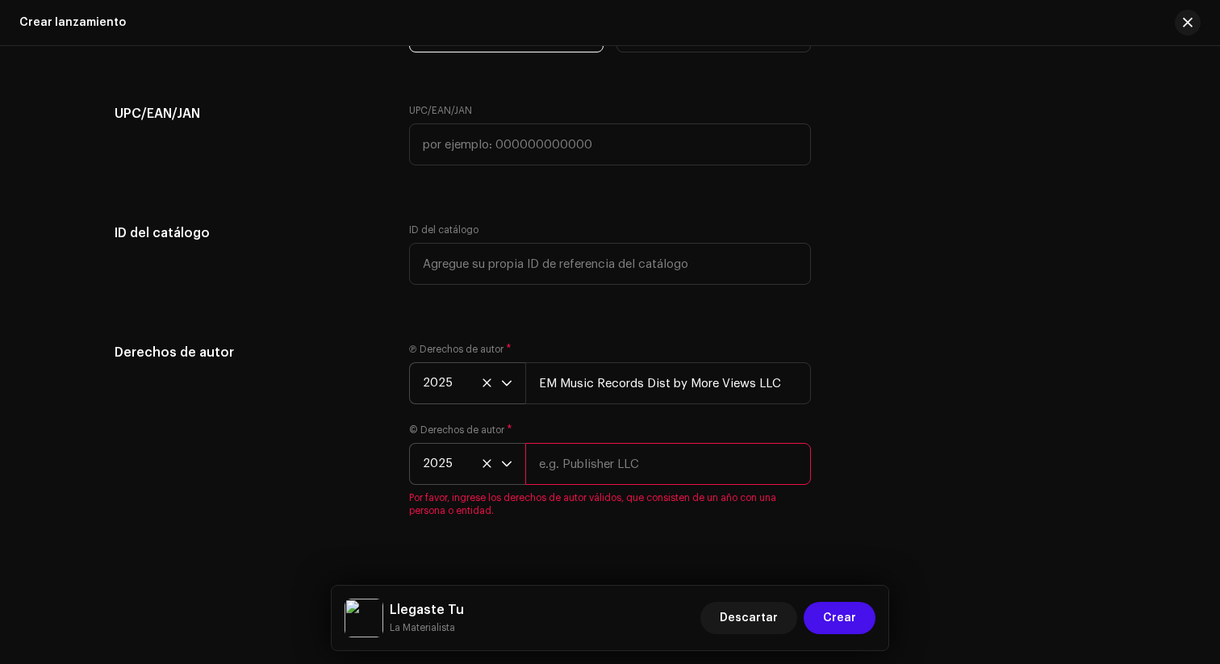
click at [572, 465] on input "text" at bounding box center [668, 464] width 286 height 42
type input "EM Music Records Dist by More Views LLC"
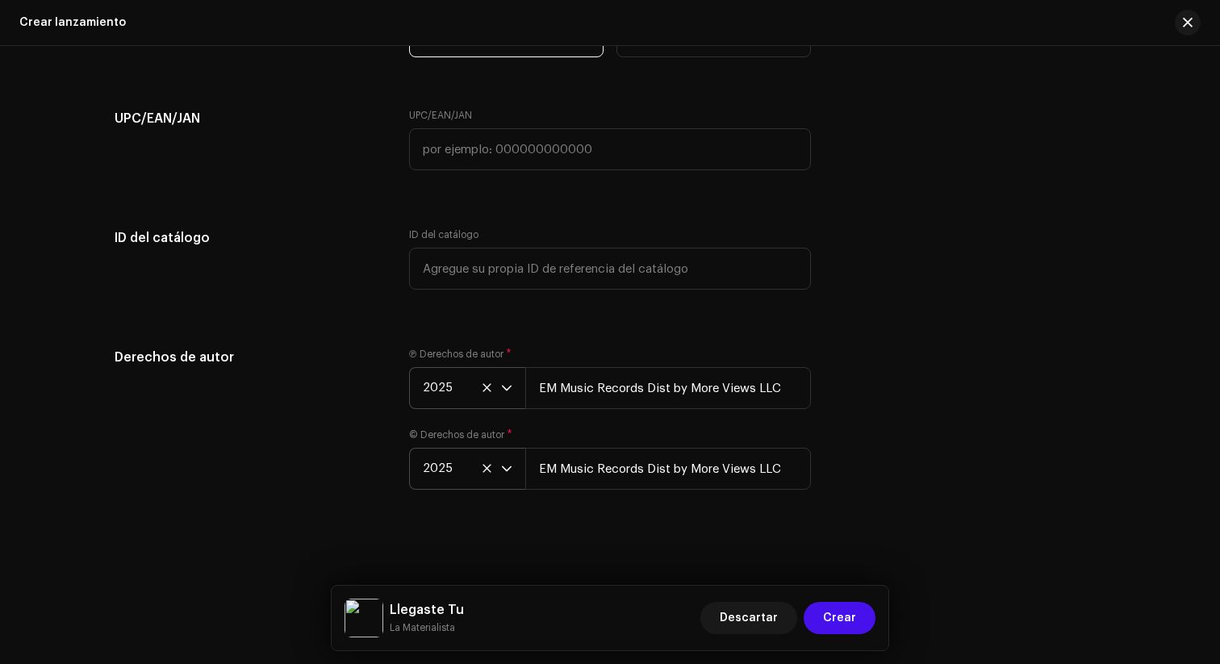
click at [768, 541] on div "Crear un nuevo lanzamiento Le guiaremos en todo el proceso, desde la selección …" at bounding box center [610, 355] width 1220 height 618
click at [838, 628] on span "Crear" at bounding box center [839, 618] width 33 height 32
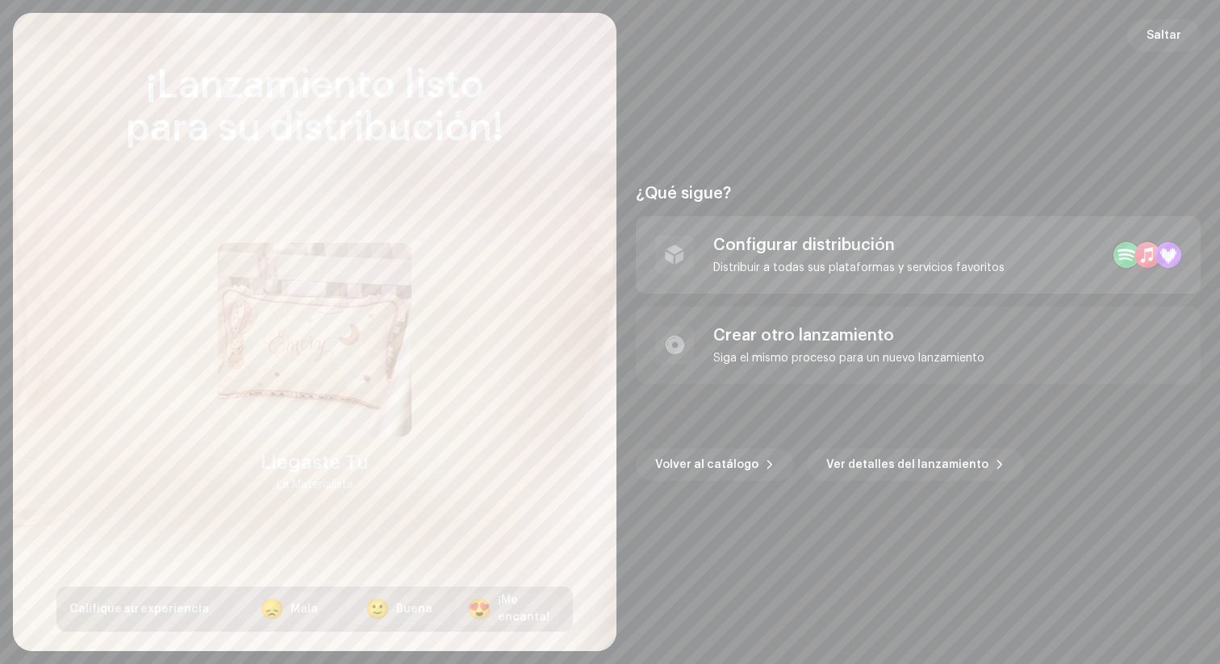
click at [802, 269] on div "Distribuir a todas sus plataformas y servicios favoritos" at bounding box center [858, 267] width 291 height 13
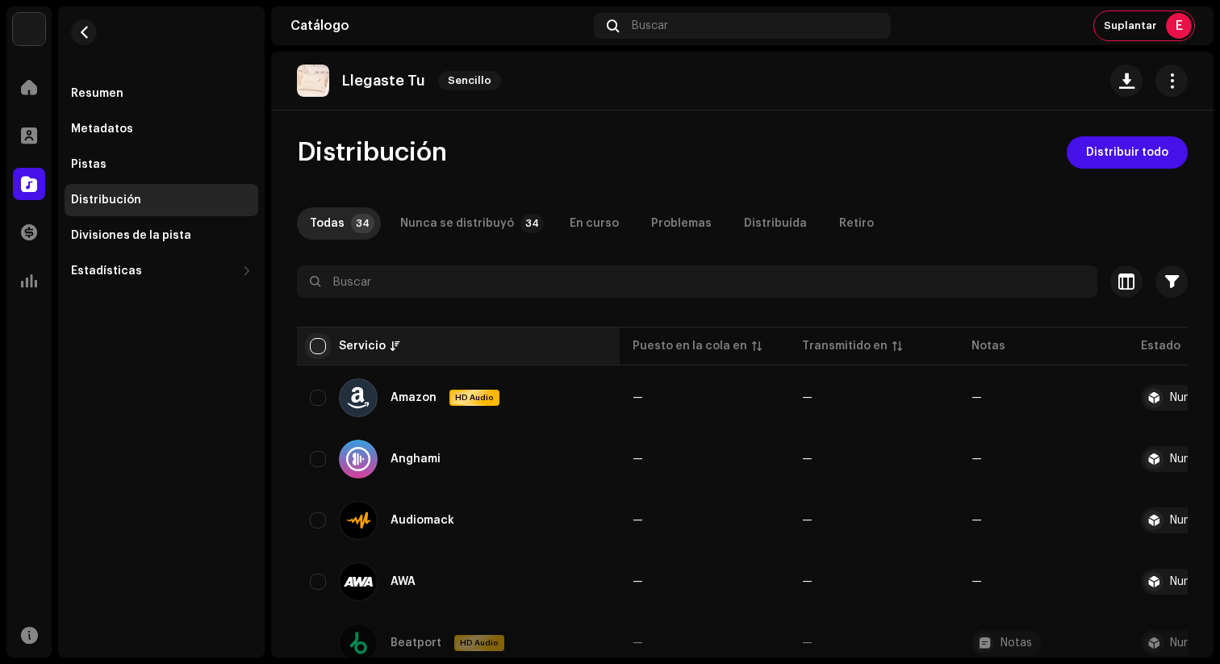
click at [321, 347] on input "checkbox" at bounding box center [318, 346] width 16 height 16
checkbox input "true"
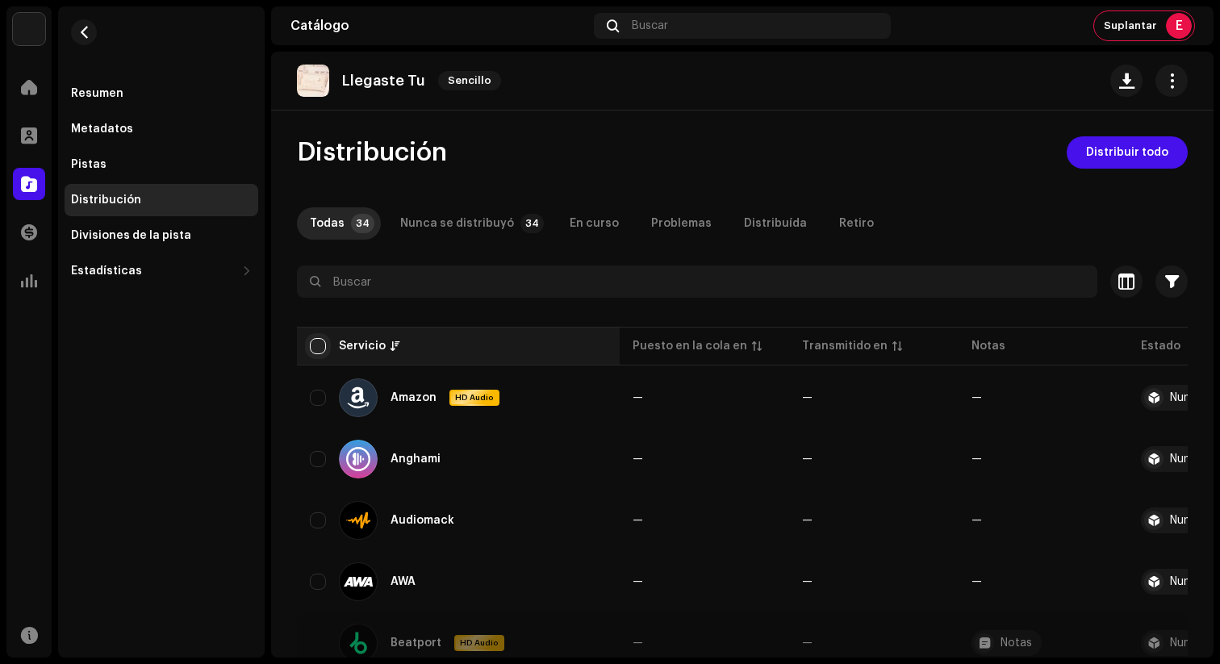
checkbox input "true"
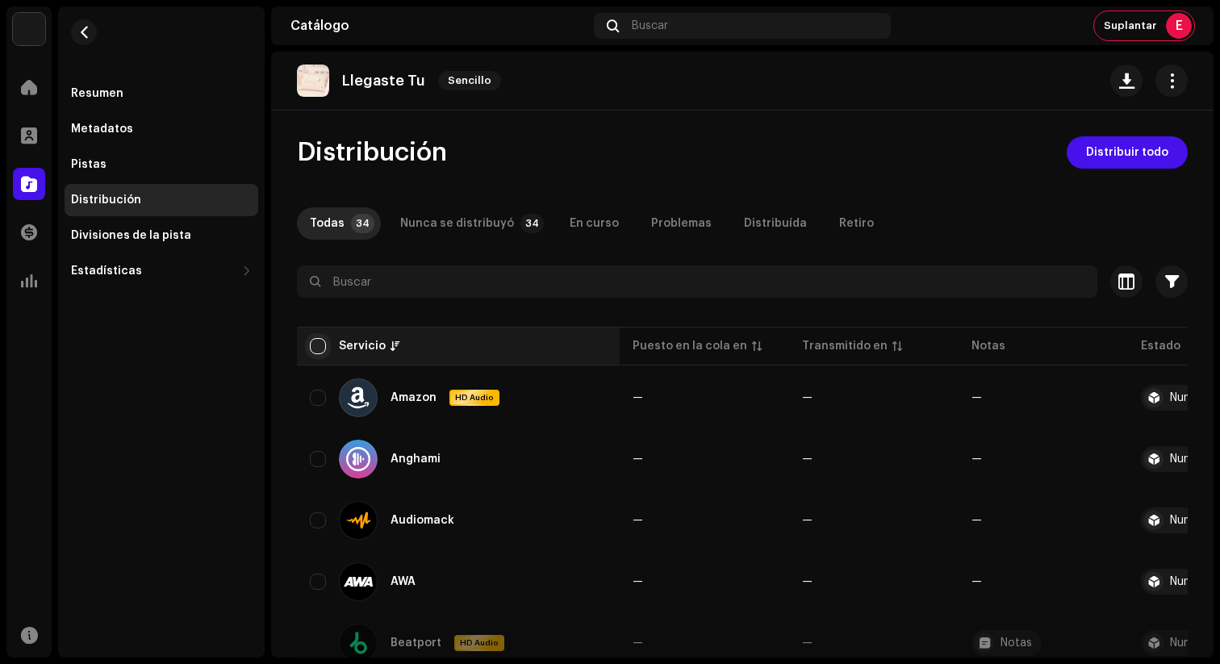
checkbox input "true"
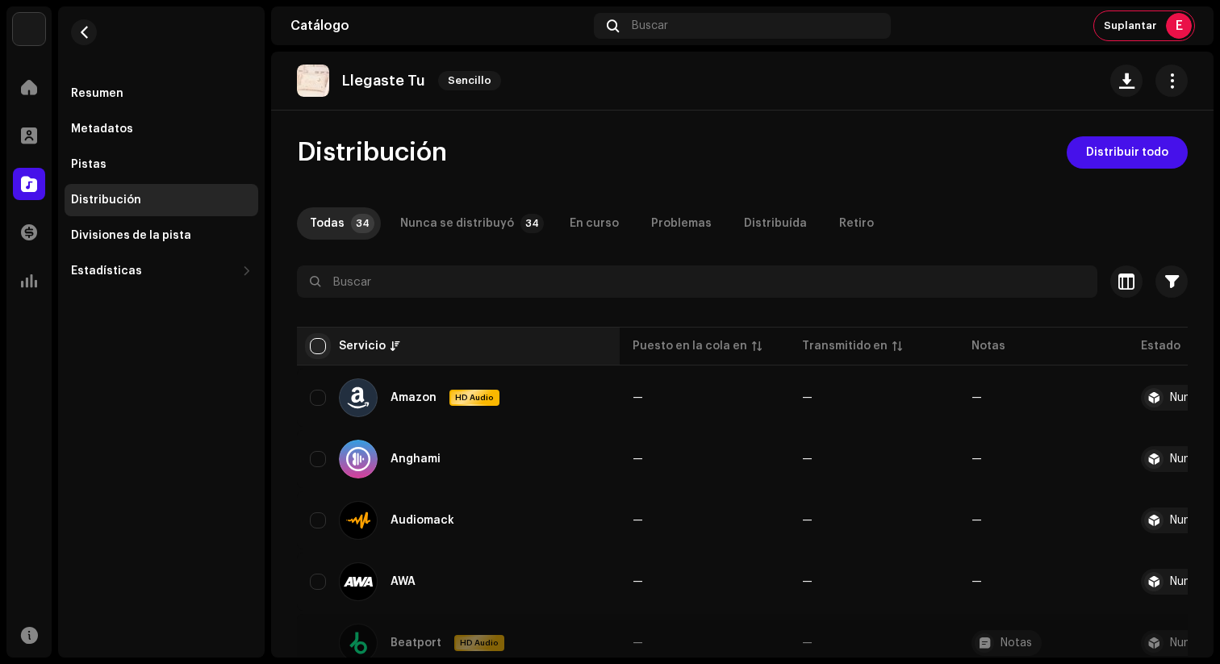
checkbox input "true"
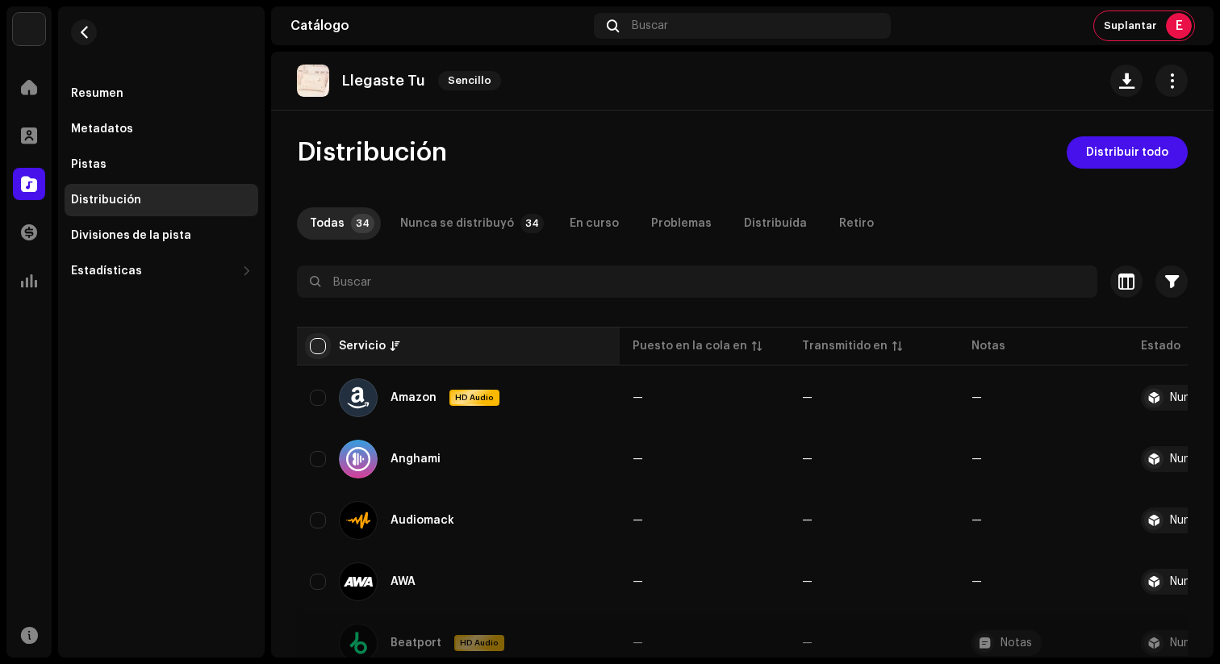
checkbox input "true"
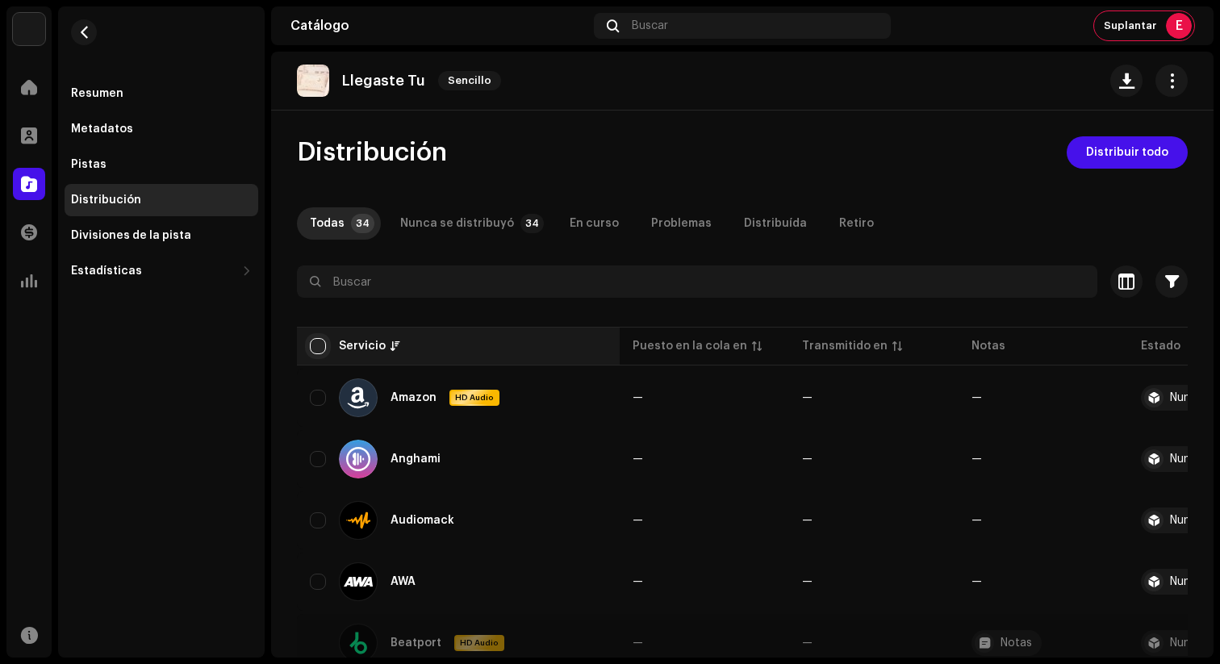
checkbox input "true"
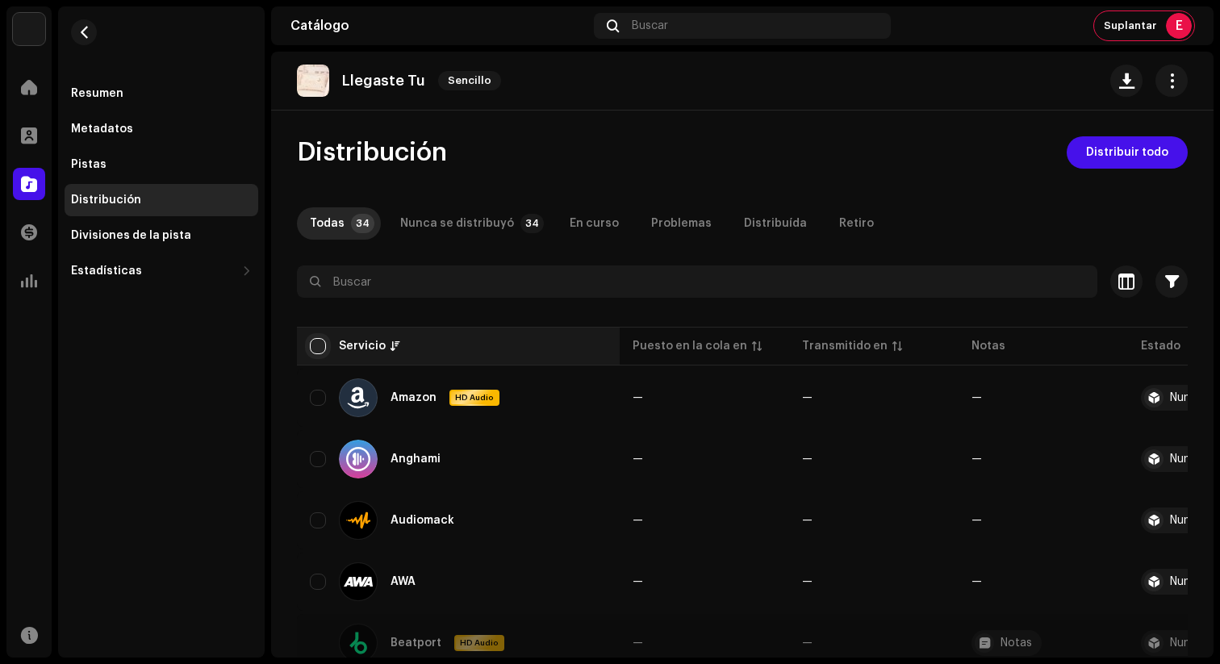
checkbox input "true"
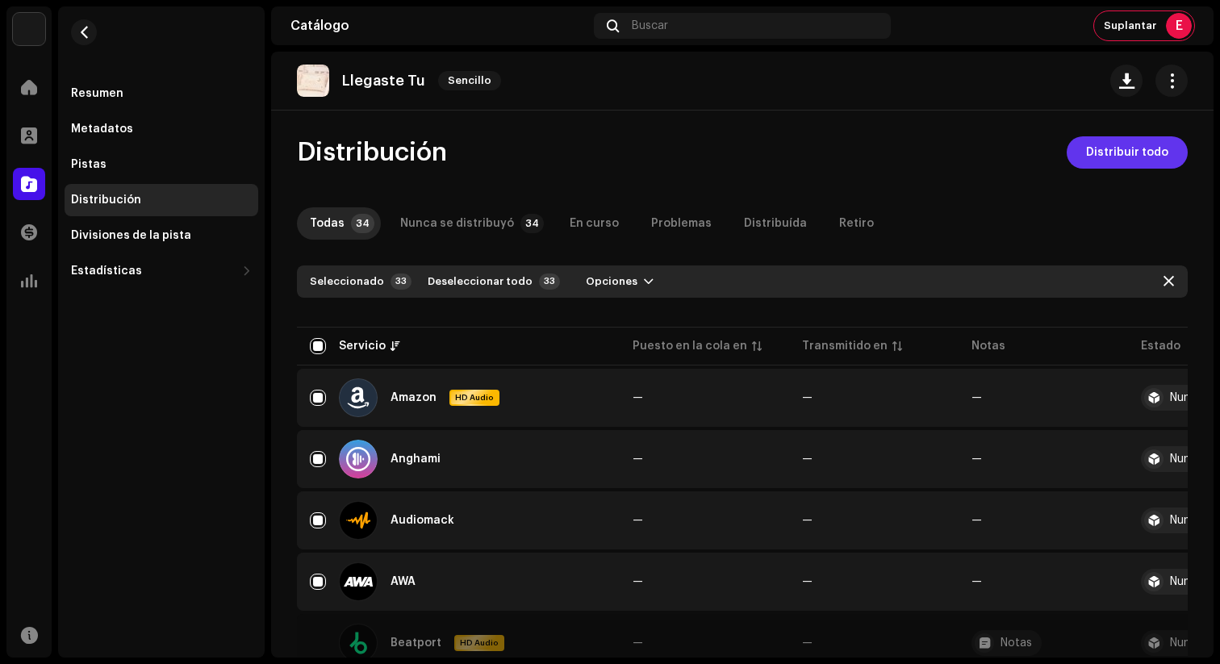
click at [1134, 144] on span "Distribuir todo" at bounding box center [1127, 152] width 82 height 32
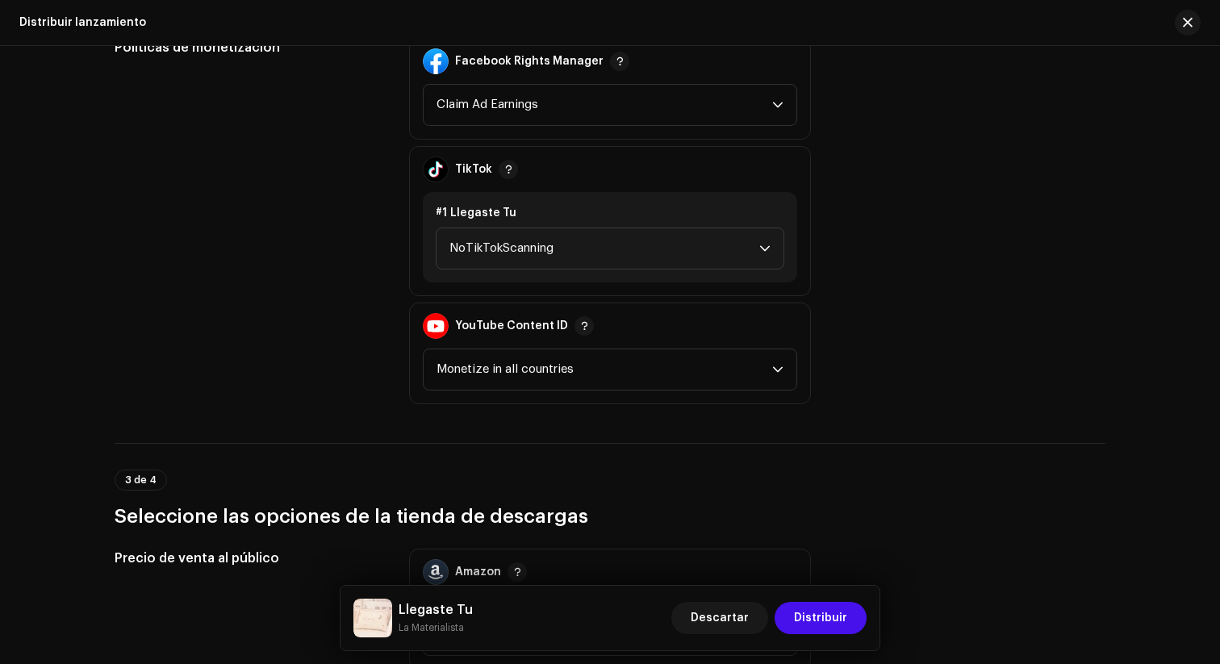
scroll to position [2027, 0]
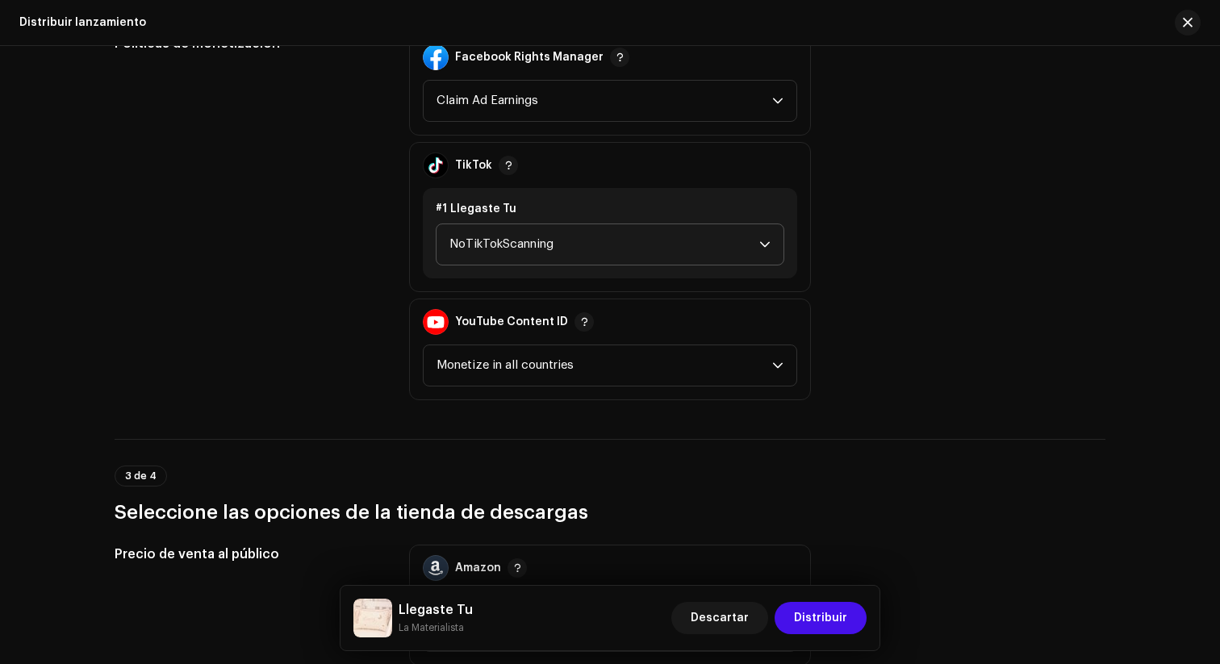
click at [590, 256] on span "NoTikTokScanning" at bounding box center [604, 244] width 310 height 40
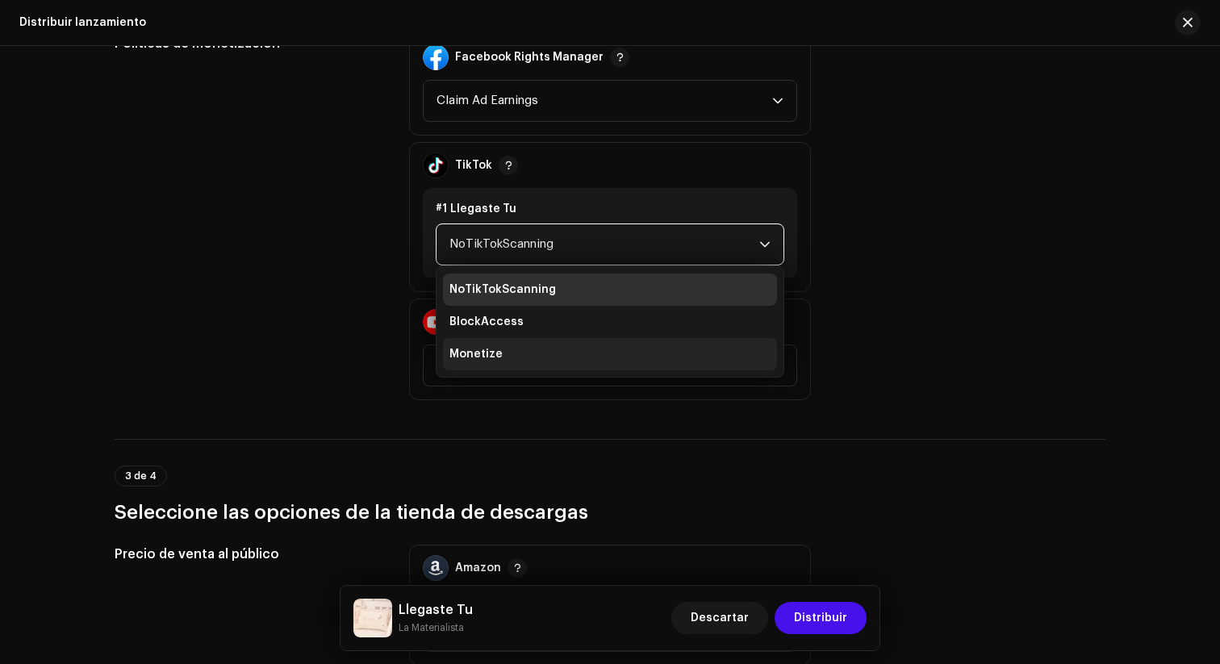
click at [537, 347] on li "Monetize" at bounding box center [610, 354] width 334 height 32
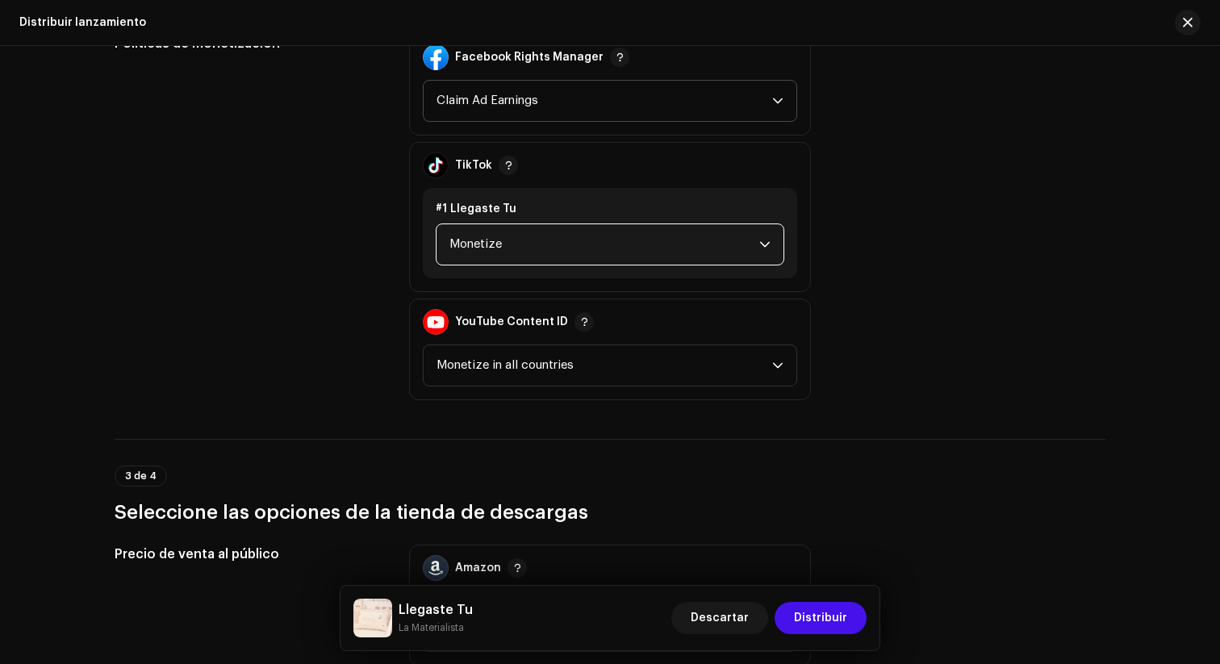
click at [573, 102] on span "Claim Ad Earnings" at bounding box center [604, 101] width 336 height 40
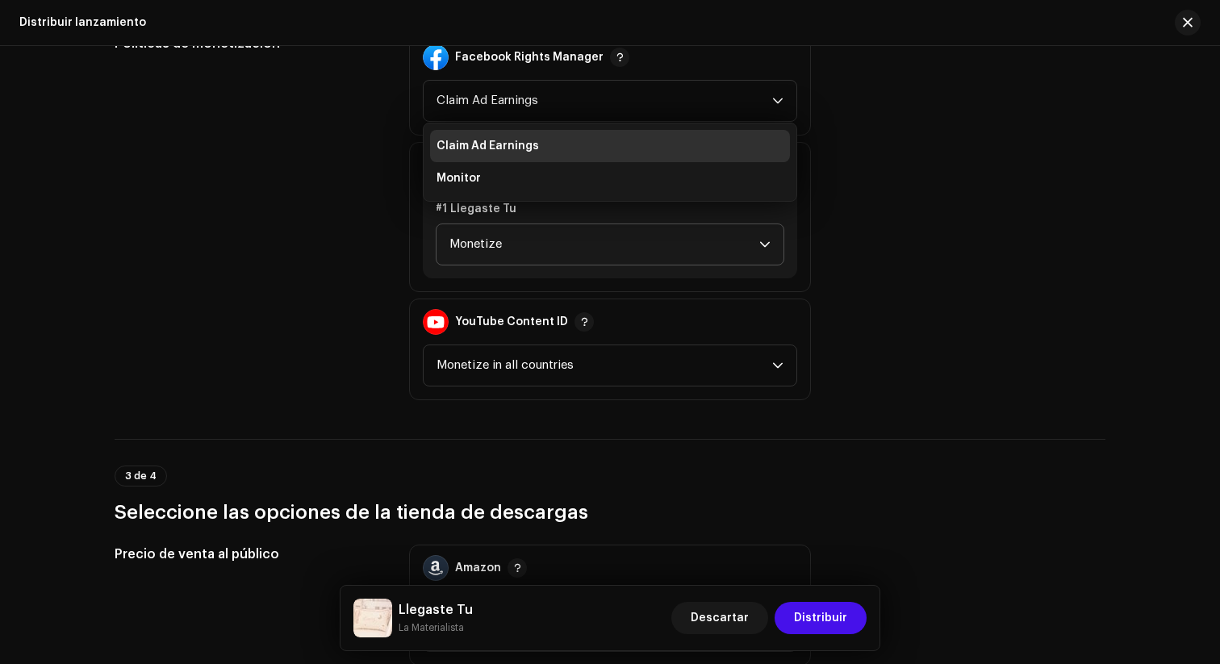
click at [269, 207] on div "Políticas de monetización" at bounding box center [249, 217] width 269 height 366
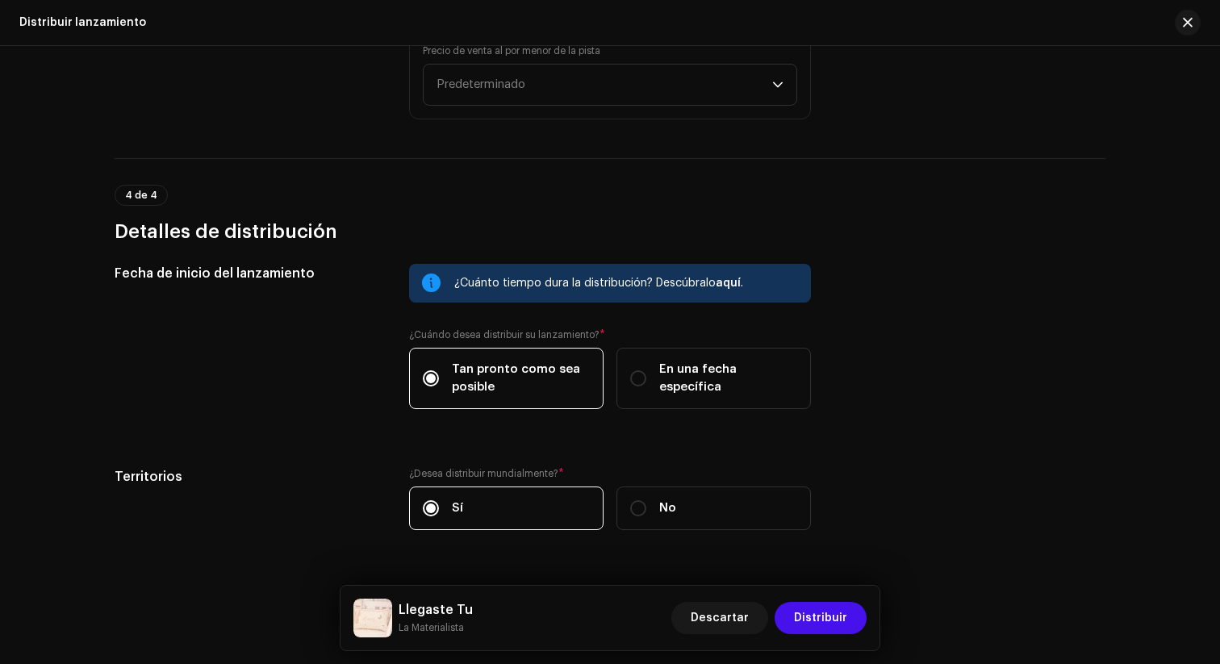
scroll to position [2742, 0]
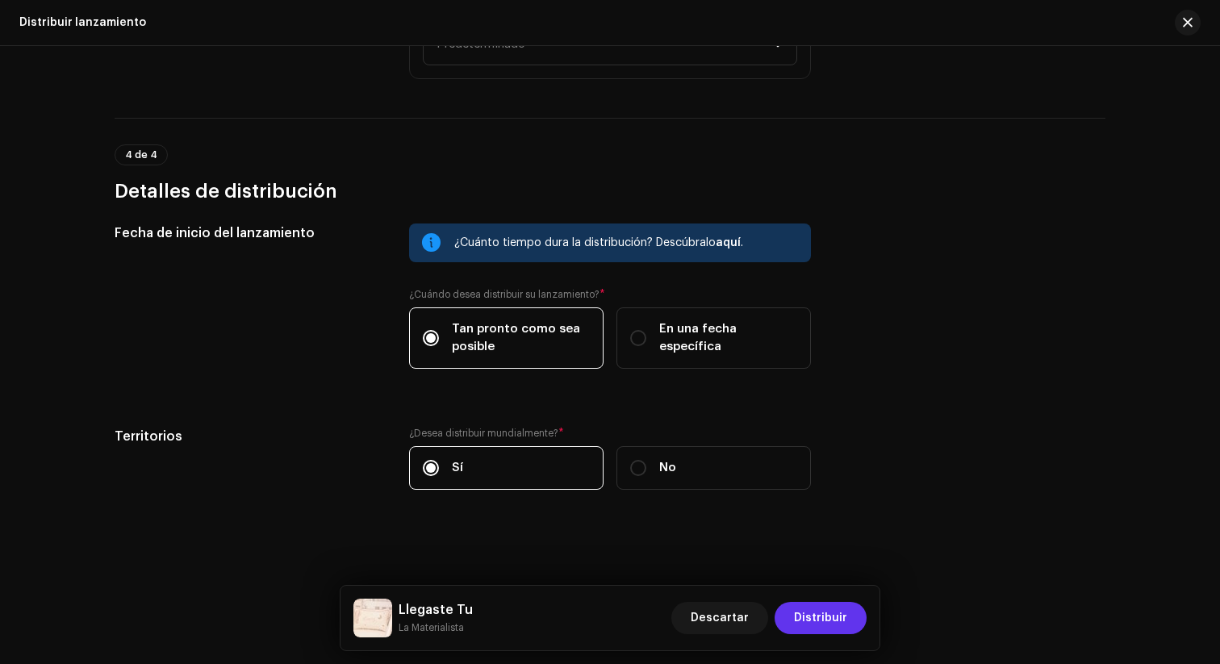
click at [818, 623] on span "Distribuir" at bounding box center [820, 618] width 53 height 32
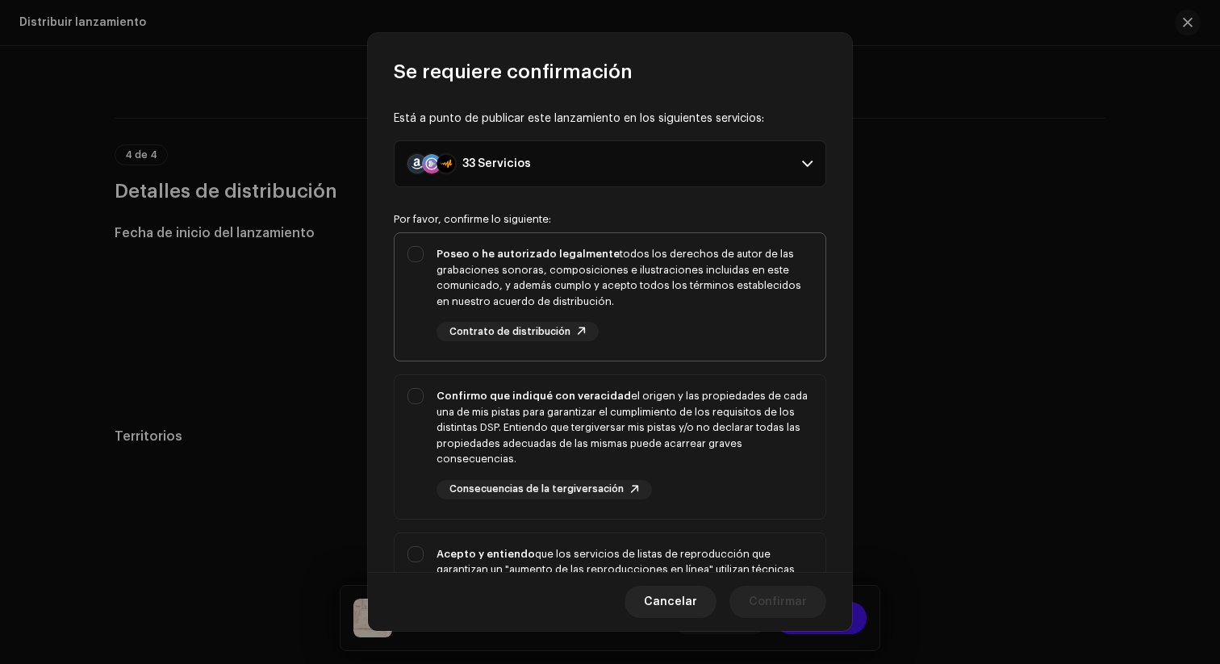
click at [418, 265] on div "Poseo o he autorizado legalmente todos los derechos de autor de las grabaciones…" at bounding box center [609, 293] width 431 height 121
checkbox input "true"
click at [415, 388] on div "Confirmo que indiqué con veracidad el origen y las propiedades de cada una de m…" at bounding box center [609, 443] width 431 height 137
checkbox input "true"
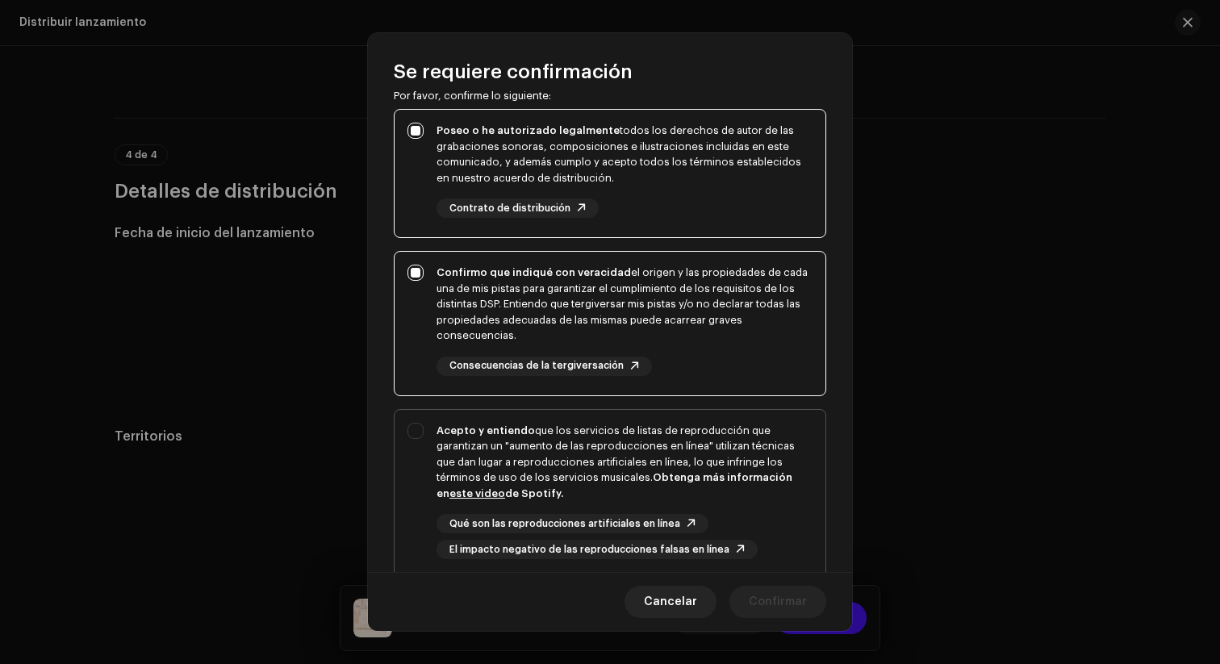
click at [416, 422] on div "Acepto y entiendo que los servicios de listas de reproducción que garantizan un…" at bounding box center [609, 491] width 431 height 163
checkbox input "true"
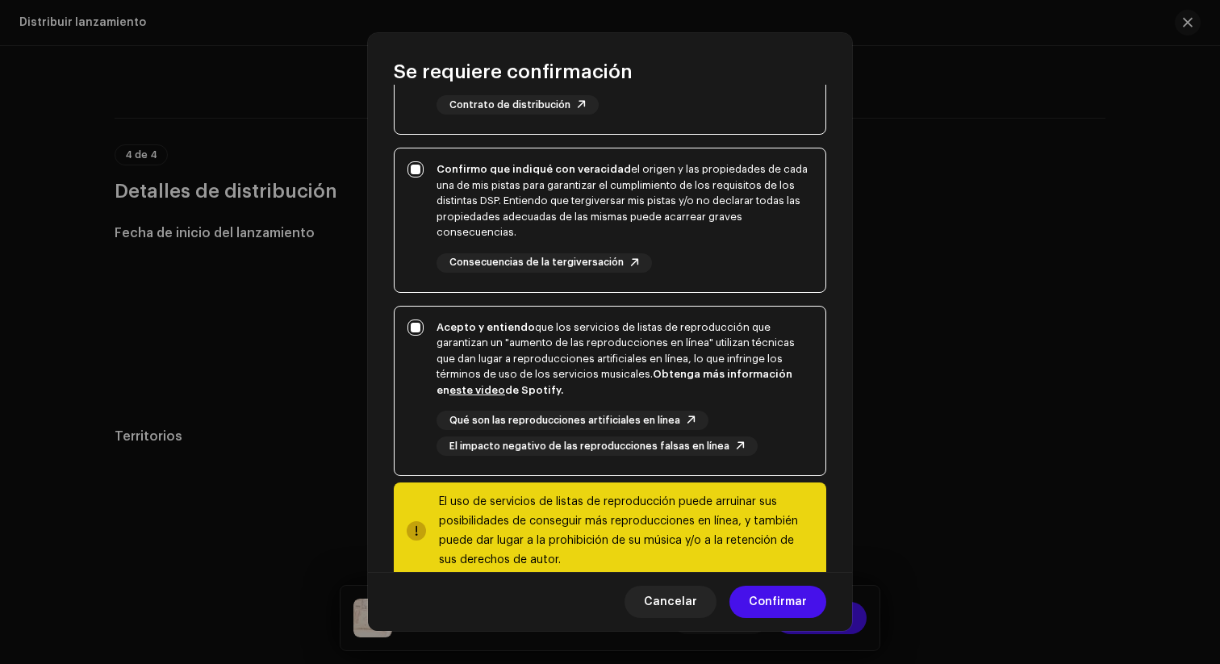
scroll to position [260, 0]
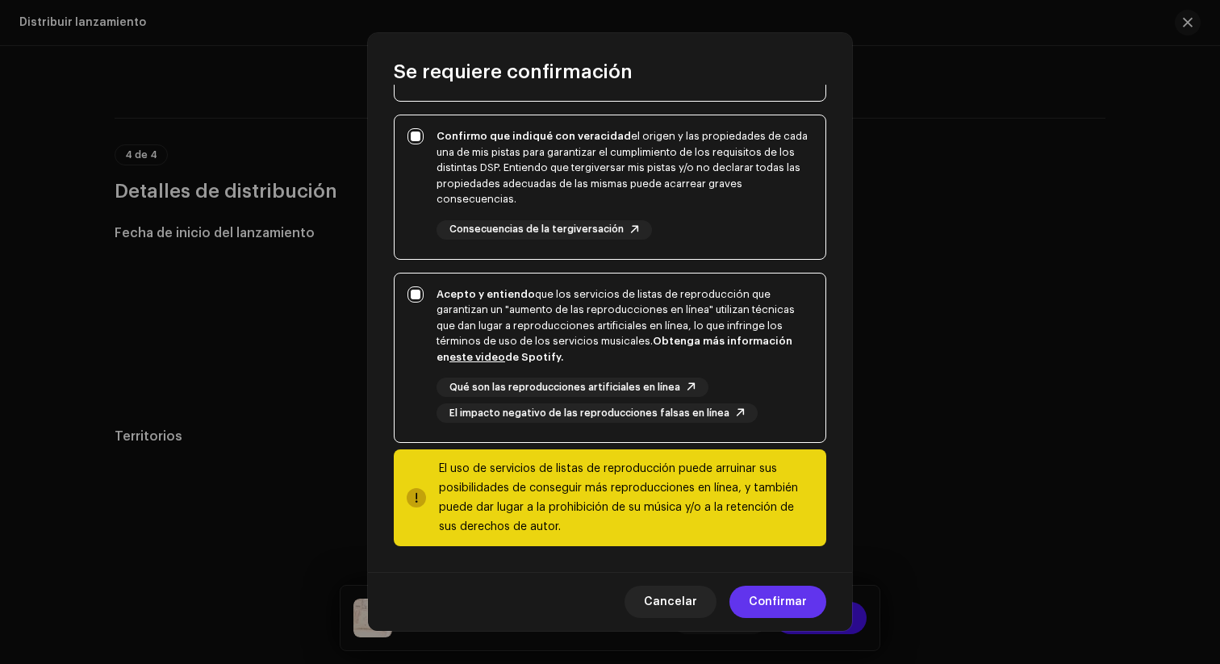
click at [769, 601] on span "Confirmar" at bounding box center [778, 602] width 58 height 32
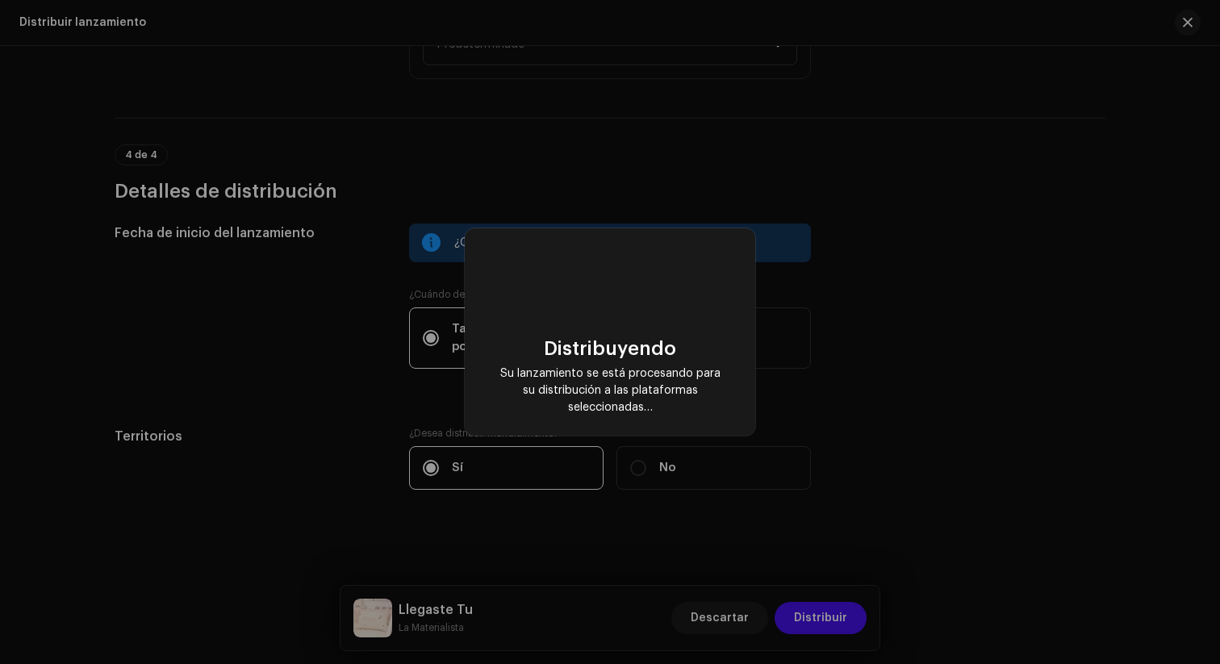
checkbox input "false"
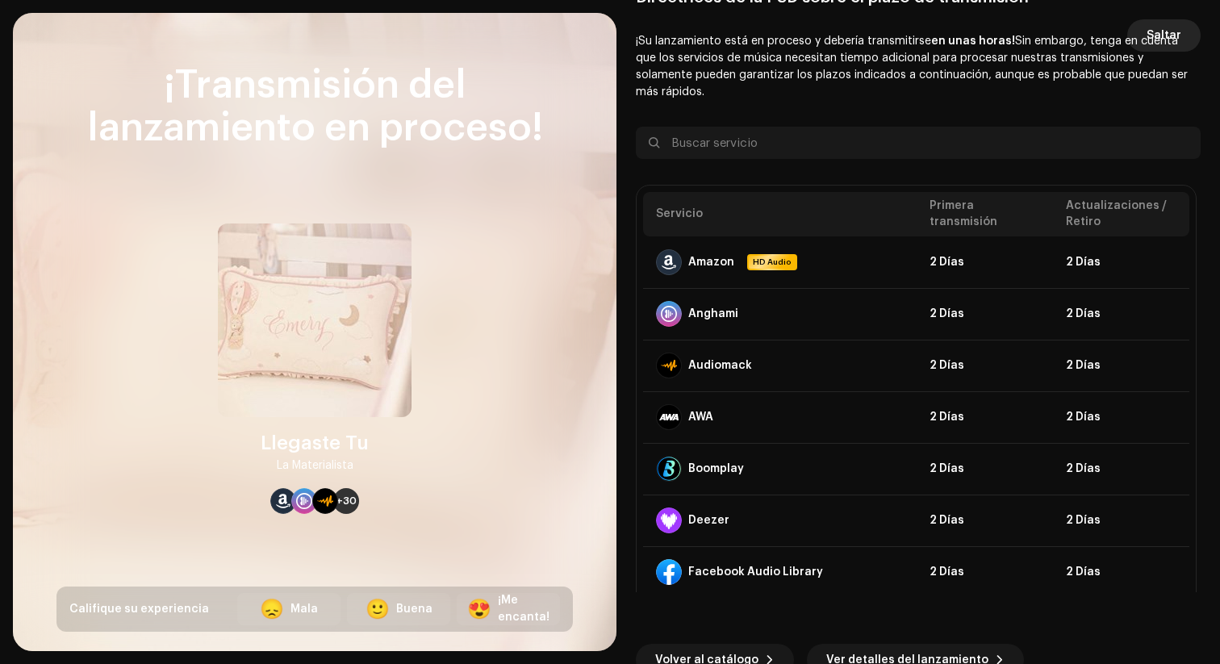
click at [1163, 40] on span "Saltar" at bounding box center [1163, 35] width 35 height 32
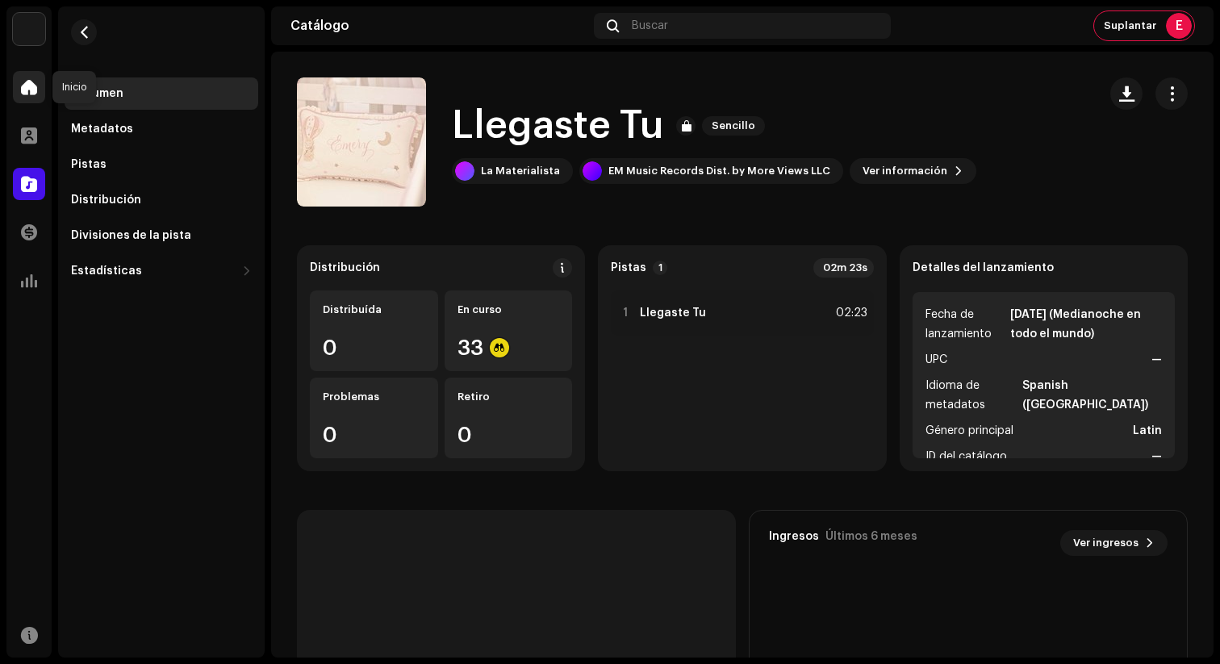
click at [35, 90] on span at bounding box center [29, 87] width 16 height 13
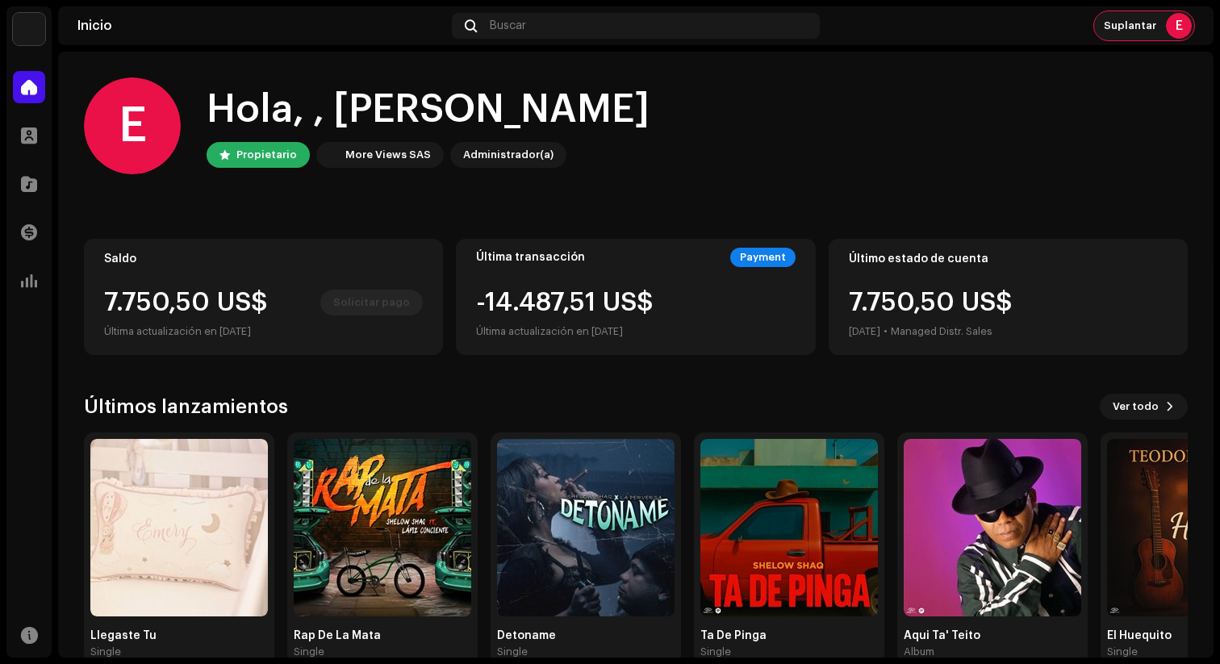
click at [1134, 32] on div "Suplantar E" at bounding box center [1144, 25] width 100 height 29
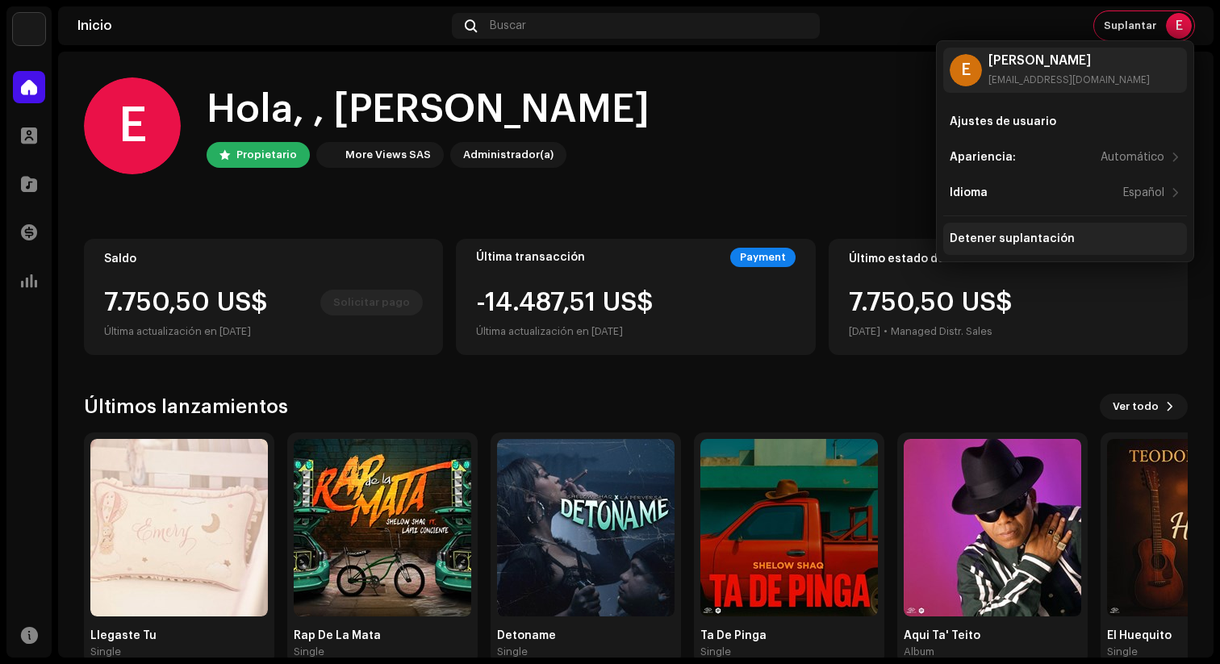
click at [949, 240] on div "Detener suplantación" at bounding box center [1011, 238] width 125 height 13
